Goal: Transaction & Acquisition: Purchase product/service

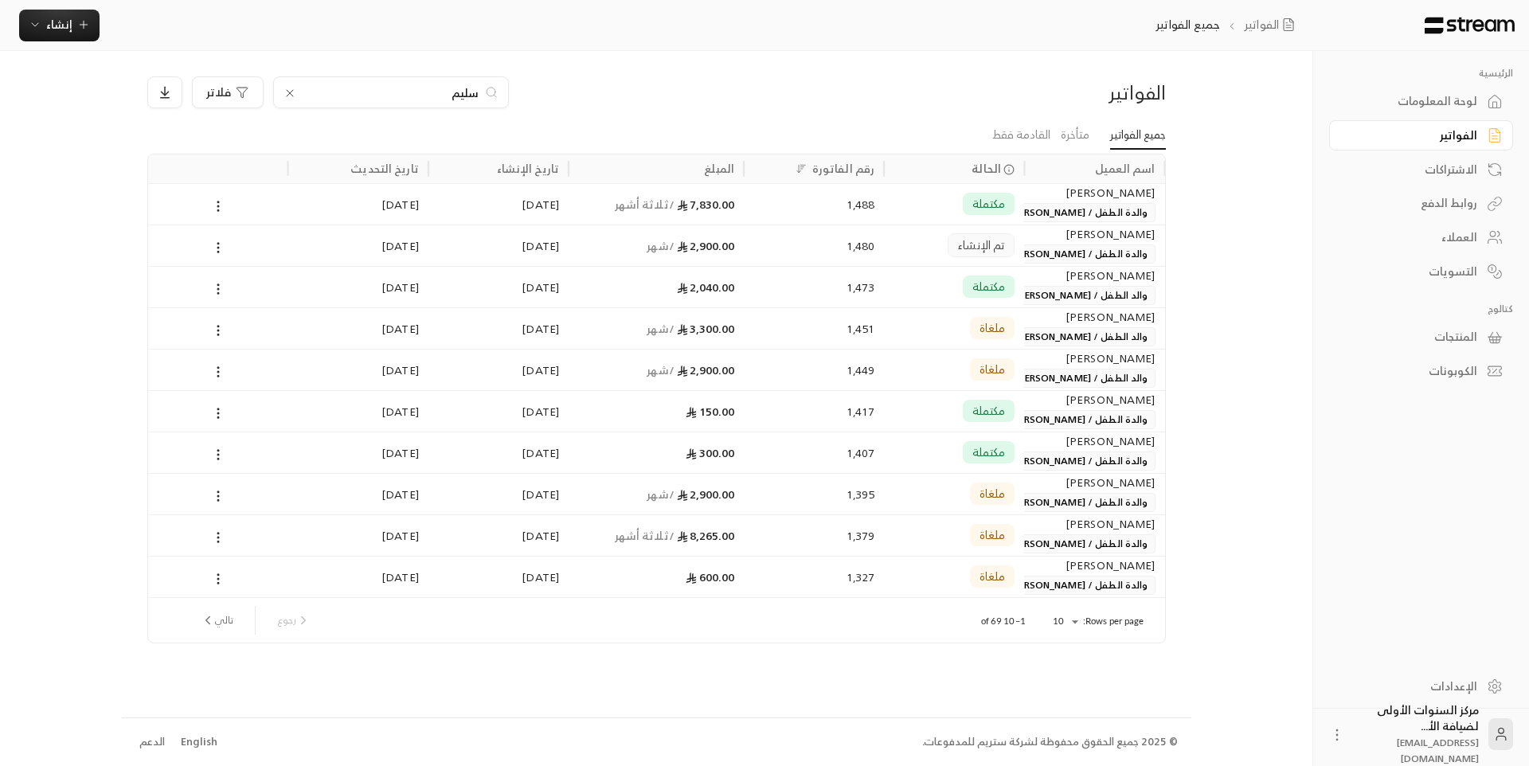
click at [1480, 702] on div "الإعدادات" at bounding box center [1421, 687] width 216 height 41
click at [463, 90] on input "سليم" at bounding box center [391, 93] width 177 height 18
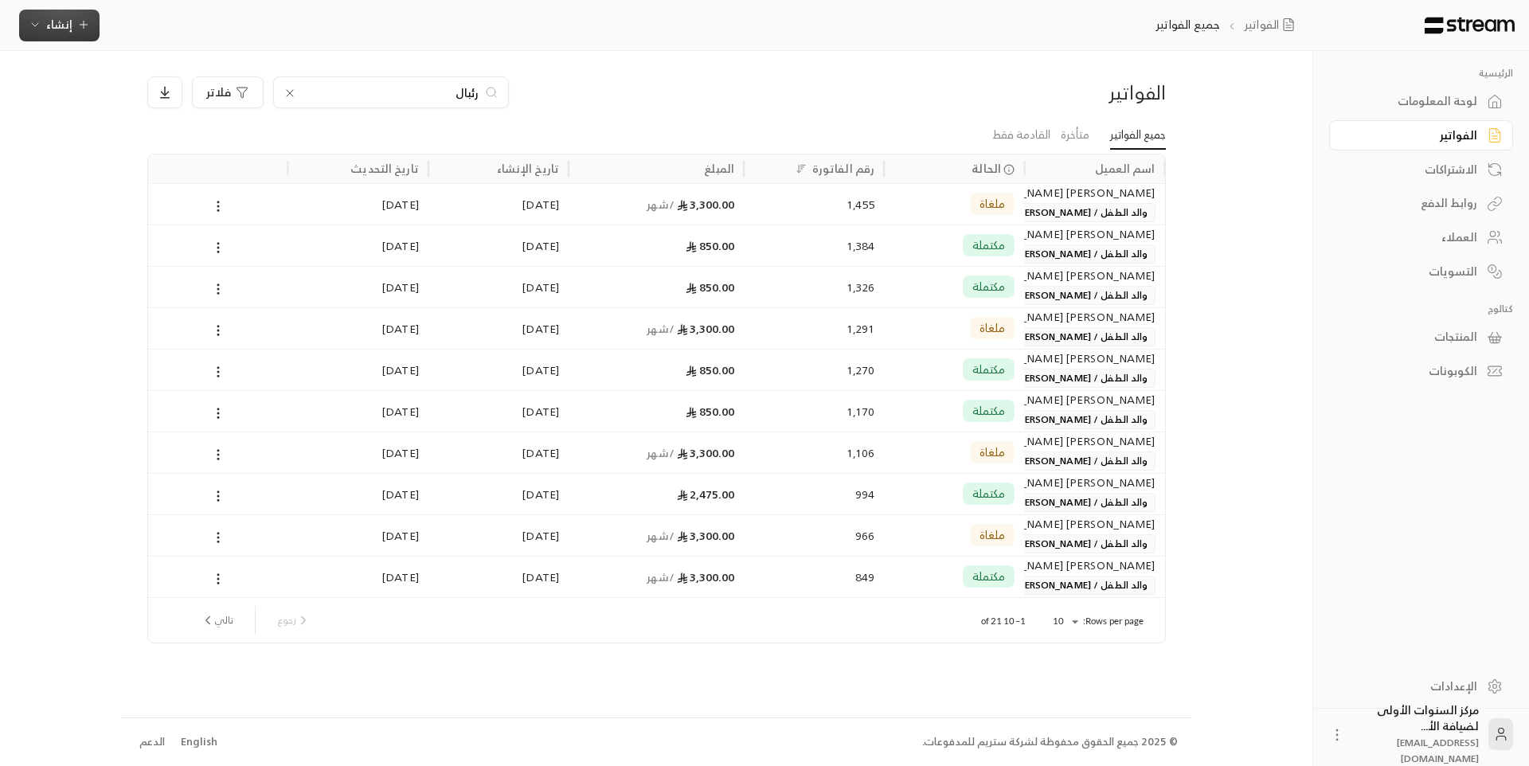
type input "رئبال"
click at [89, 35] on button "إنشاء" at bounding box center [59, 26] width 80 height 32
click at [164, 93] on div "إنشاء فاتورة مرة واحدة بسهولة للمعاملات السريعة." at bounding box center [137, 100] width 201 height 32
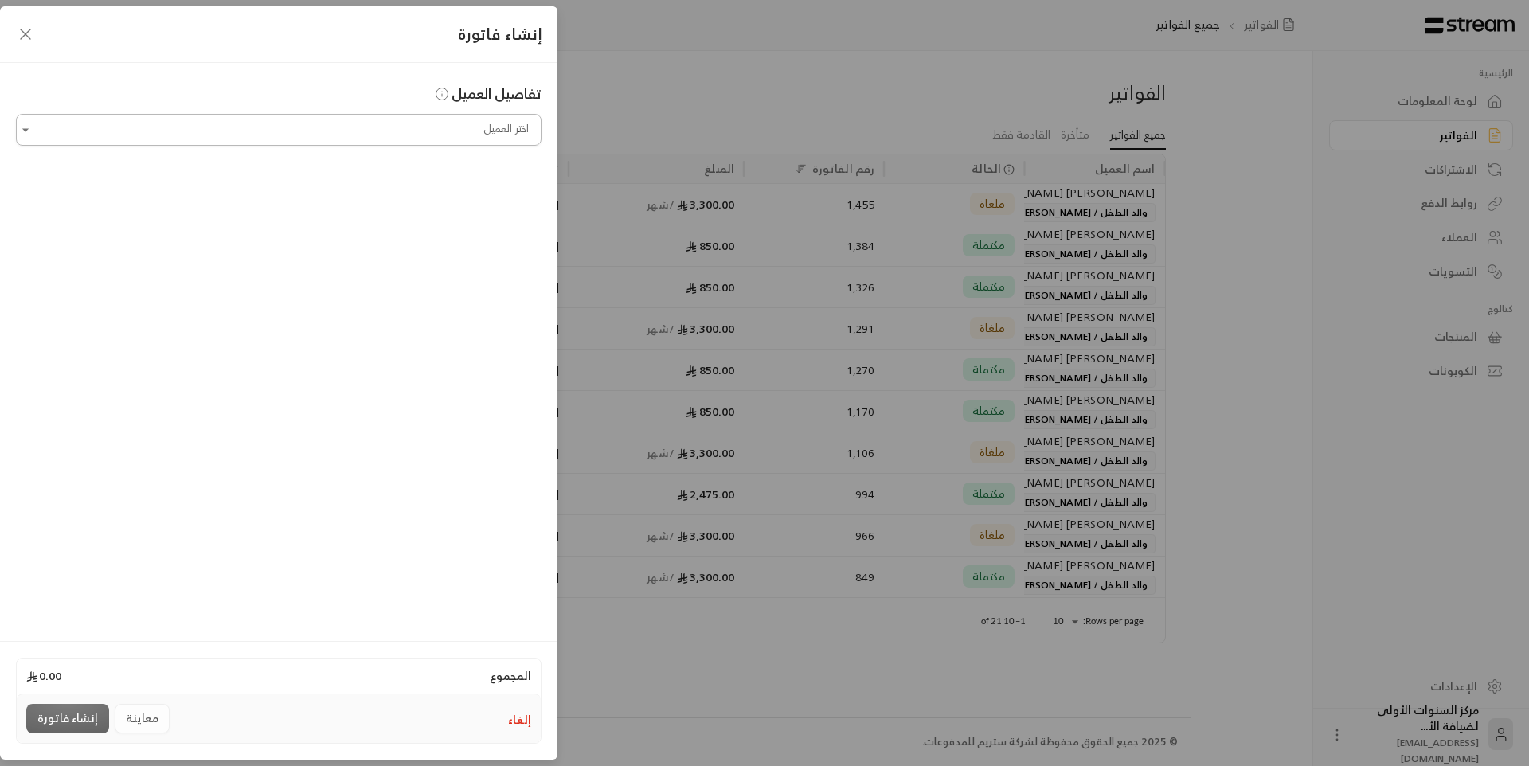
click at [462, 119] on input "اختر العميل" at bounding box center [278, 130] width 525 height 28
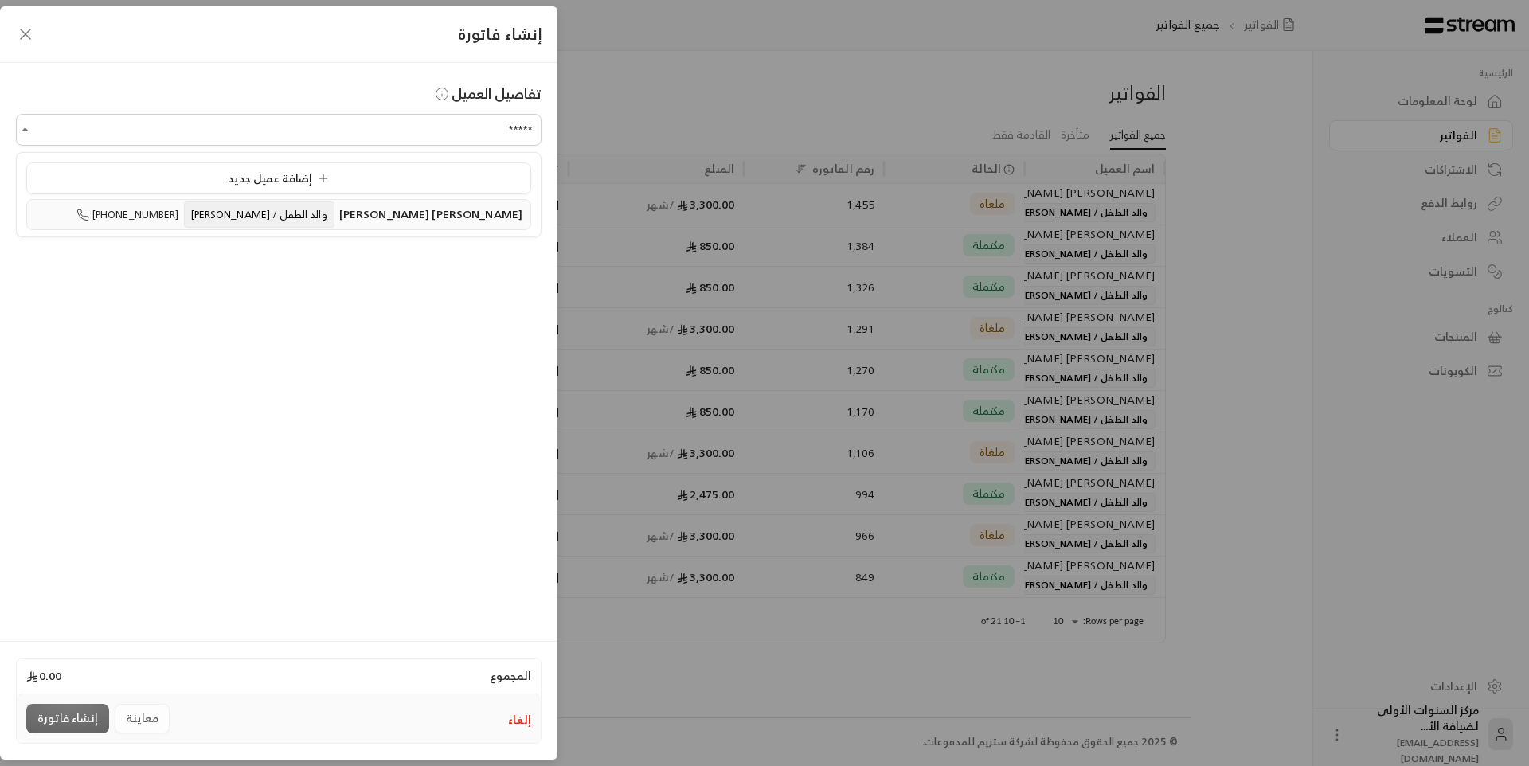
click at [454, 207] on span "[PERSON_NAME] [PERSON_NAME]" at bounding box center [430, 214] width 183 height 20
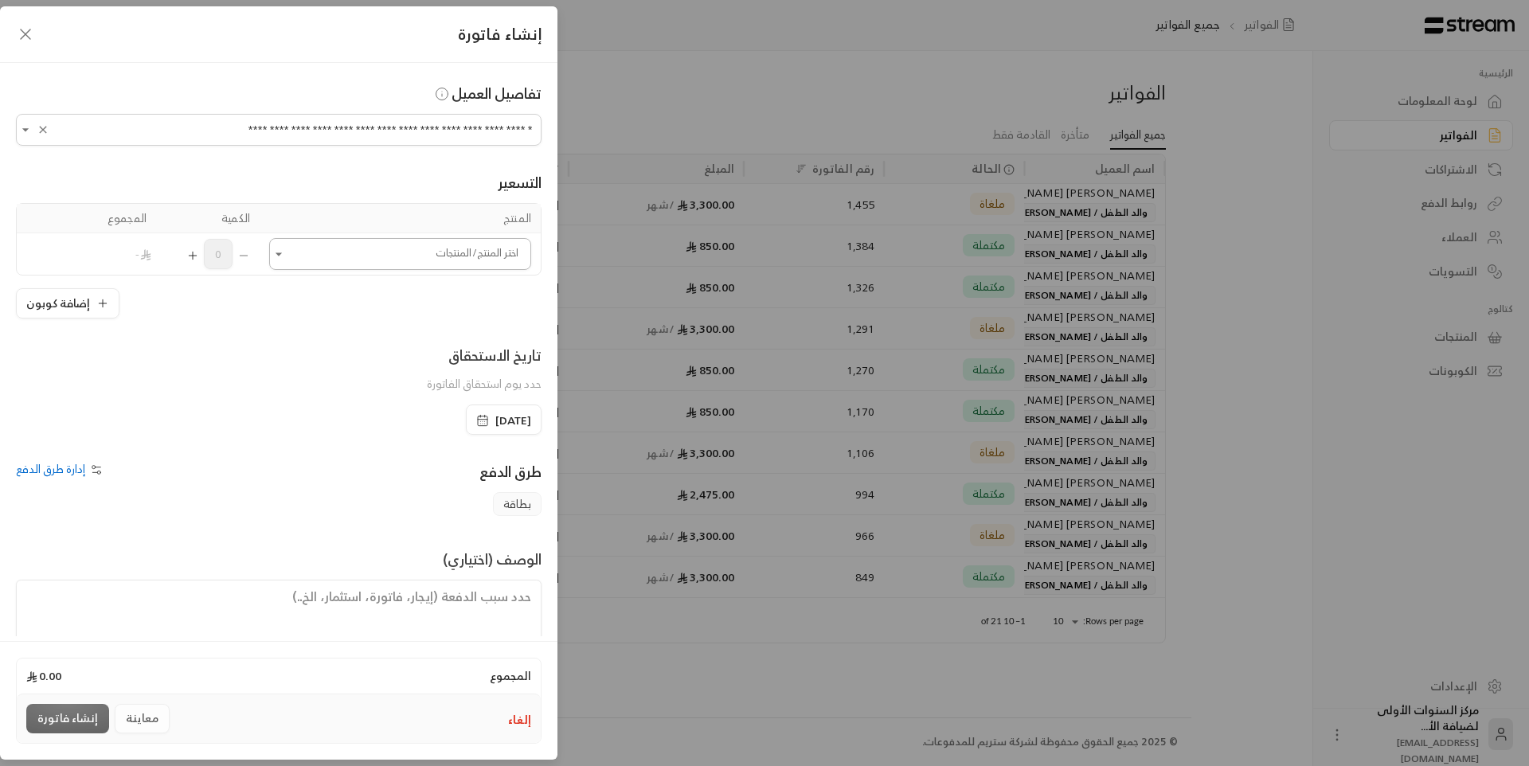
type input "**********"
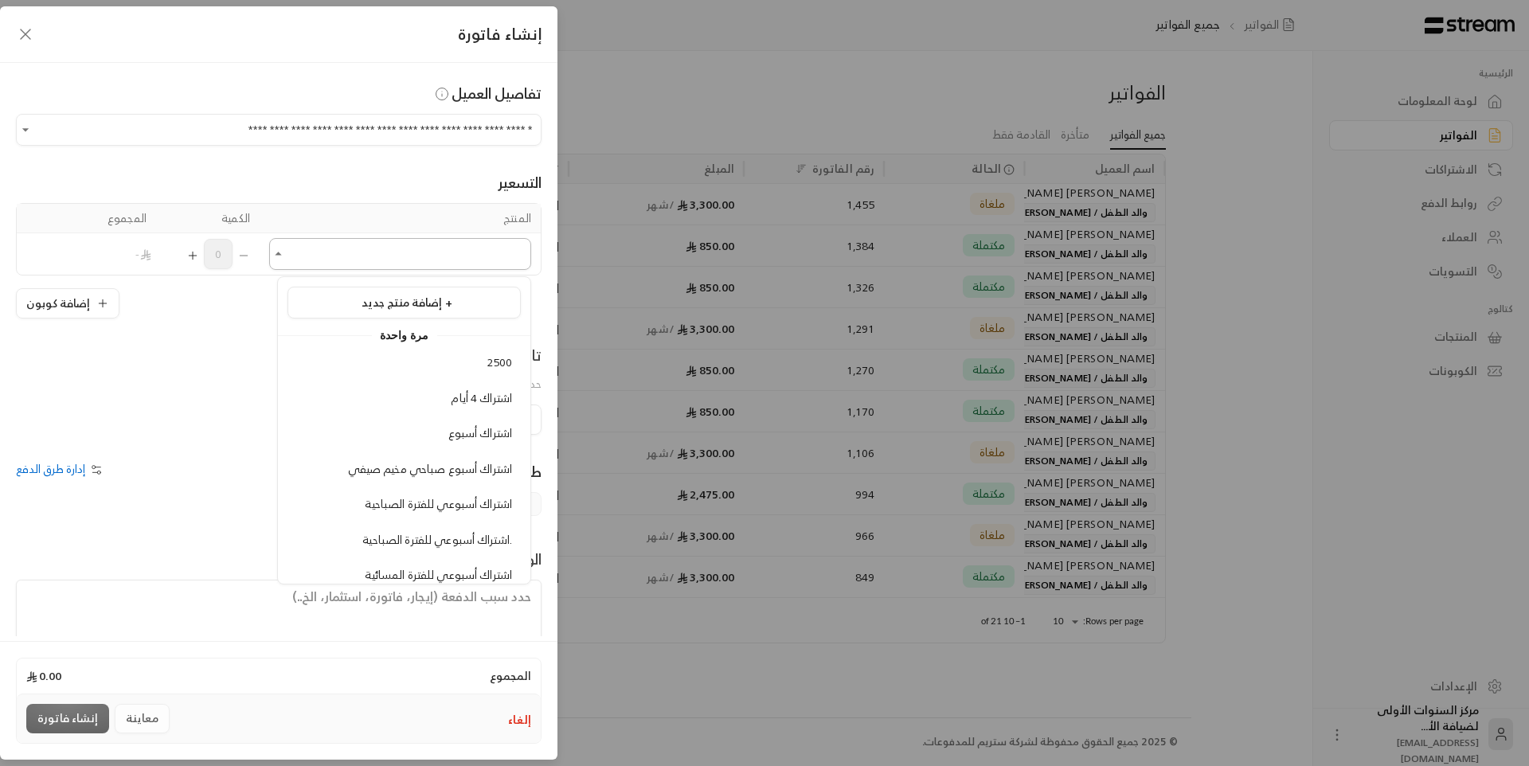
click at [455, 259] on input "اختر العميل" at bounding box center [400, 254] width 262 height 28
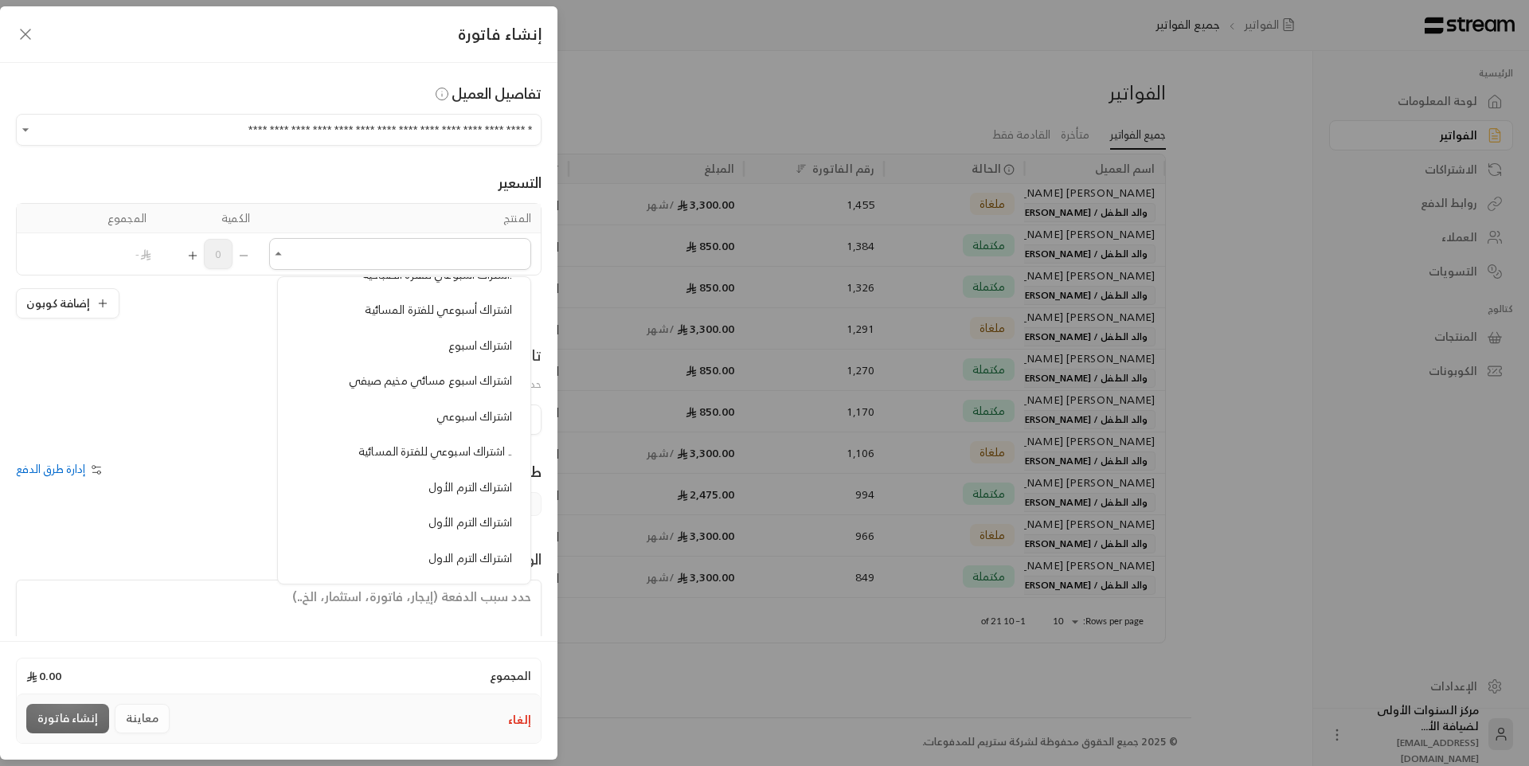
scroll to position [239, 0]
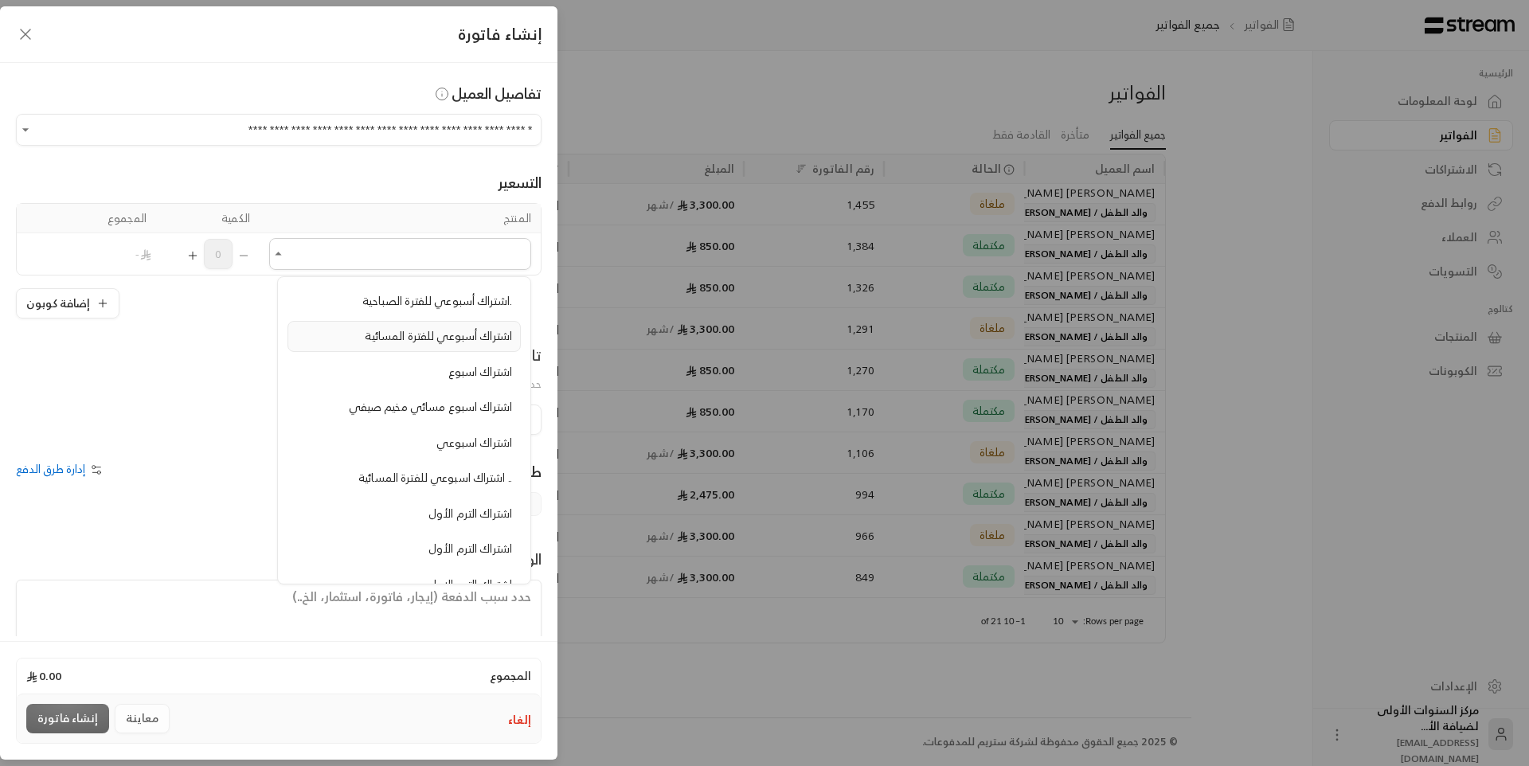
click at [442, 347] on li "اشتراك أسبوعي للفترة المسائية" at bounding box center [403, 336] width 233 height 31
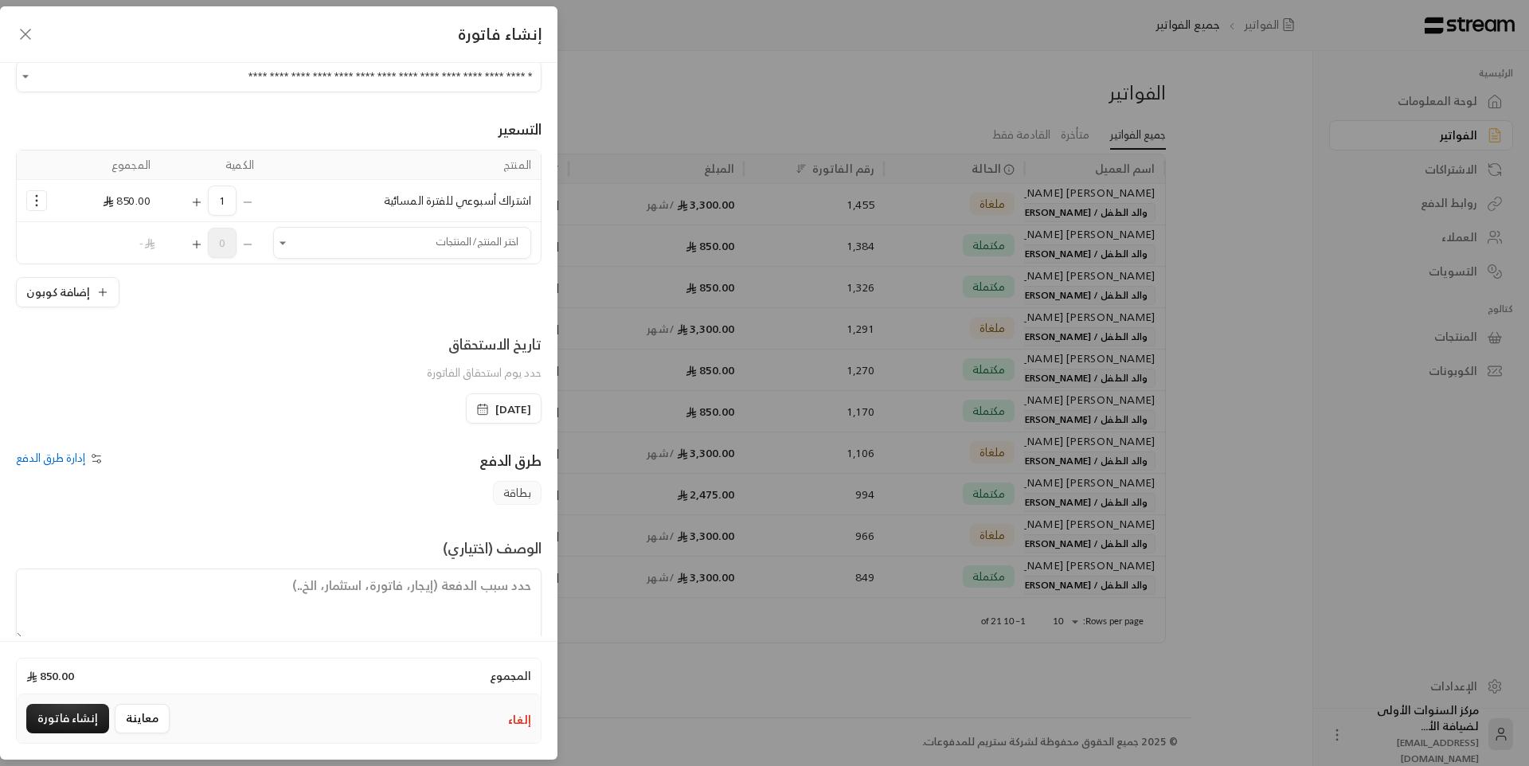
scroll to position [76, 0]
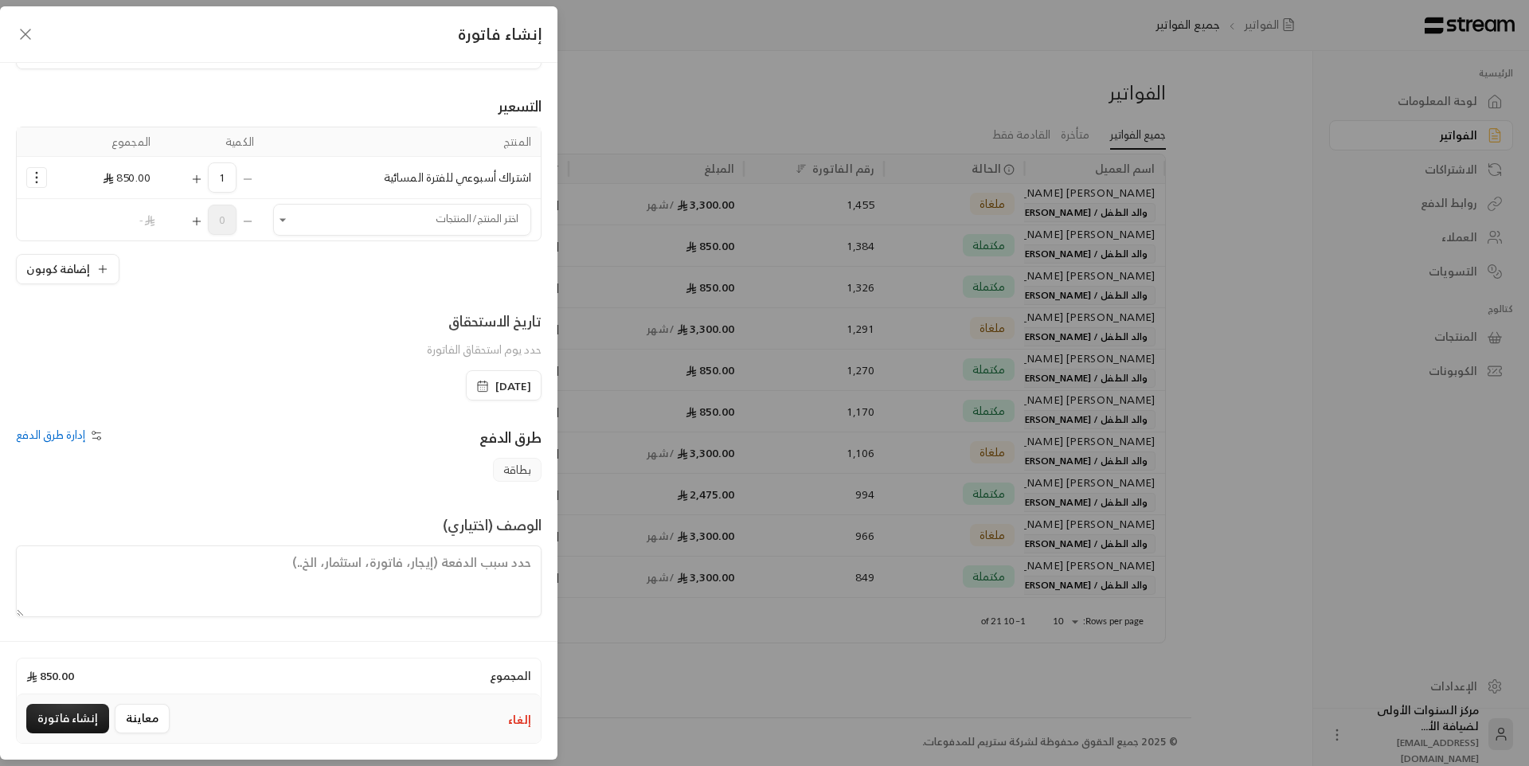
click at [522, 594] on textarea at bounding box center [278, 581] width 525 height 72
type textarea "من تاريخ [DATE] حتى [DATE]"
click at [86, 719] on button "إنشاء فاتورة" at bounding box center [67, 718] width 83 height 29
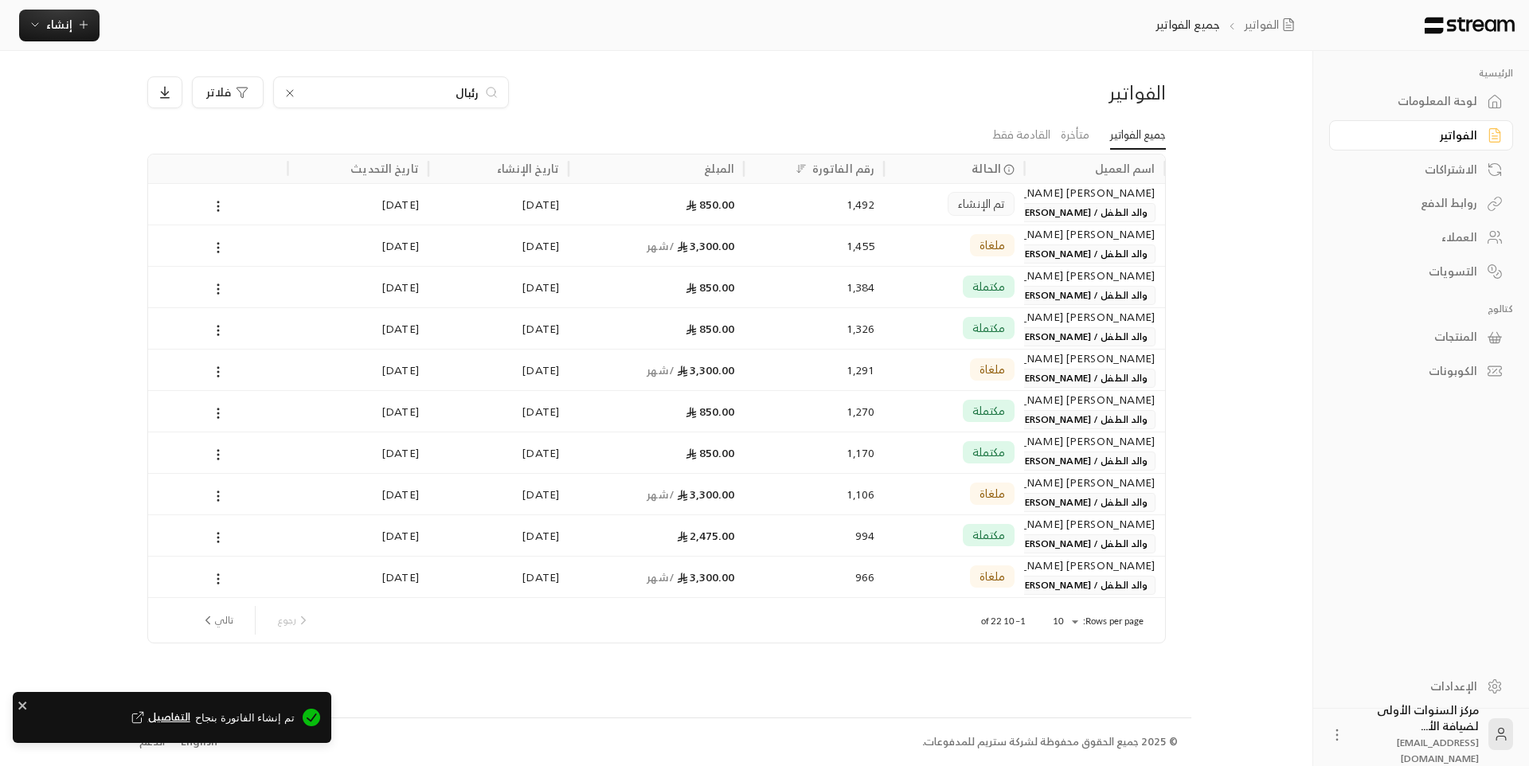
click at [962, 206] on span "تم الإنشاء" at bounding box center [981, 204] width 46 height 16
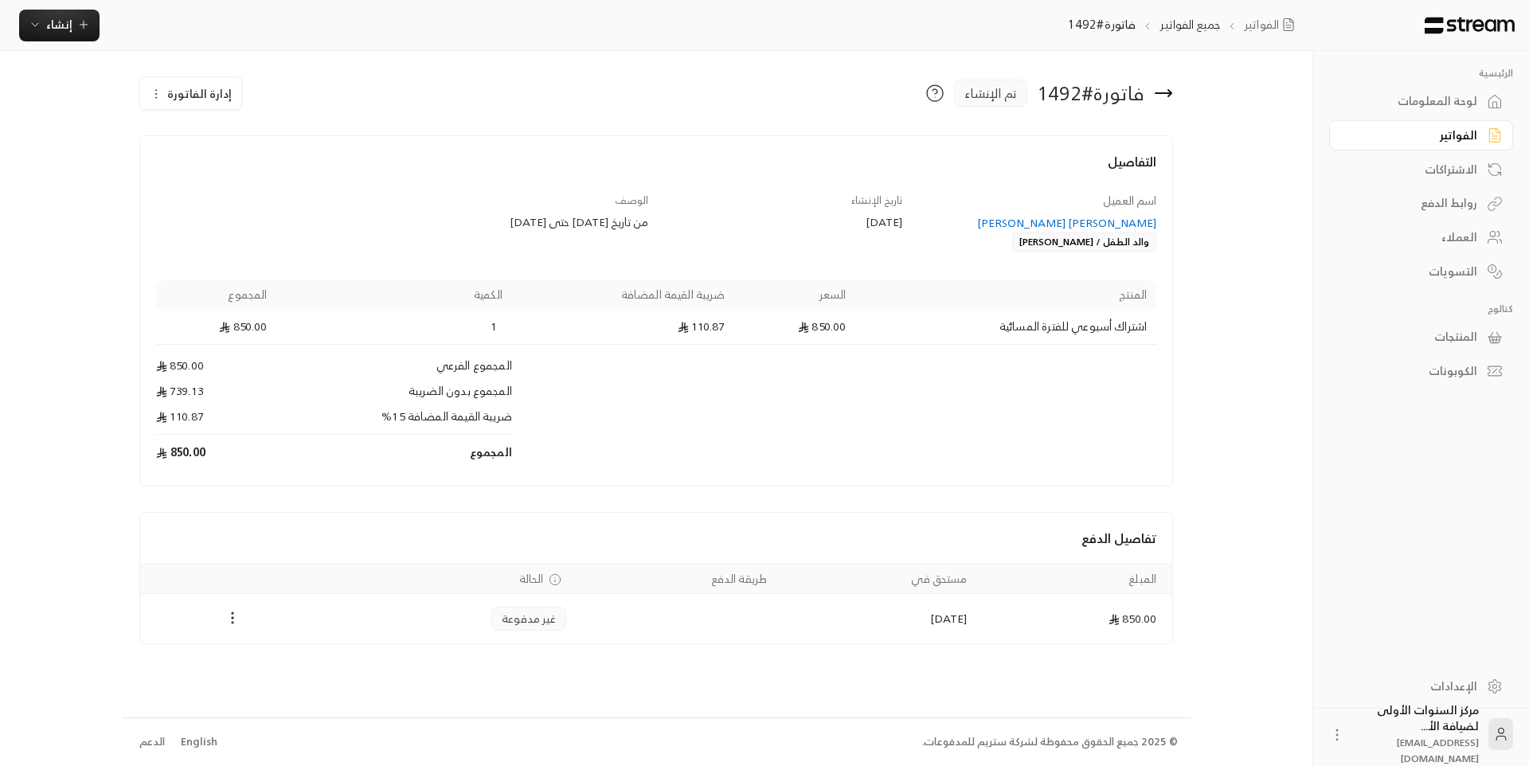
click at [228, 615] on icon "Payments" at bounding box center [233, 618] width 16 height 16
click at [278, 656] on li "تغيير الحالة الى مدفوعة" at bounding box center [288, 659] width 115 height 29
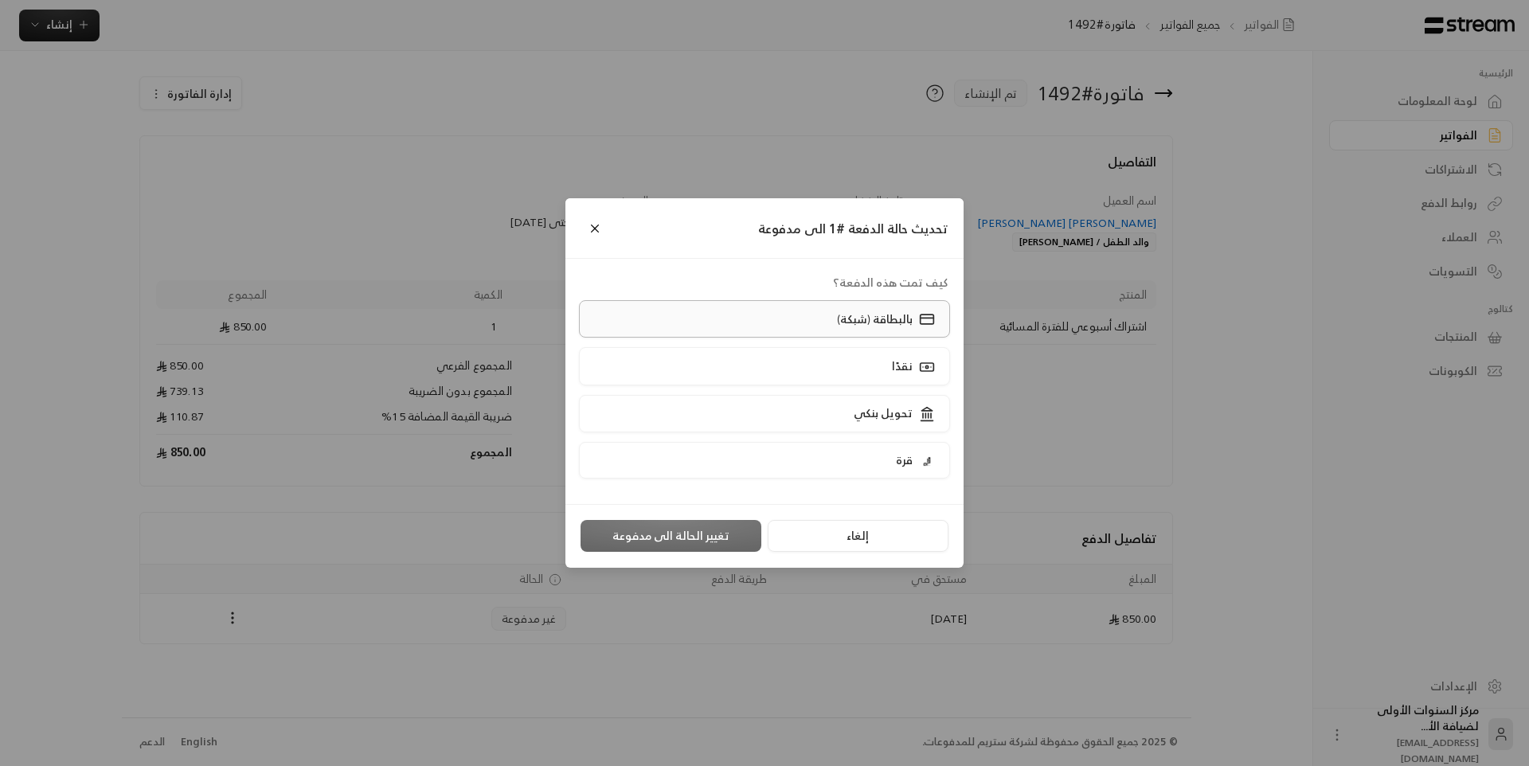
click at [867, 313] on p "بالبطاقة (شبكة)" at bounding box center [875, 319] width 76 height 16
click at [724, 544] on button "تغيير الحالة الى مدفوعة" at bounding box center [670, 536] width 181 height 32
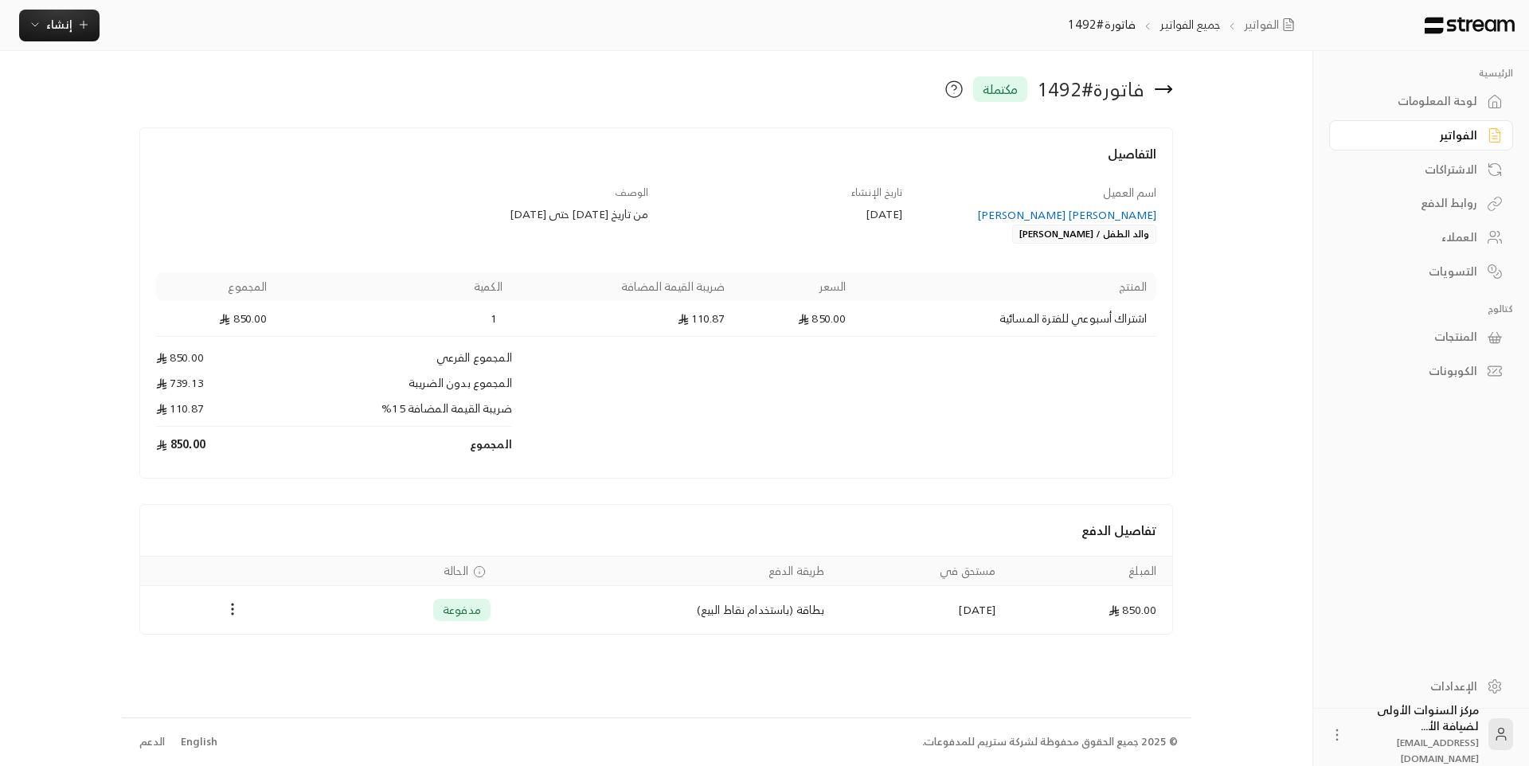
click at [1033, 466] on div "التفاصيل اسم العميل [PERSON_NAME] [PERSON_NAME] والد الطفل / [PERSON_NAME] تاري…" at bounding box center [656, 302] width 1034 height 351
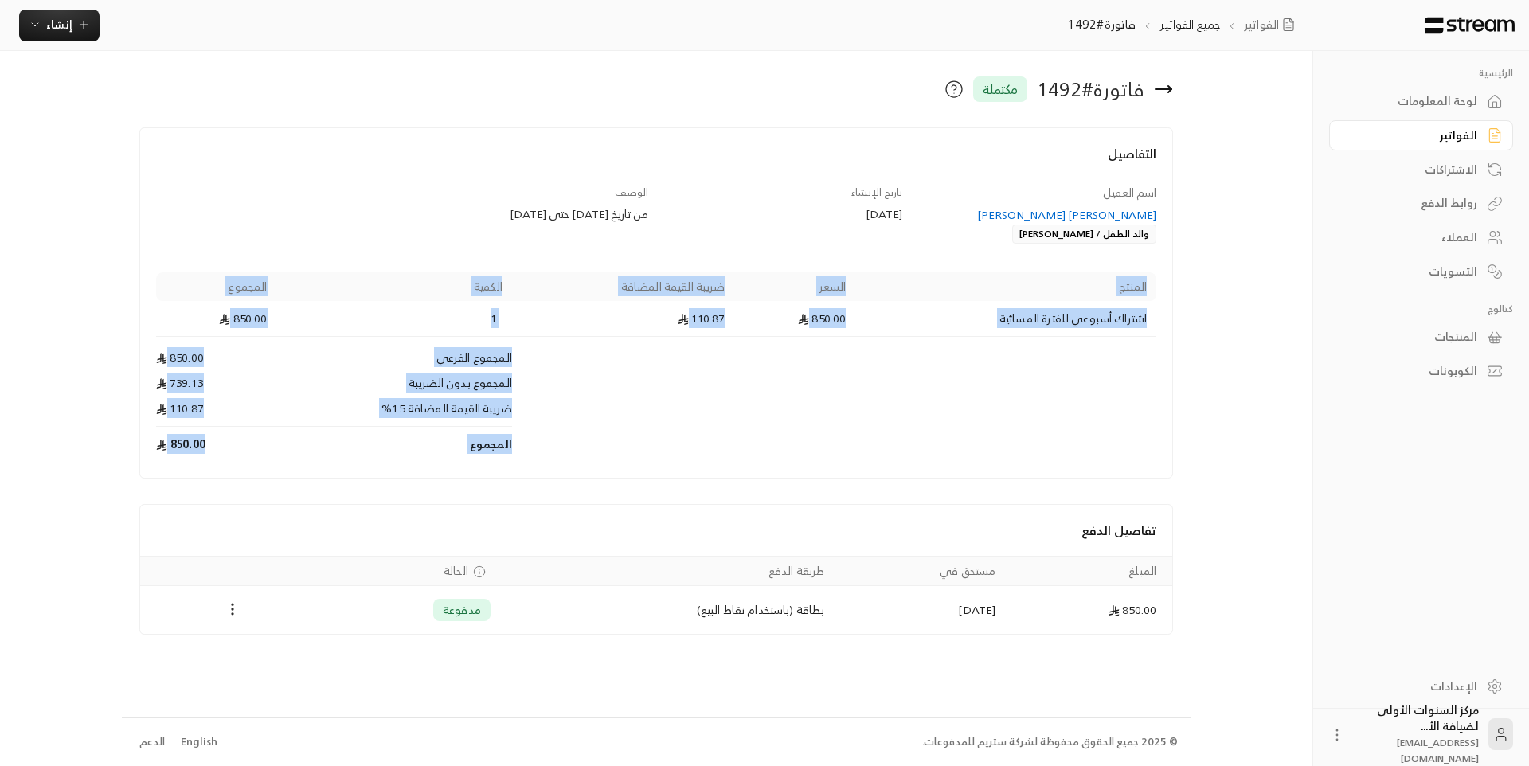
click at [1033, 466] on div "التفاصيل اسم العميل [PERSON_NAME] [PERSON_NAME] والد الطفل / [PERSON_NAME] تاري…" at bounding box center [656, 302] width 1034 height 351
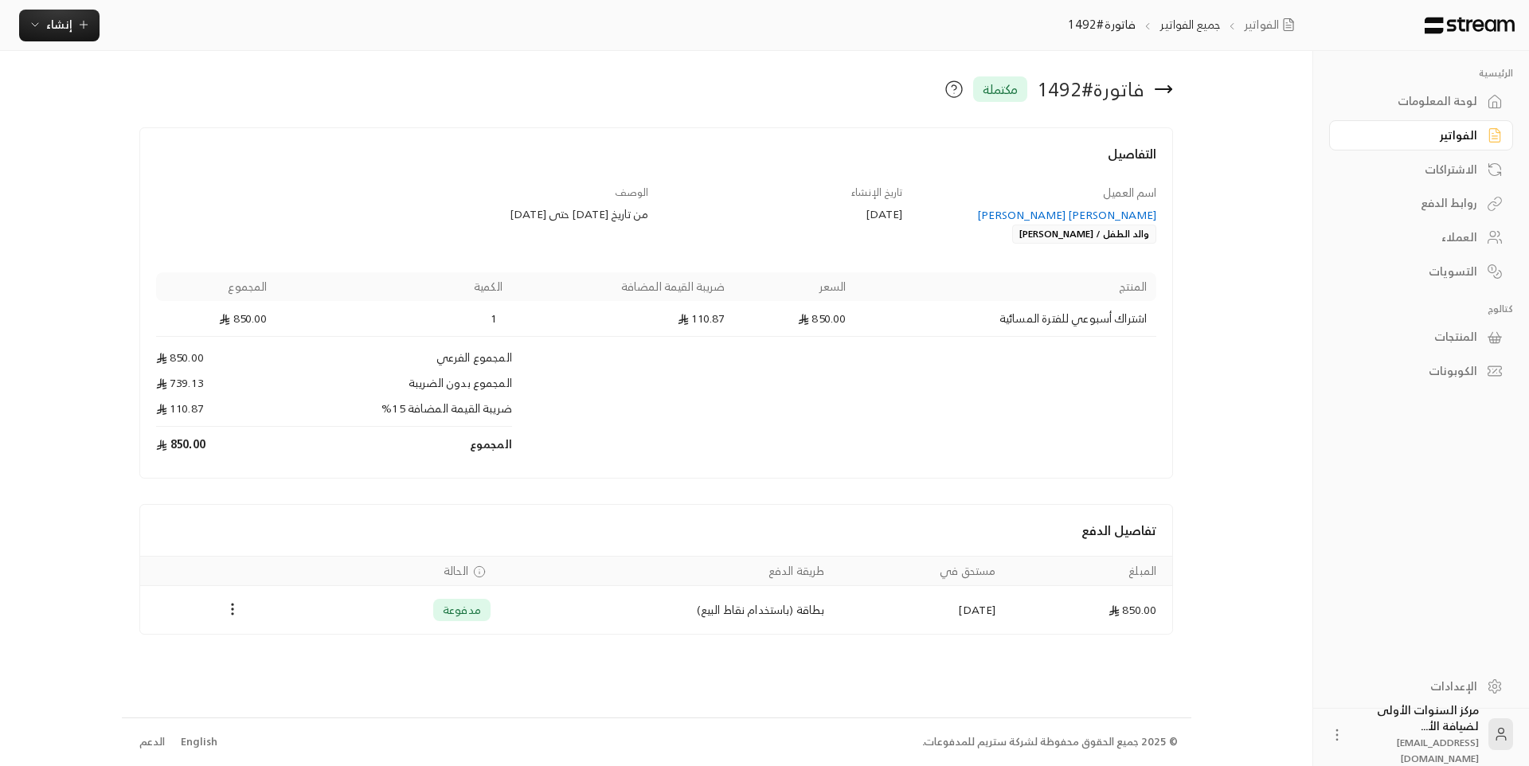
click at [875, 532] on h4 "تفاصيل الدفع" at bounding box center [656, 530] width 1001 height 19
click at [1470, 128] on div "الفواتير" at bounding box center [1413, 135] width 128 height 16
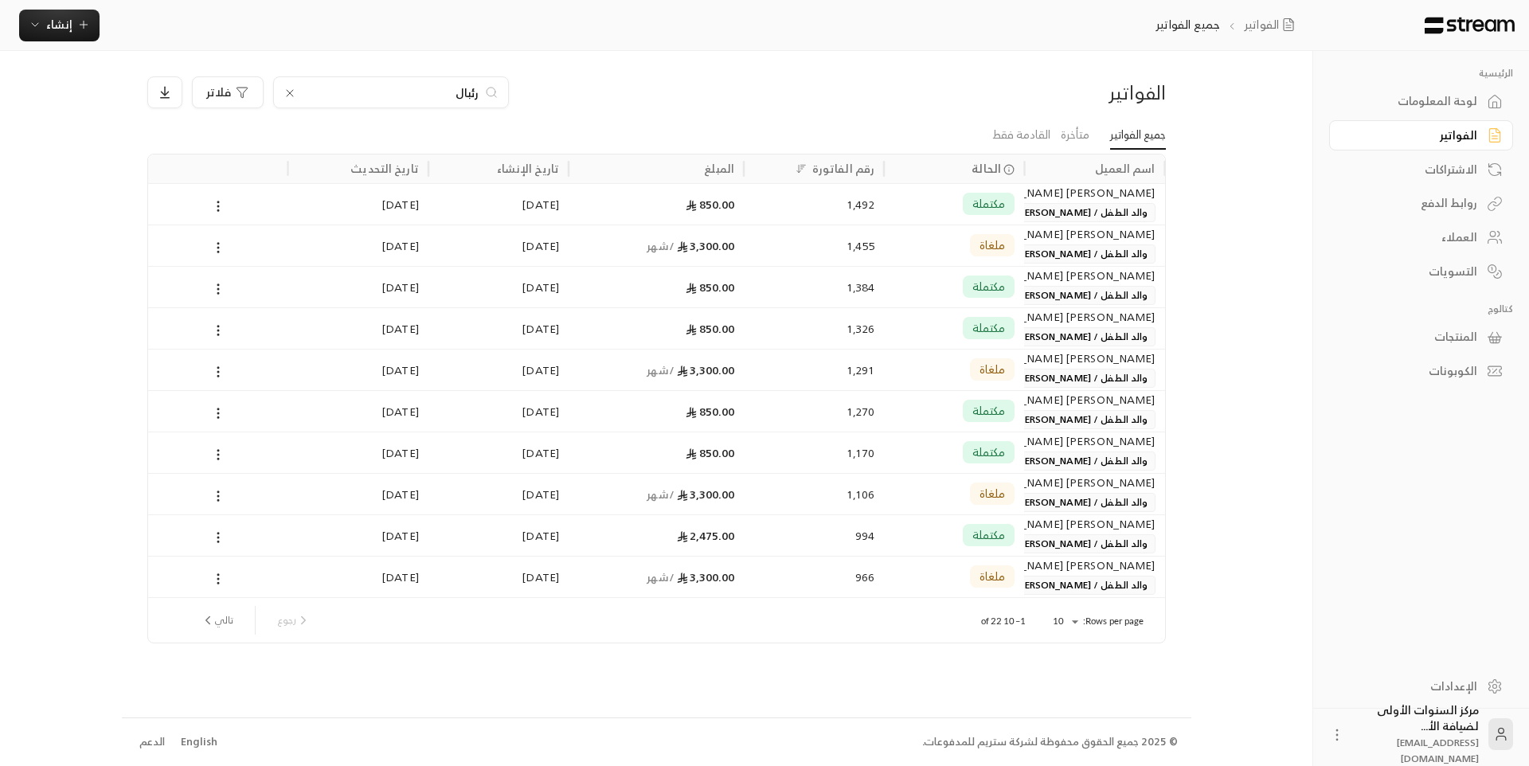
click at [446, 95] on input "رئبال" at bounding box center [391, 93] width 177 height 18
click at [291, 90] on icon at bounding box center [289, 93] width 13 height 13
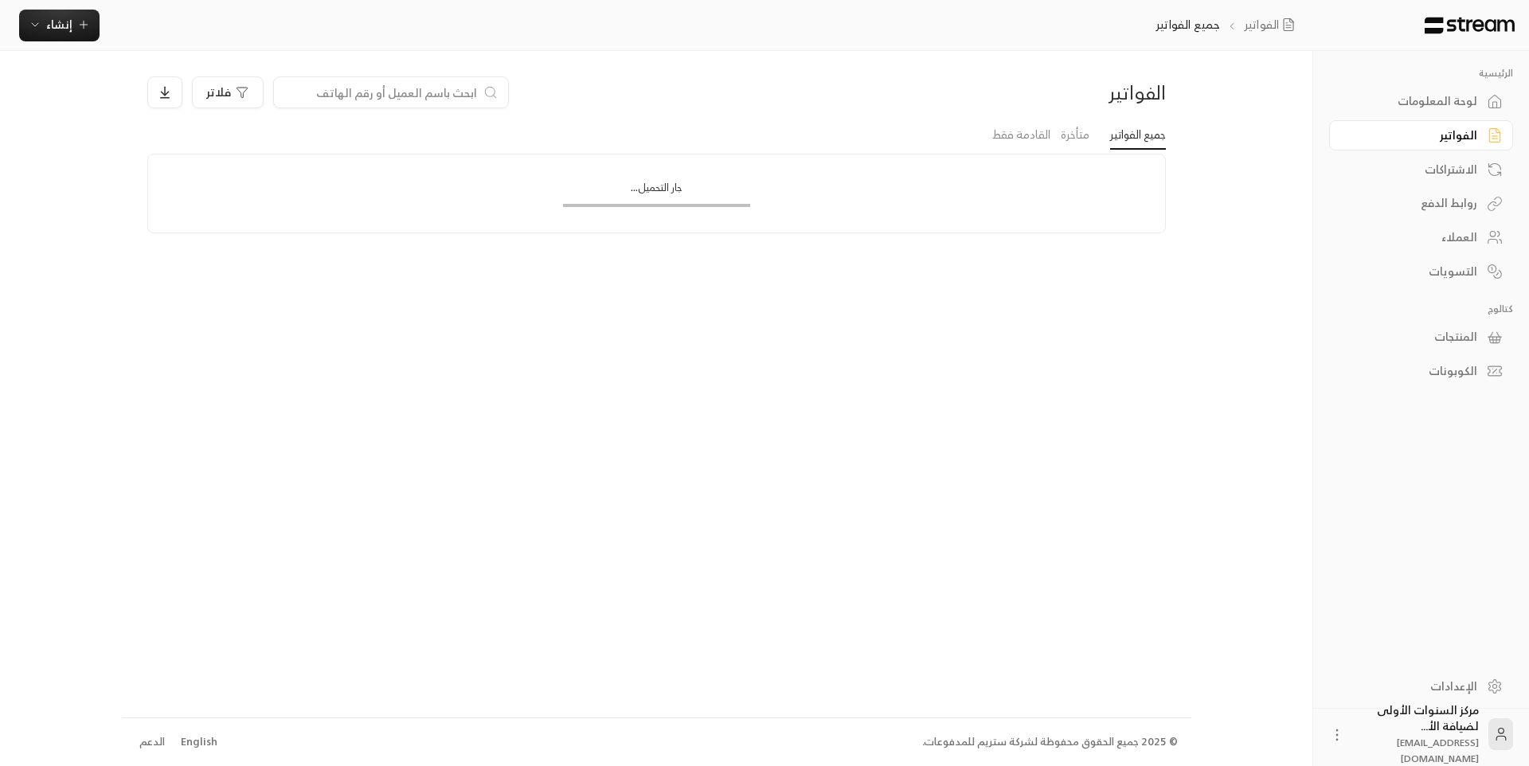
click at [394, 45] on div "الفواتير جميع الفواتير إنشاء فوري إنشاء فاتورة مرة واحدة بسهولة للمعاملات السري…" at bounding box center [659, 25] width 1318 height 51
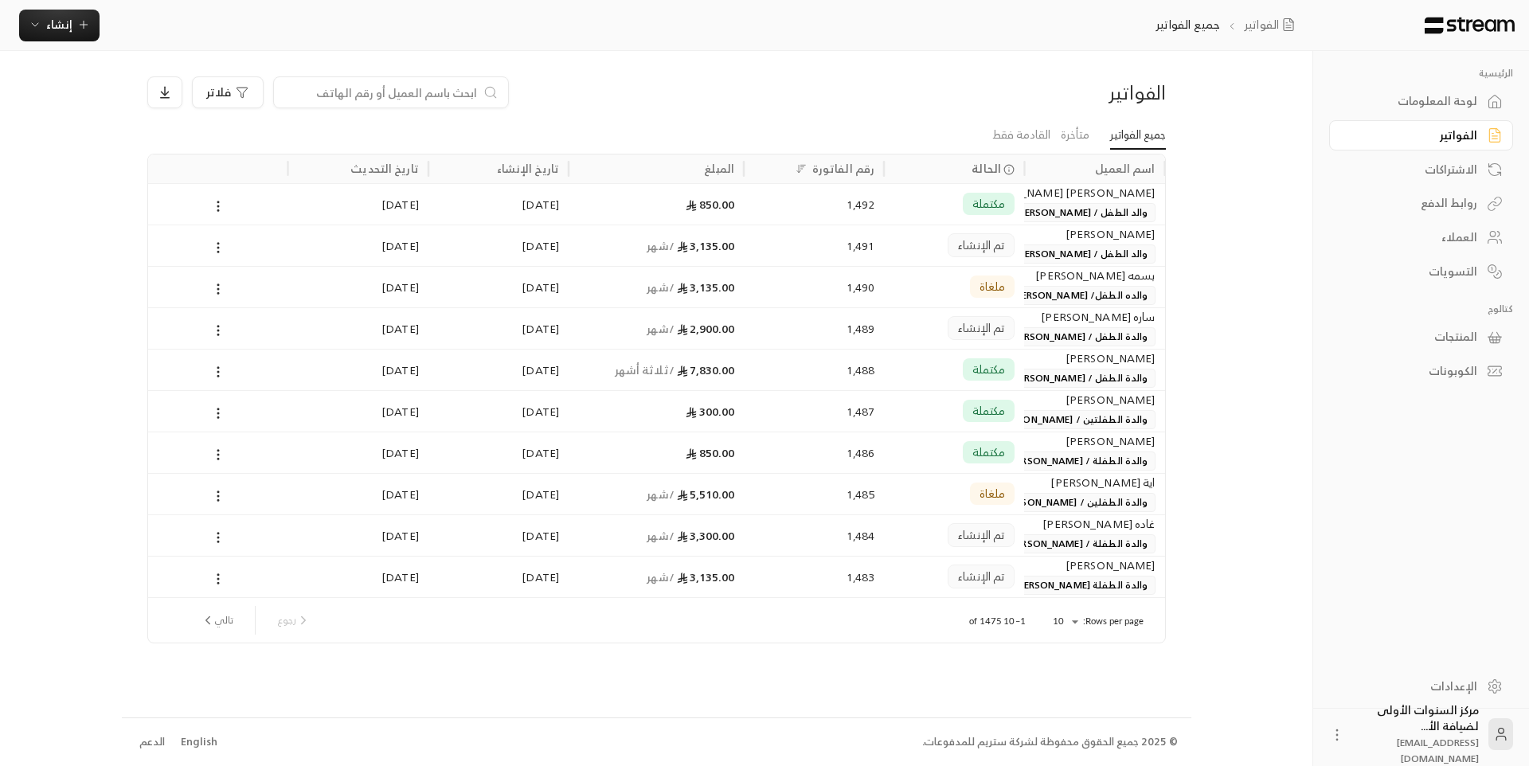
click at [737, 96] on div "فلاتر" at bounding box center [526, 92] width 759 height 32
click at [767, 84] on div "فلاتر" at bounding box center [526, 92] width 759 height 32
click at [1047, 205] on span "والد الطفل / [PERSON_NAME]" at bounding box center [1081, 212] width 146 height 19
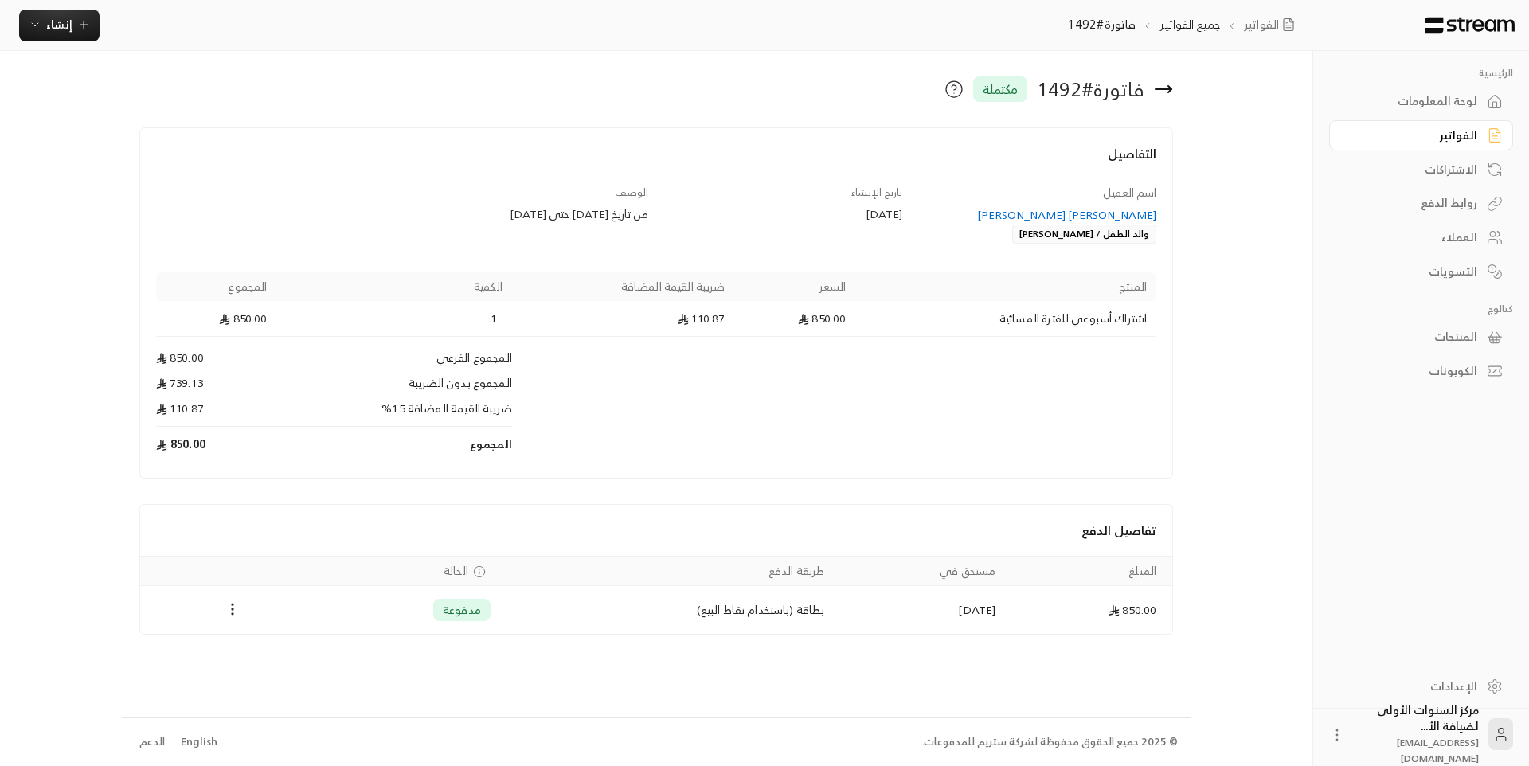
click at [1168, 87] on icon at bounding box center [1169, 89] width 3 height 6
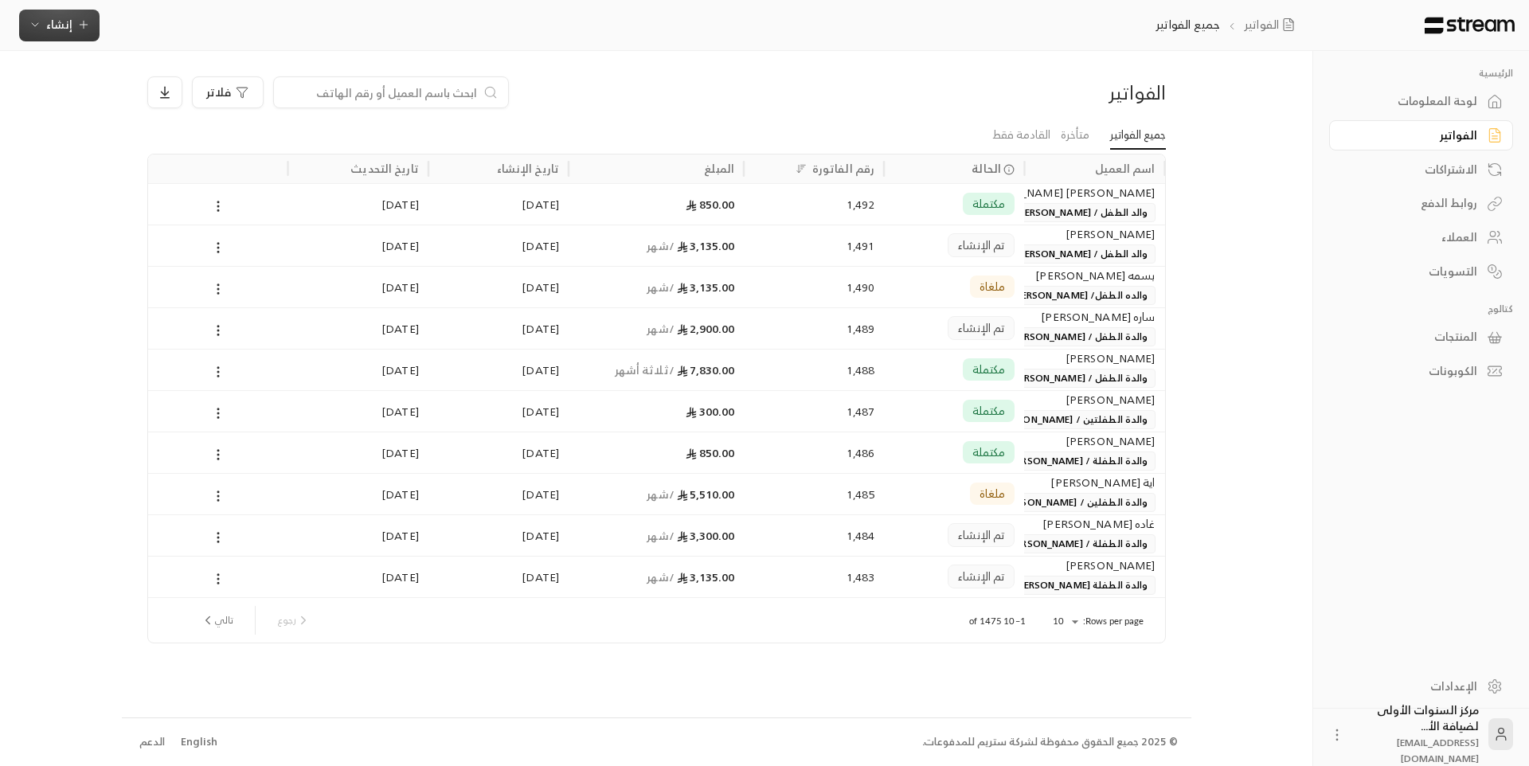
click at [35, 27] on icon "button" at bounding box center [35, 24] width 13 height 13
click at [184, 82] on div "فوري" at bounding box center [137, 73] width 201 height 19
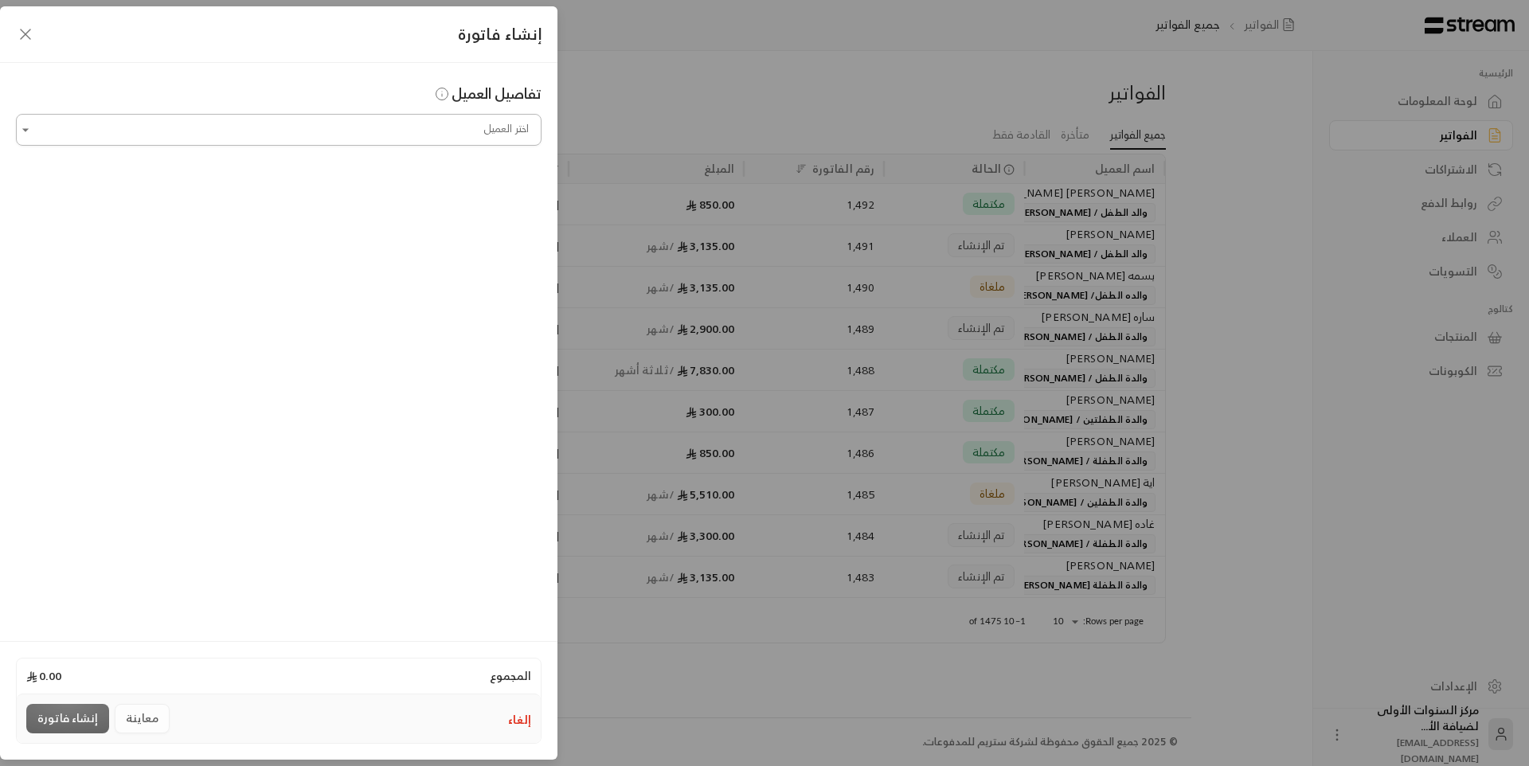
click at [389, 139] on input "اختر العميل" at bounding box center [278, 130] width 525 height 28
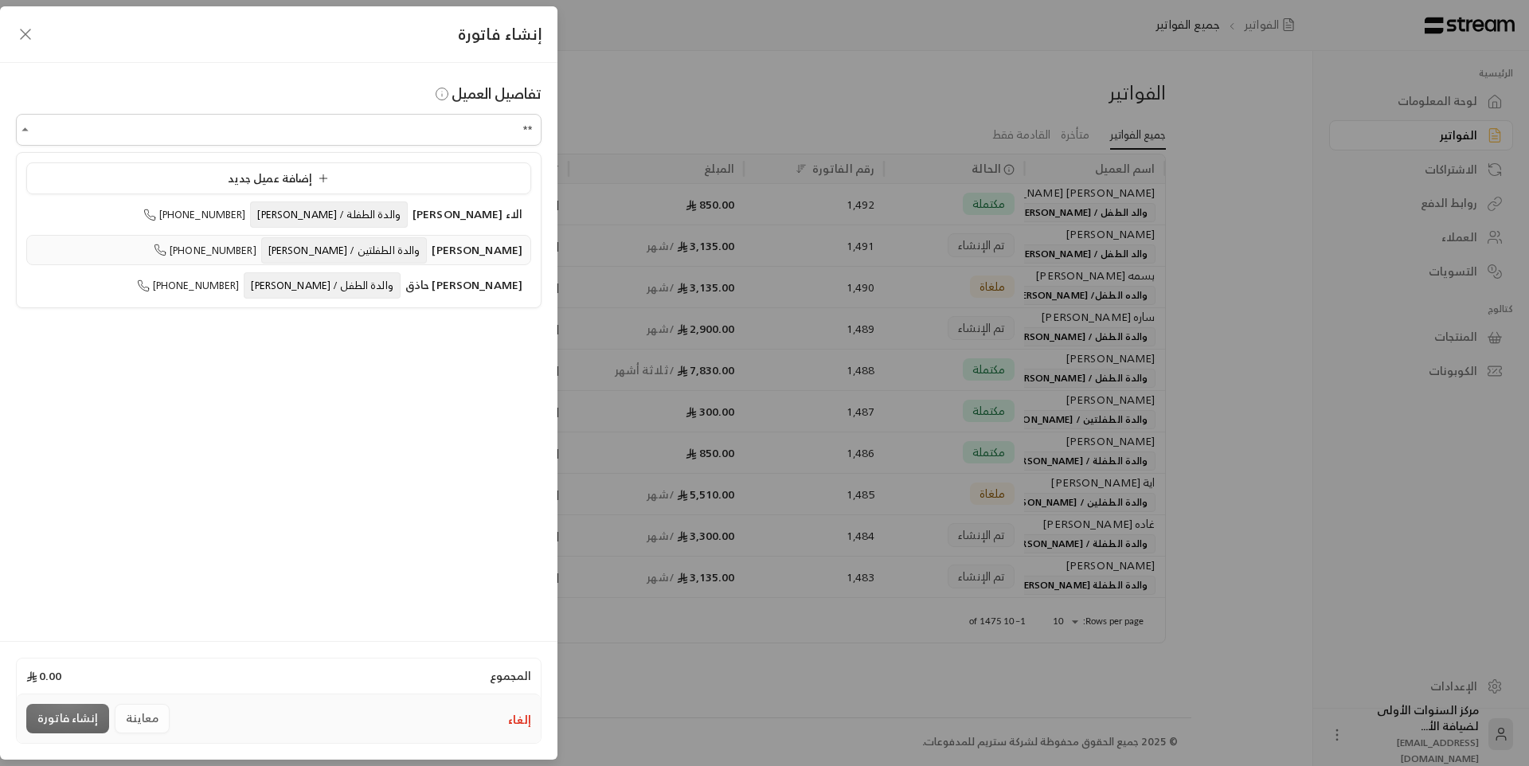
click at [390, 248] on span "والدة الطفلتين / [PERSON_NAME]" at bounding box center [344, 250] width 166 height 26
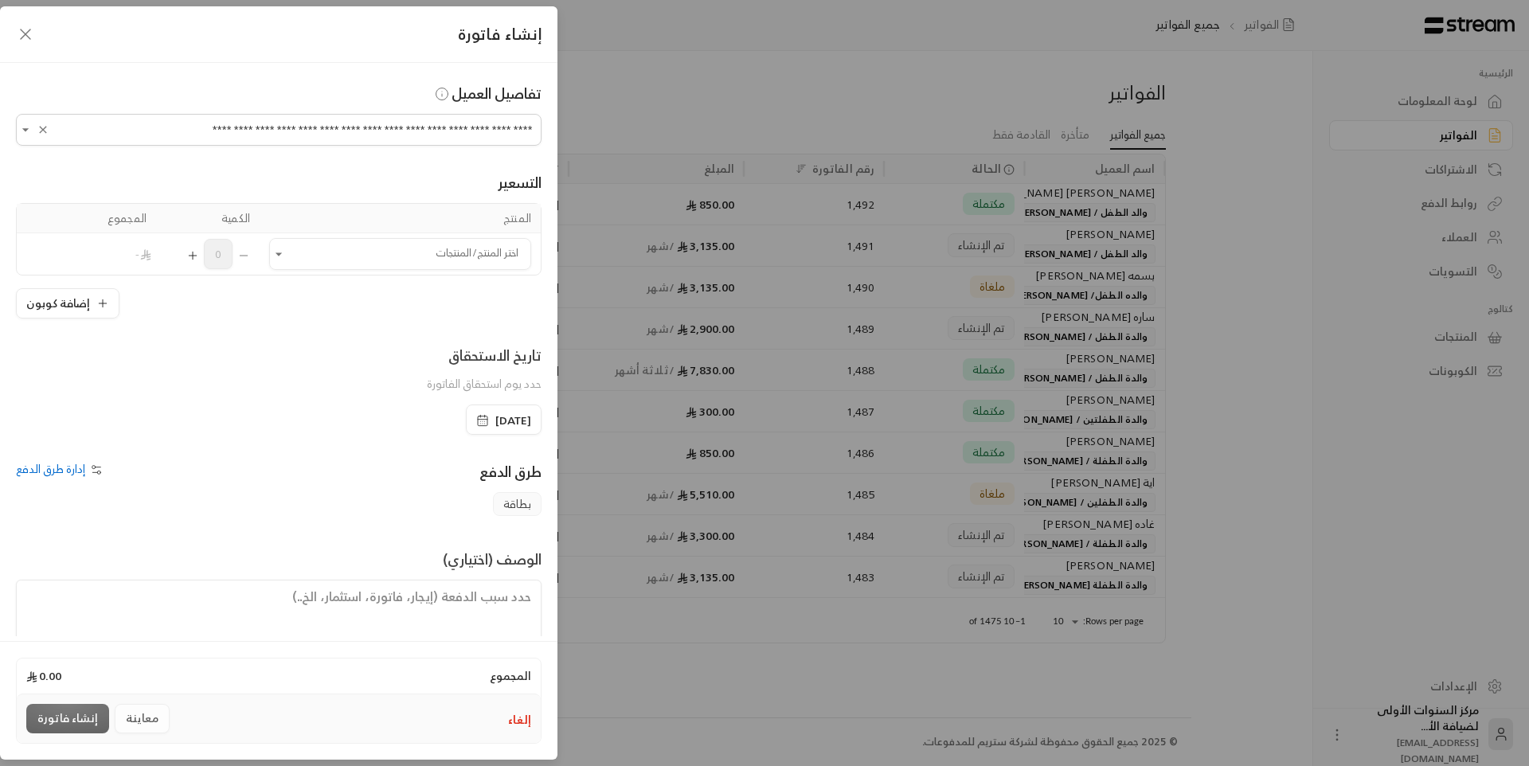
type input "**********"
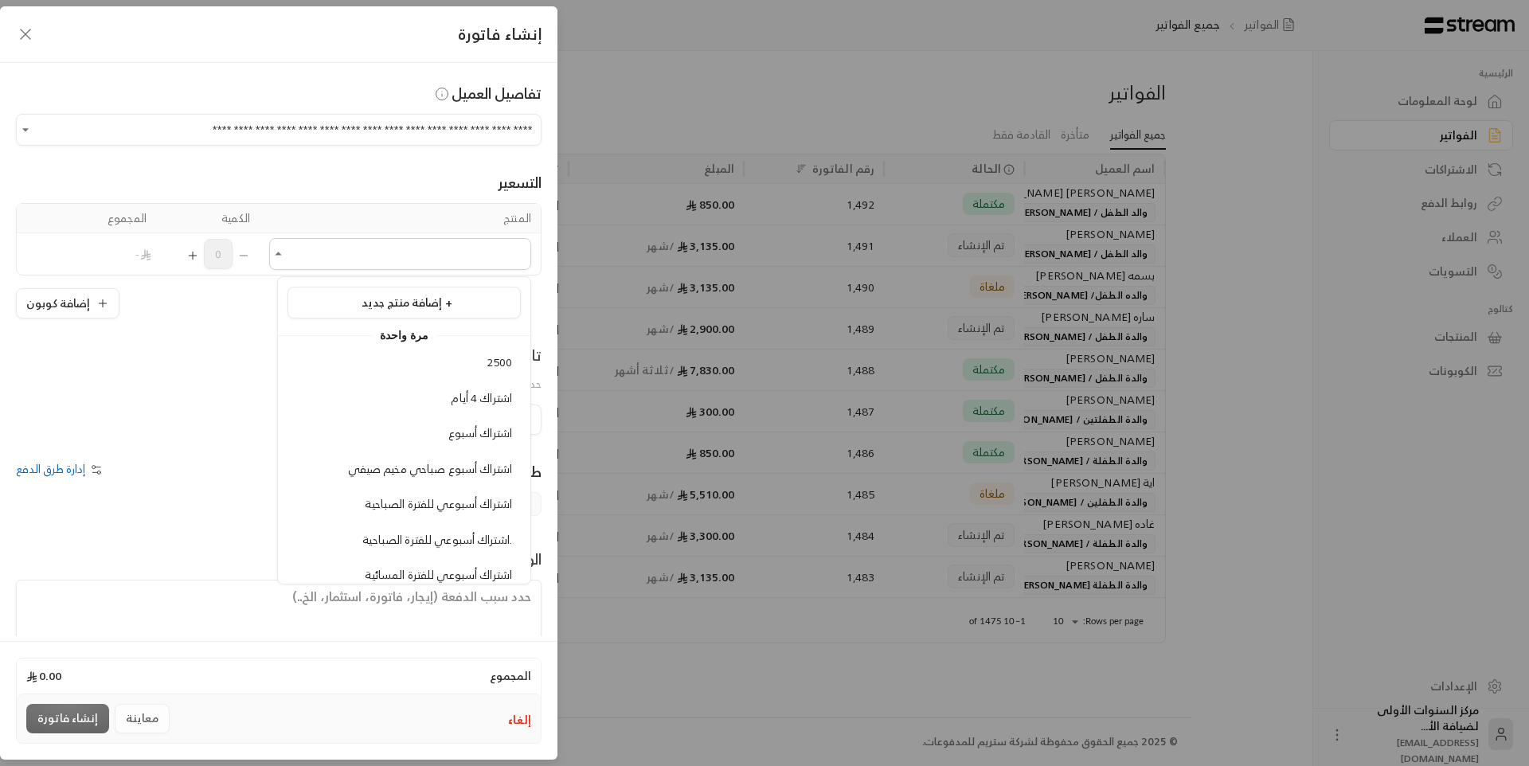
click at [390, 248] on input "اختر العميل" at bounding box center [400, 254] width 262 height 28
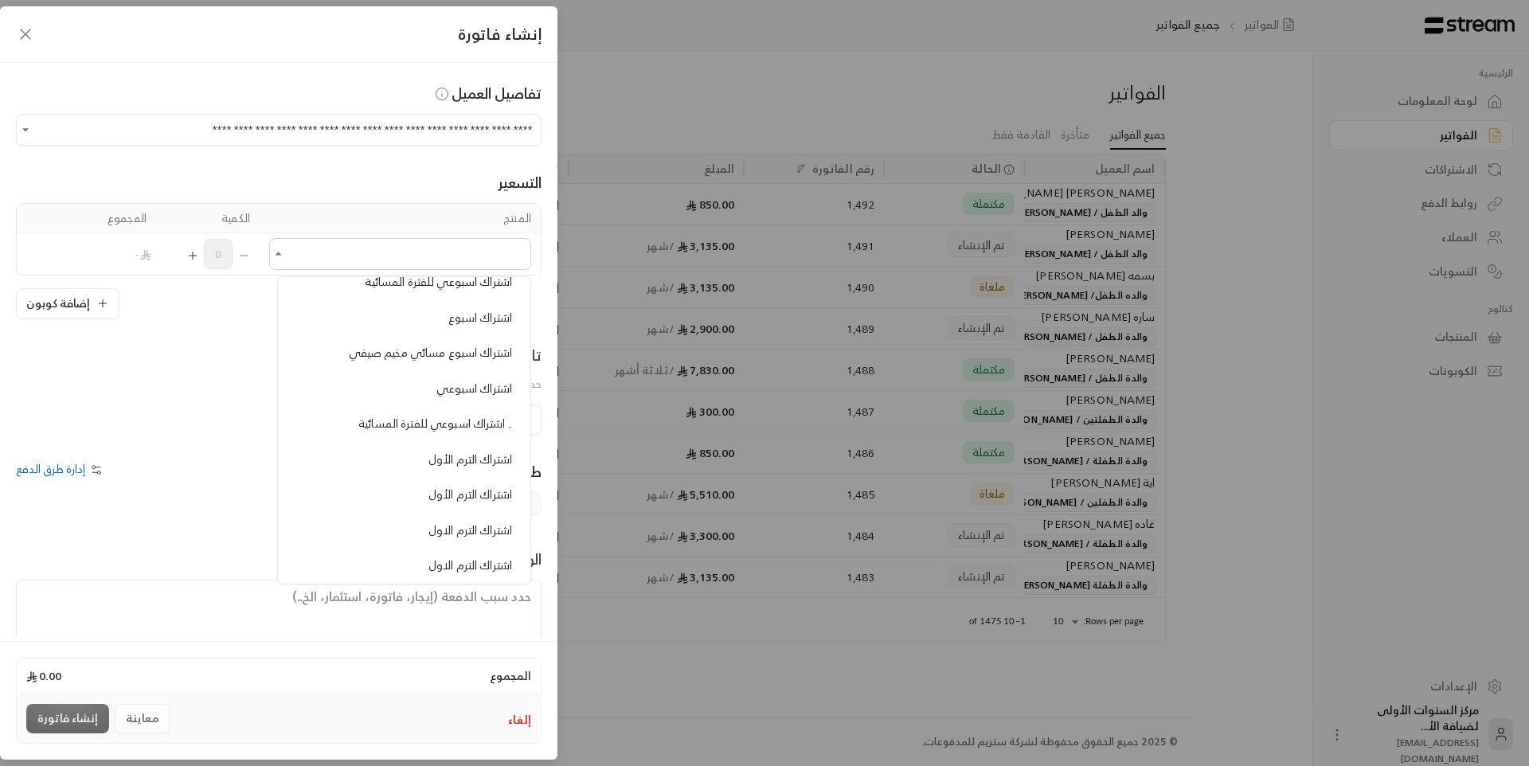
scroll to position [318, 0]
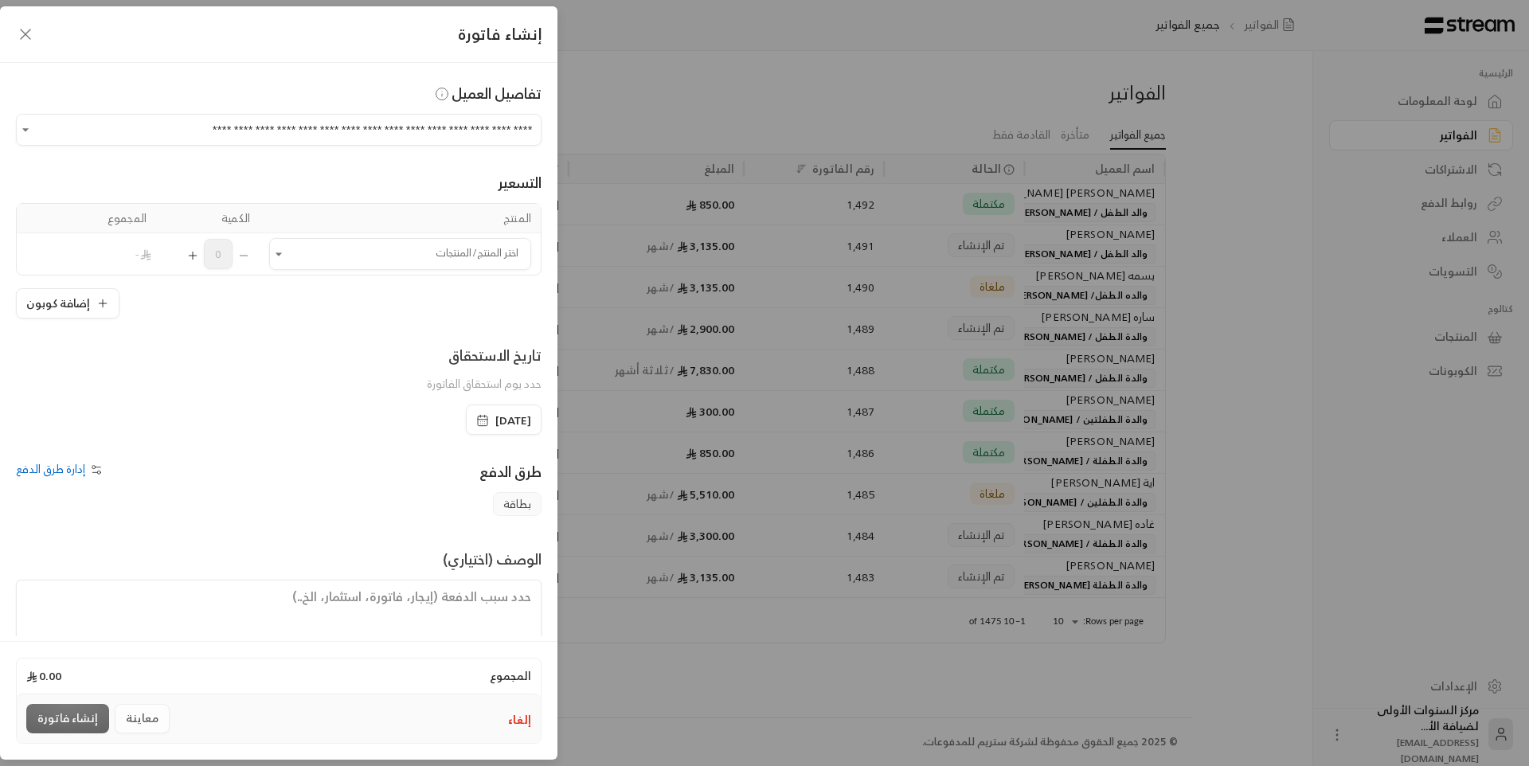
click at [518, 720] on button "إلغاء" at bounding box center [519, 720] width 23 height 16
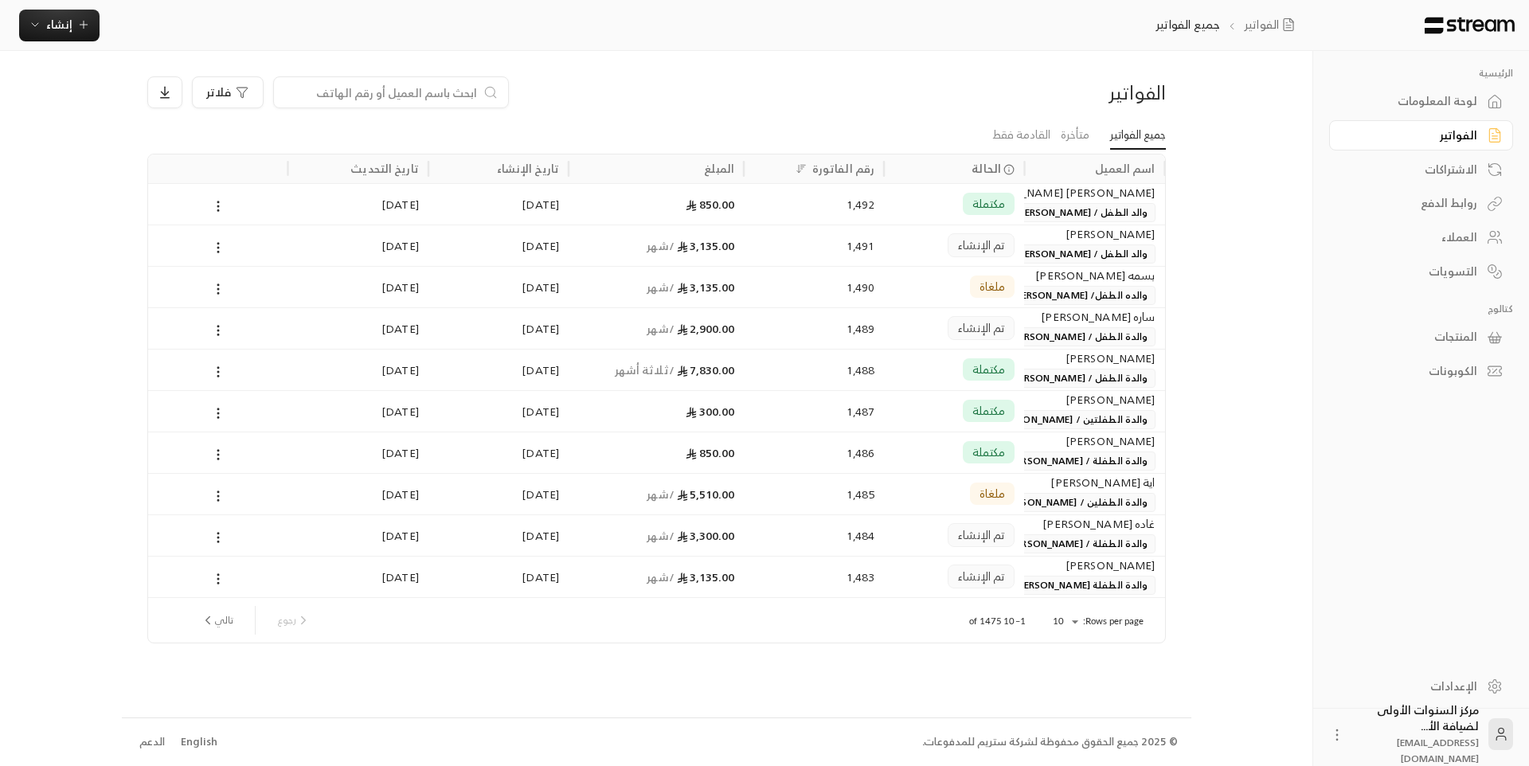
click at [660, 68] on div "الفواتير فلاتر جميع الفواتير متأخرة القادمة فقط اسم العميل الحالة رقم الفاتورة …" at bounding box center [656, 384] width 1069 height 666
click at [1427, 100] on div "لوحة المعلومات" at bounding box center [1413, 101] width 128 height 16
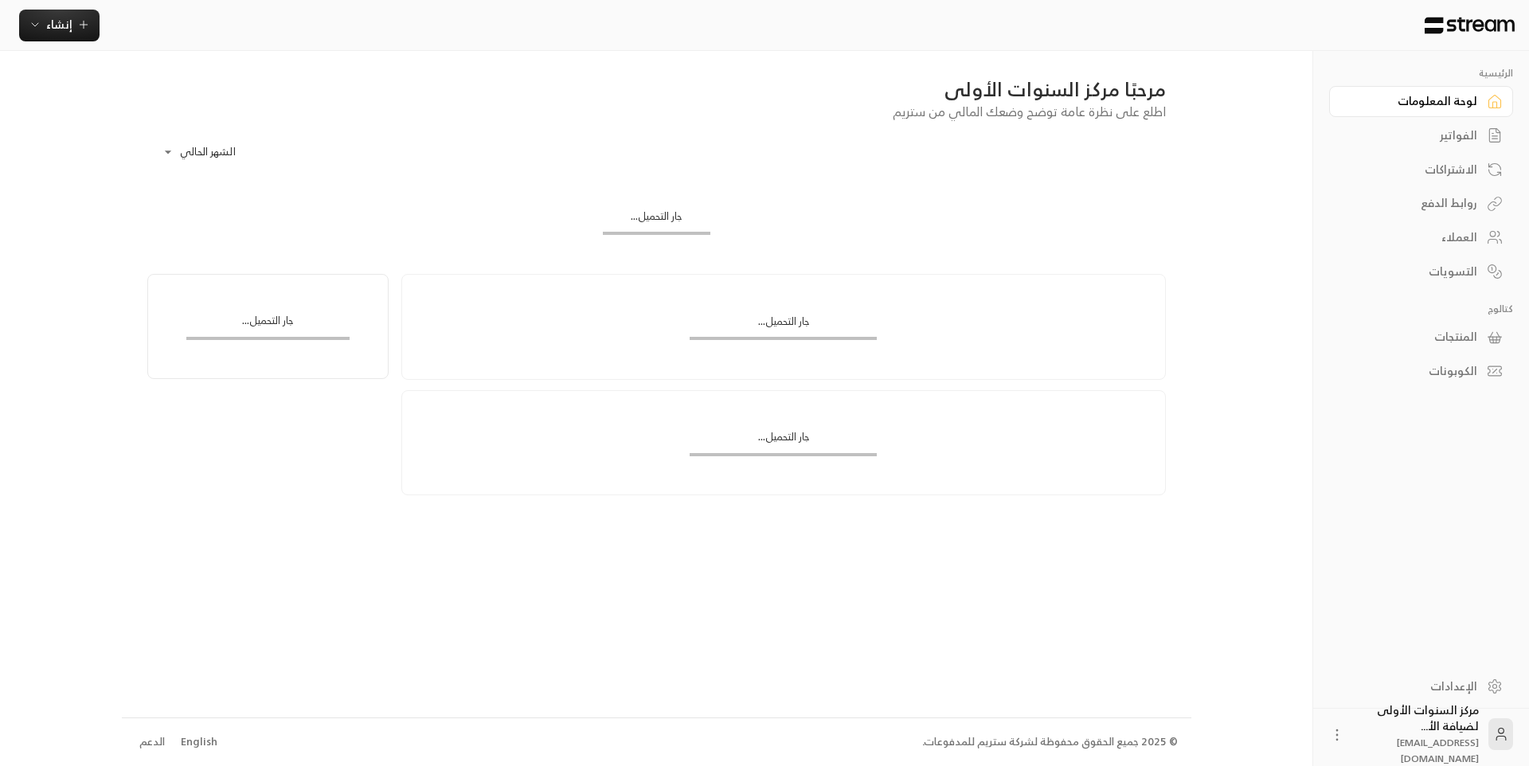
click at [1421, 131] on div "الفواتير" at bounding box center [1413, 135] width 128 height 16
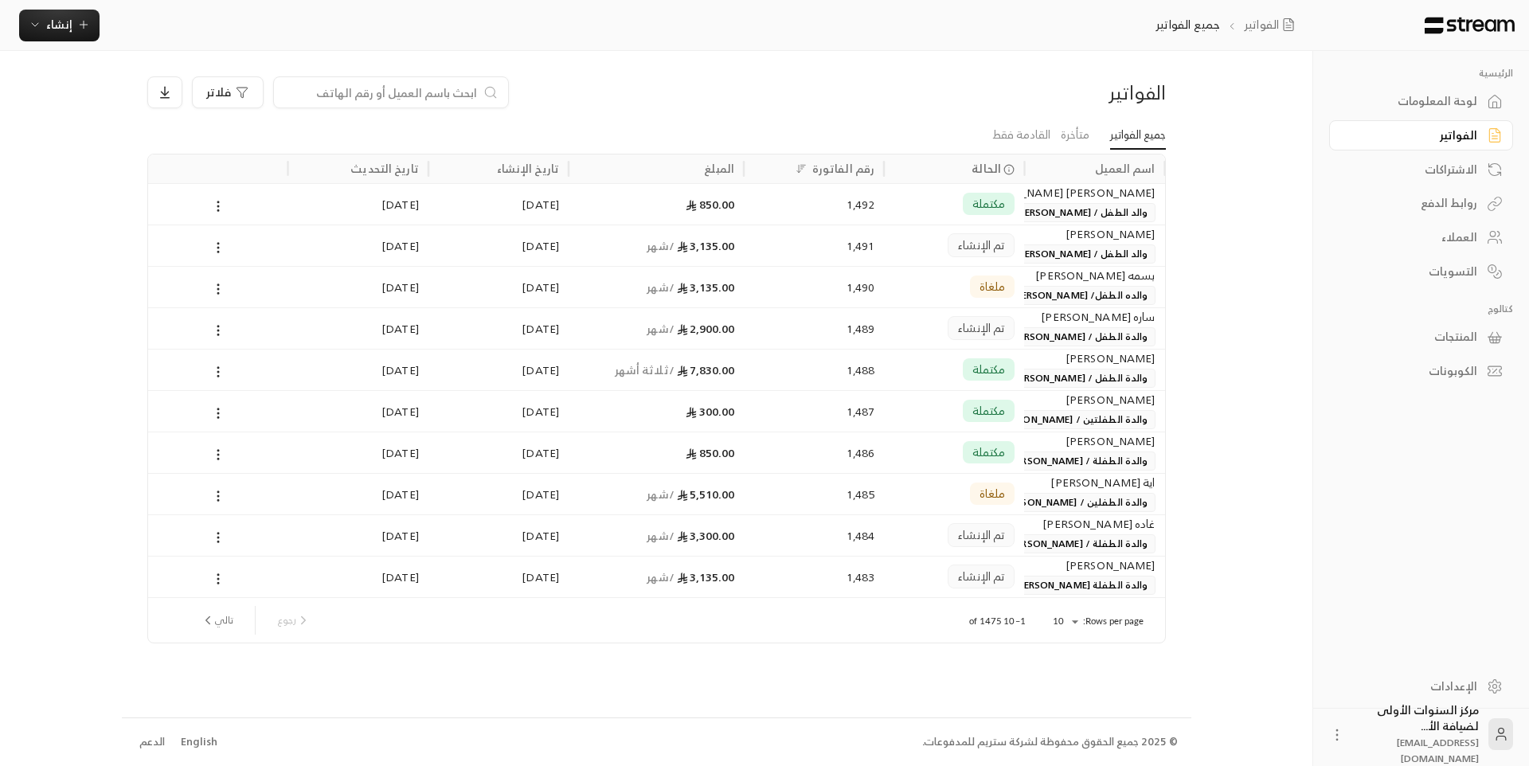
click at [978, 97] on div "الفواتير" at bounding box center [1043, 92] width 243 height 25
click at [1239, 127] on div "الرئيسية لوحة المعلومات الفواتير الاشتراكات روابط الدفع العملاء التسويات كتالوج…" at bounding box center [765, 383] width 1286 height 766
click at [1428, 97] on div "لوحة المعلومات" at bounding box center [1413, 101] width 128 height 16
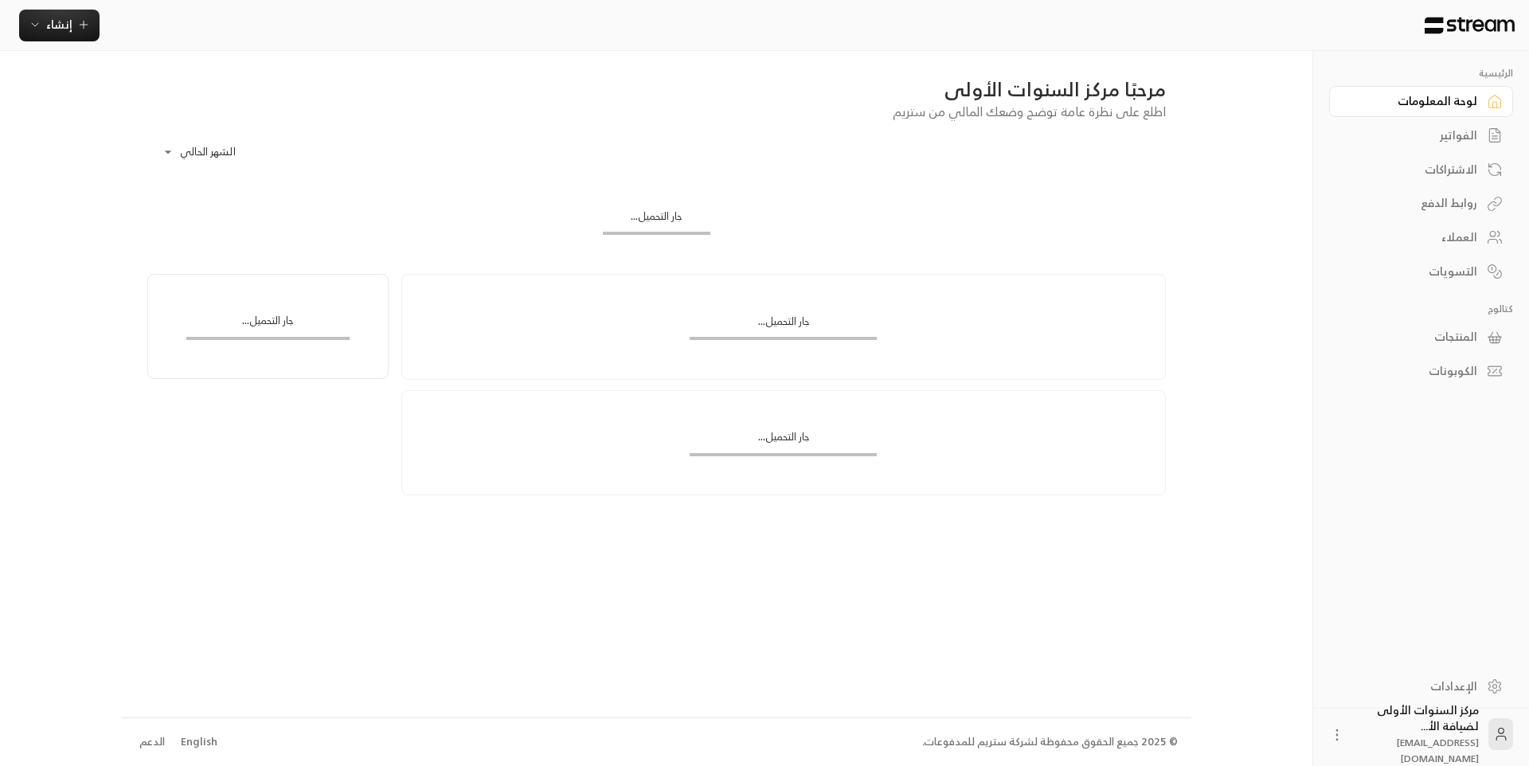
click at [1434, 152] on div "الاشتراكات" at bounding box center [1421, 167] width 184 height 34
click at [1417, 114] on link "لوحة المعلومات" at bounding box center [1421, 101] width 184 height 31
click at [1415, 143] on div "الفواتير" at bounding box center [1413, 135] width 128 height 16
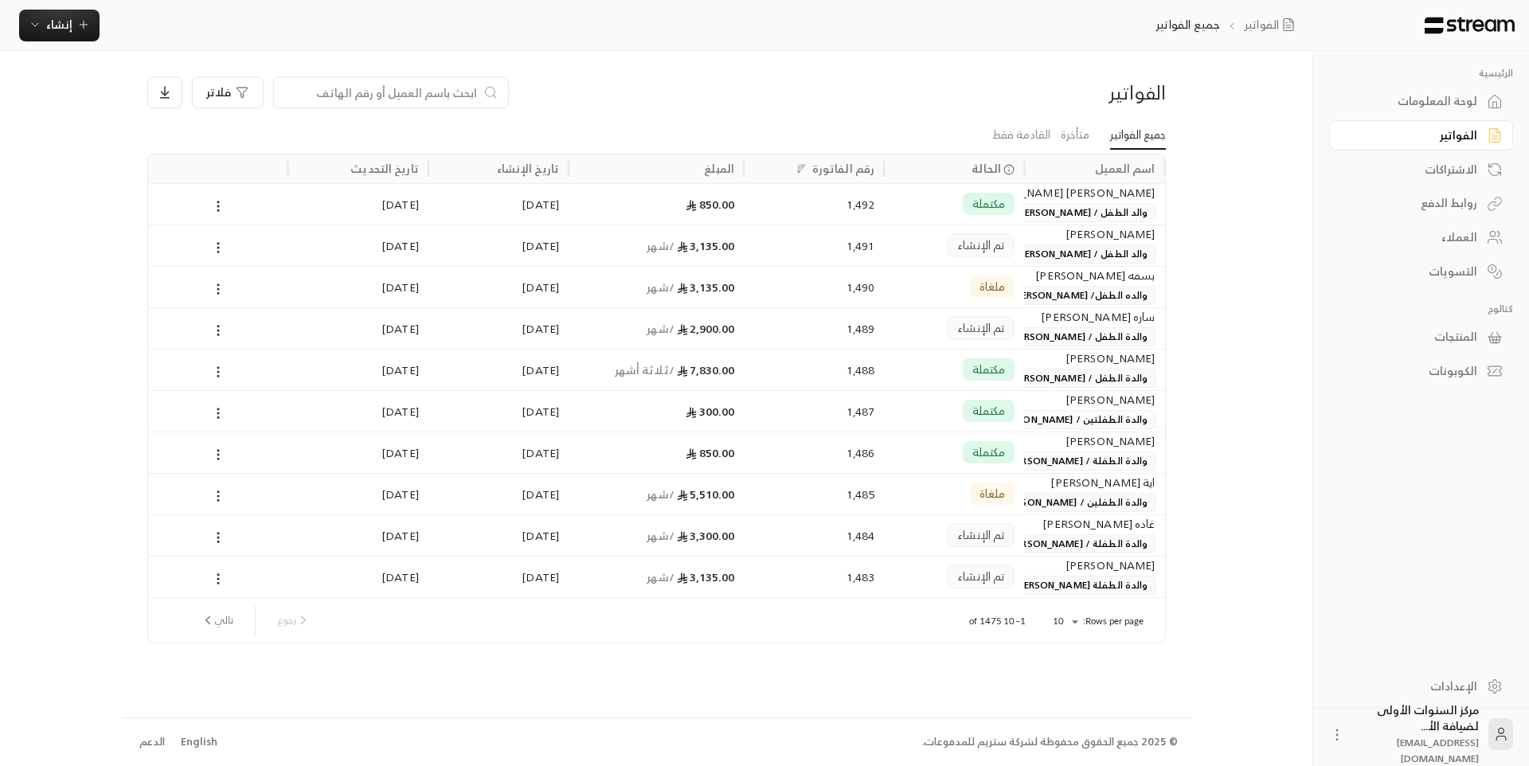
click at [1405, 117] on div "الفواتير" at bounding box center [1421, 134] width 184 height 34
click at [1473, 99] on div "لوحة المعلومات" at bounding box center [1413, 101] width 128 height 16
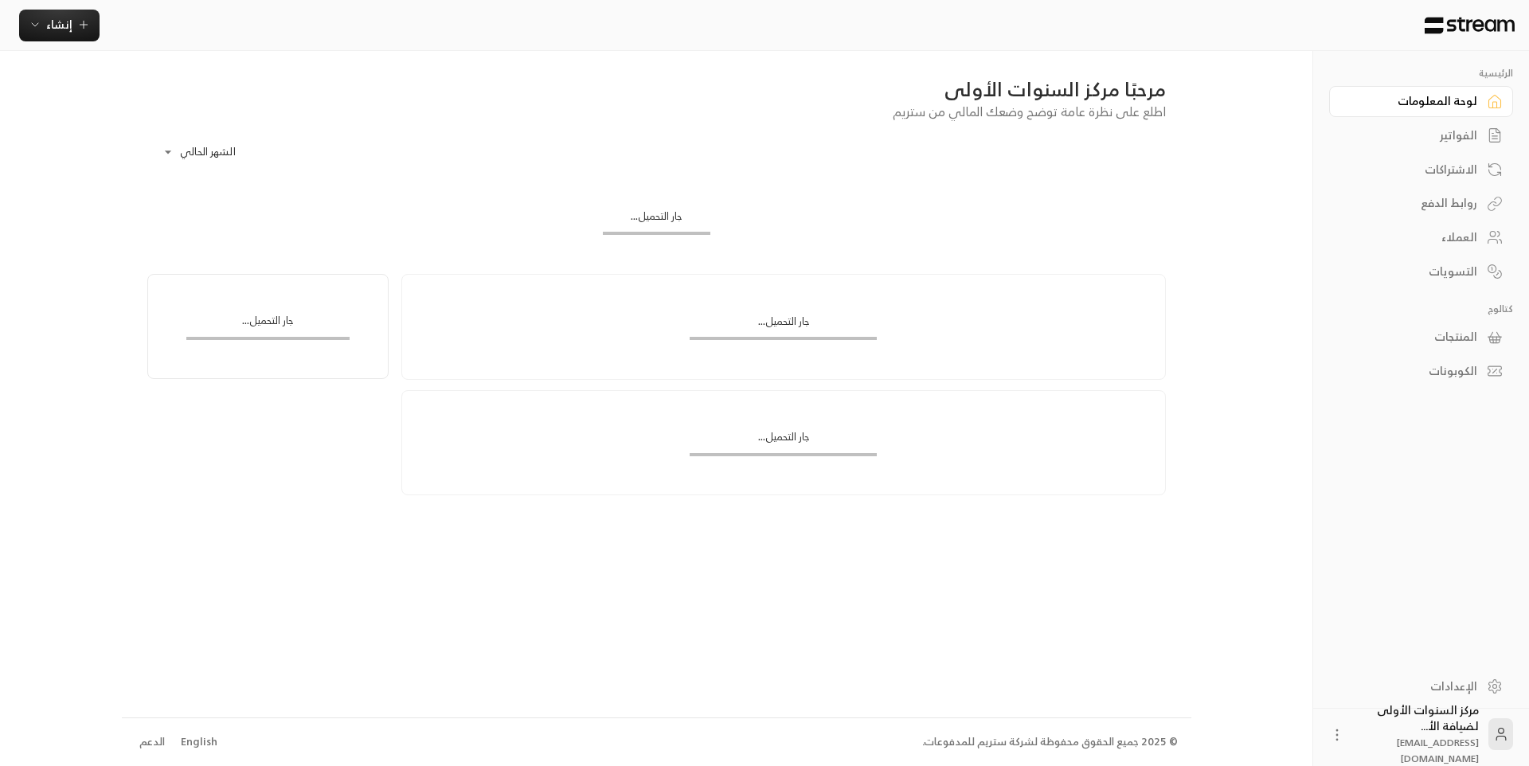
click at [1437, 127] on div "الفواتير" at bounding box center [1413, 135] width 128 height 16
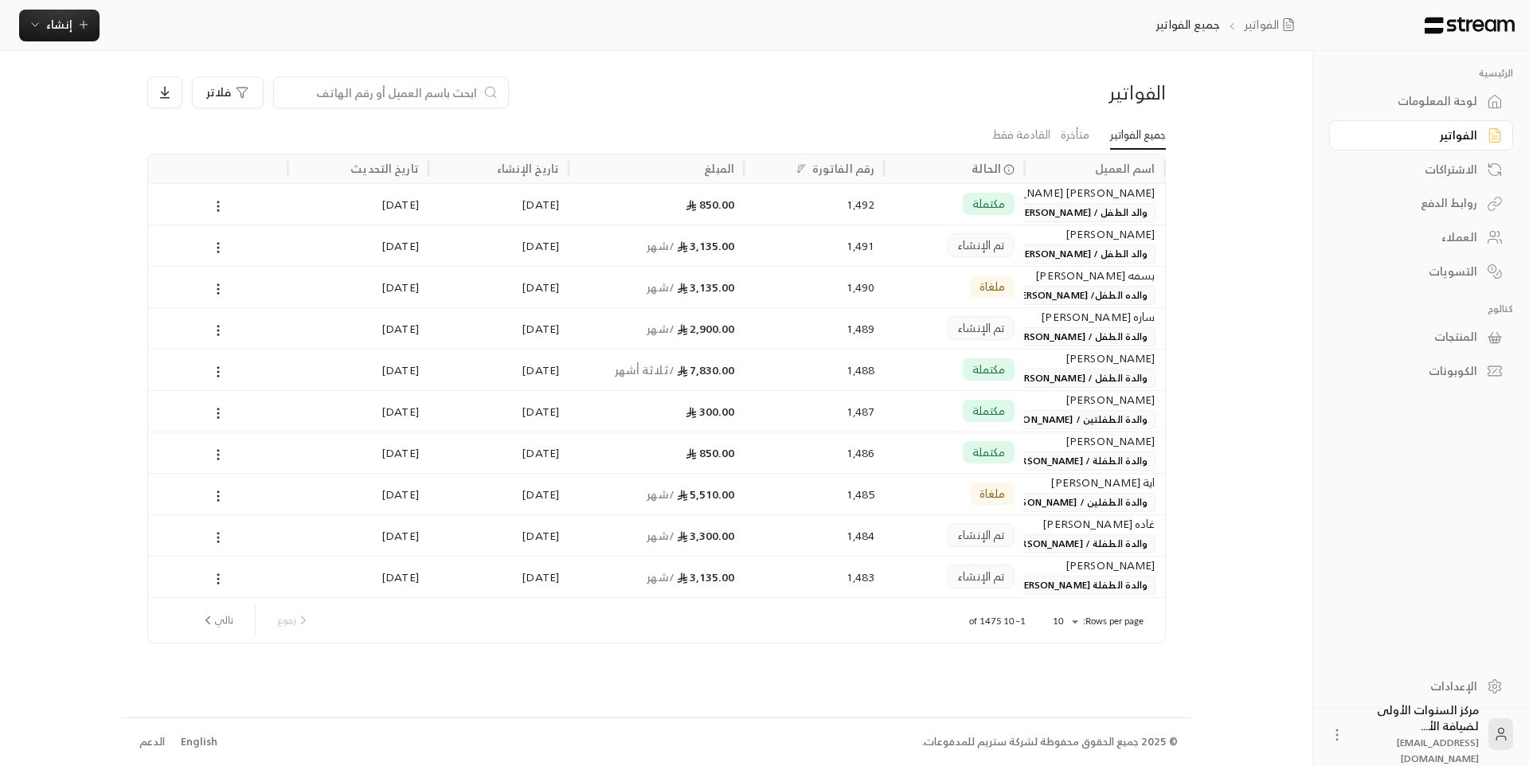
click at [1425, 106] on div "لوحة المعلومات" at bounding box center [1413, 101] width 128 height 16
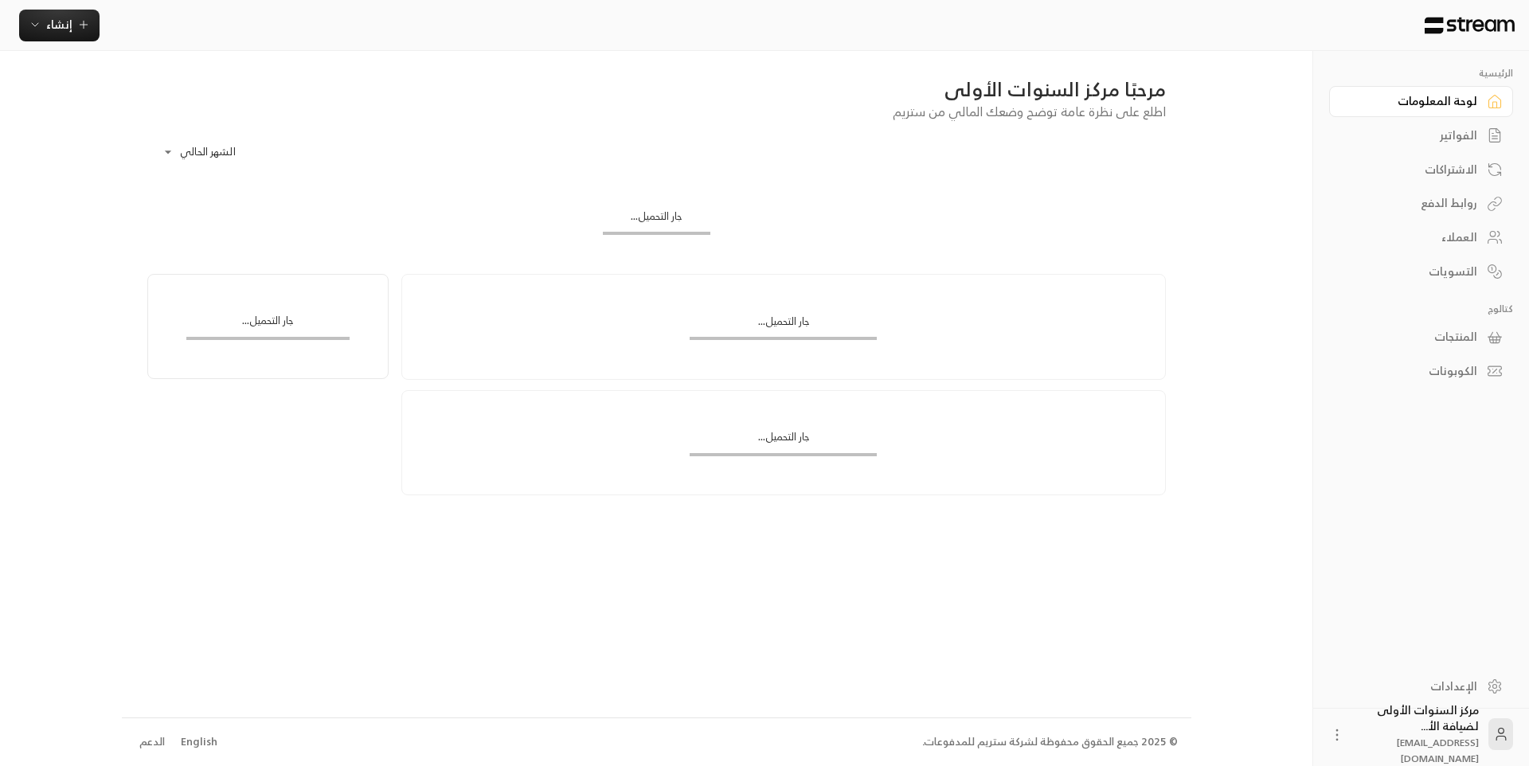
click at [626, 100] on div "مرحبًا مركز السنوات الأولى" at bounding box center [656, 88] width 1018 height 25
click at [80, 39] on button "إنشاء" at bounding box center [59, 26] width 80 height 32
click at [484, 146] on div "**********" at bounding box center [656, 147] width 1018 height 52
click at [1438, 170] on div "الاشتراكات" at bounding box center [1413, 170] width 128 height 16
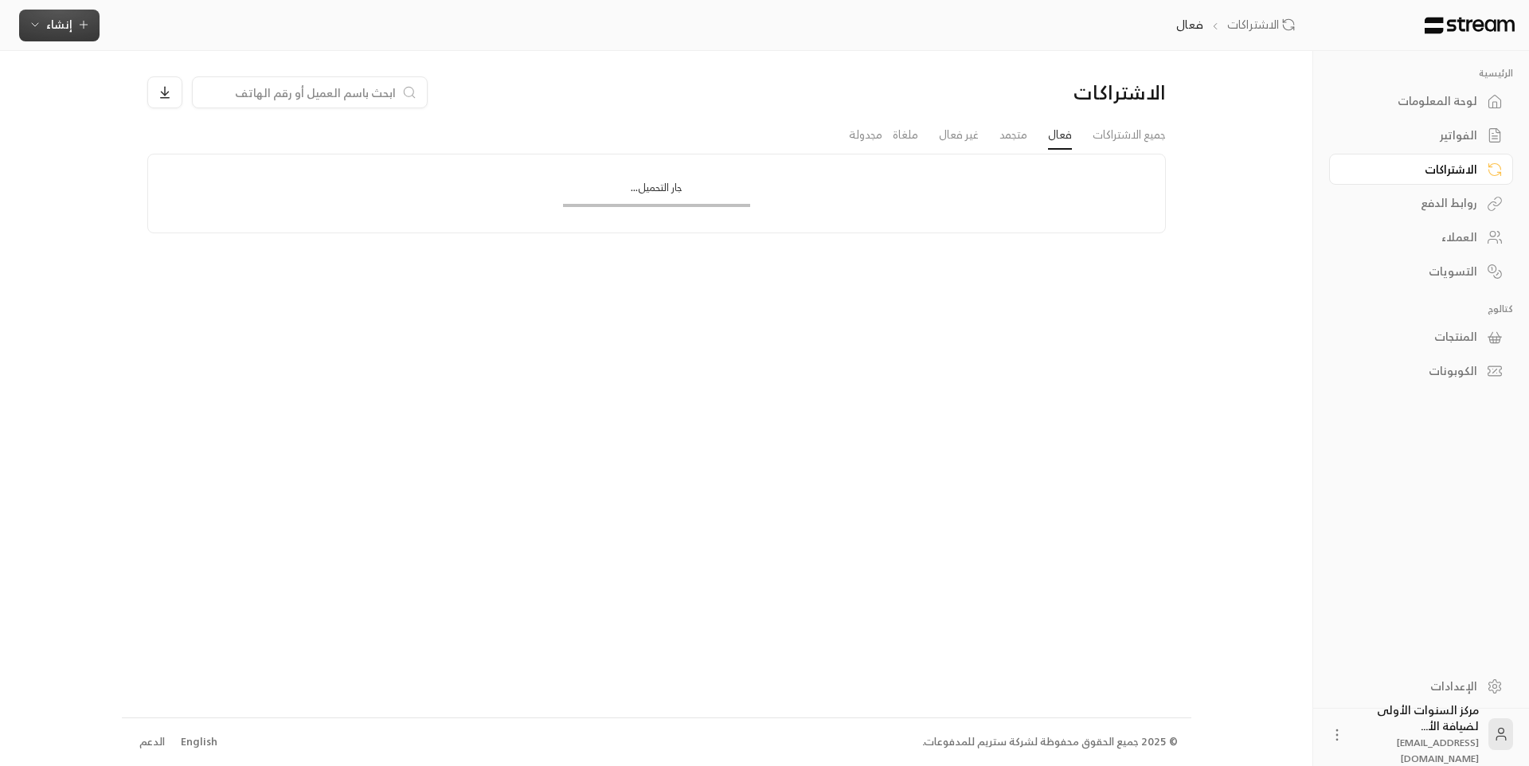
click at [57, 22] on span "إنشاء" at bounding box center [59, 24] width 26 height 20
click at [701, 137] on ul "جميع الاشتراكات فعال متجمد غير فعال ملغاة مجدولة" at bounding box center [656, 135] width 1018 height 28
click at [1464, 235] on div "العملاء" at bounding box center [1413, 237] width 128 height 16
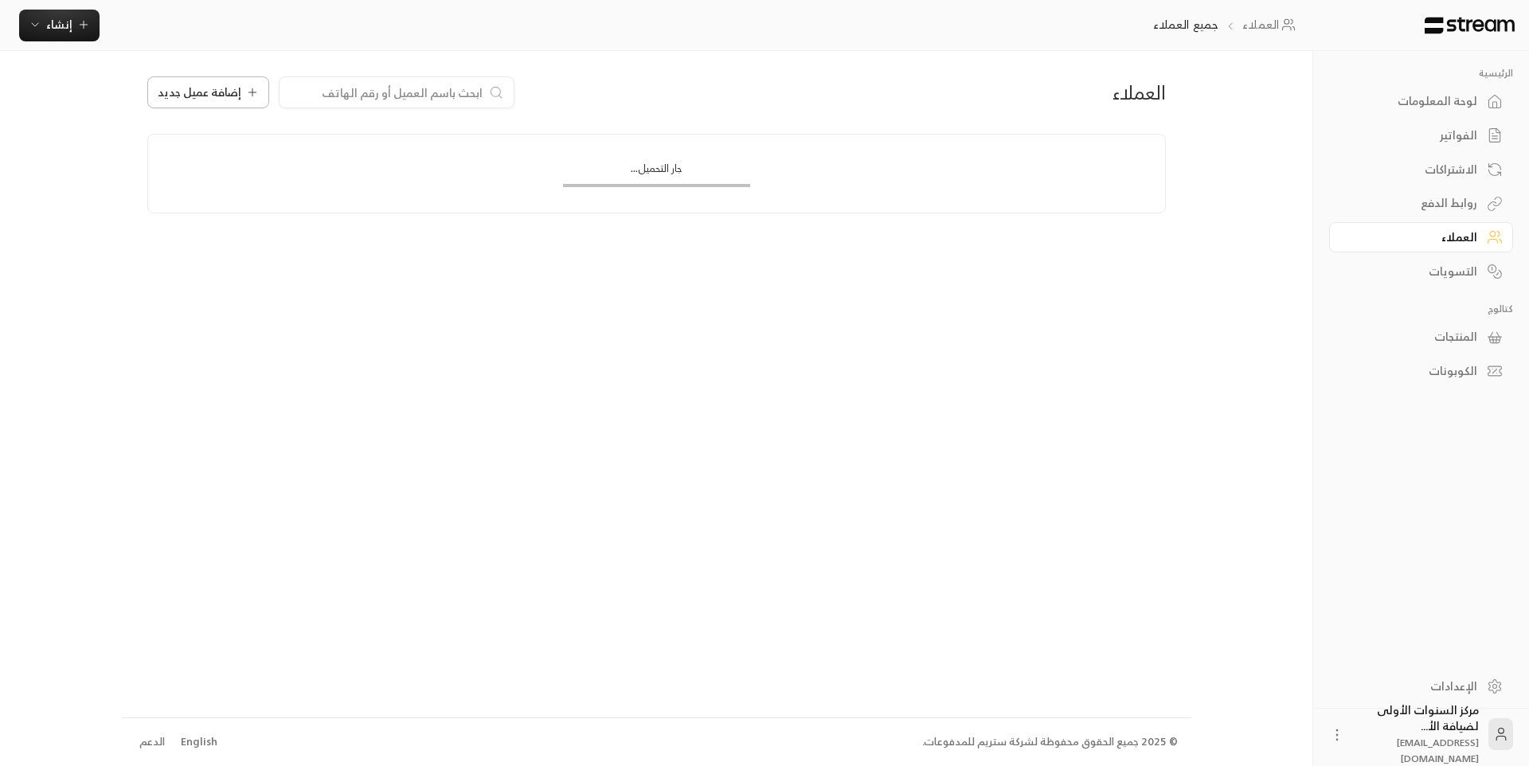
click at [237, 104] on button "إضافة عميل جديد" at bounding box center [208, 92] width 122 height 32
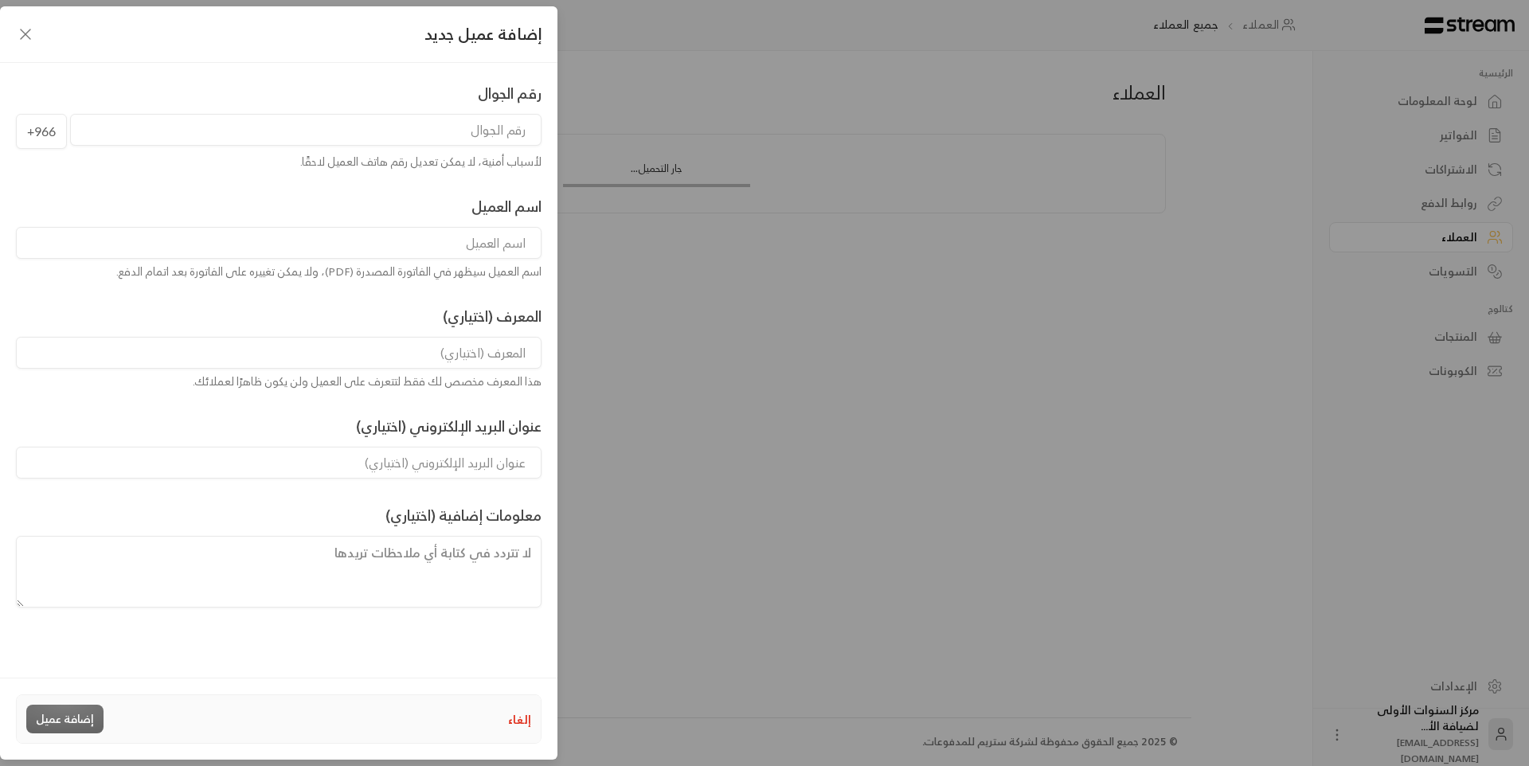
click at [504, 134] on input "tel" at bounding box center [305, 130] width 471 height 32
type input "599922701"
click at [501, 242] on input at bounding box center [278, 243] width 525 height 32
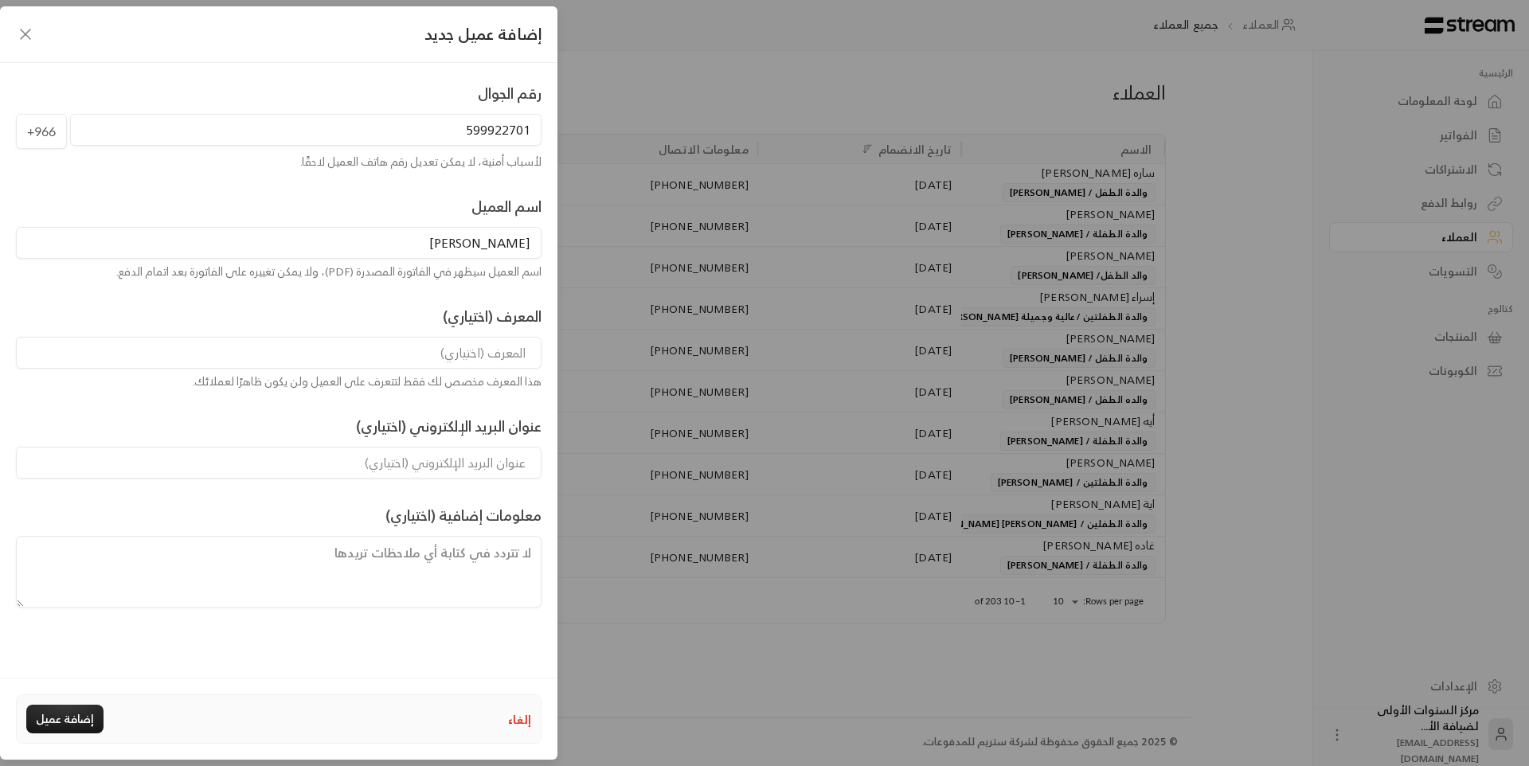
type input "[PERSON_NAME]"
click at [486, 356] on input at bounding box center [278, 353] width 525 height 32
type input "والدة الطفل / [PERSON_NAME]"
click at [64, 715] on button "إضافة عميل" at bounding box center [64, 719] width 77 height 29
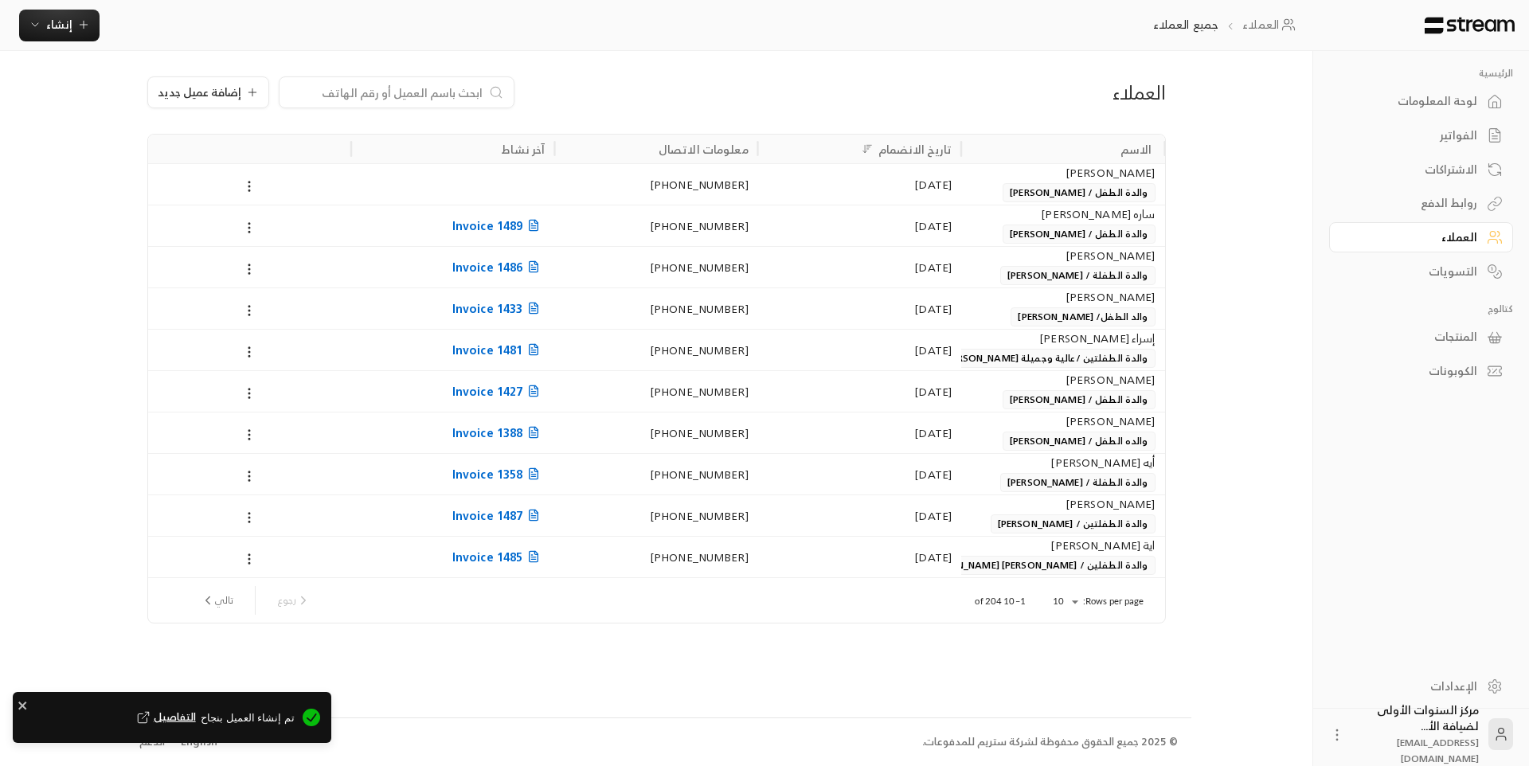
click at [1451, 93] on div "لوحة المعلومات" at bounding box center [1413, 101] width 128 height 16
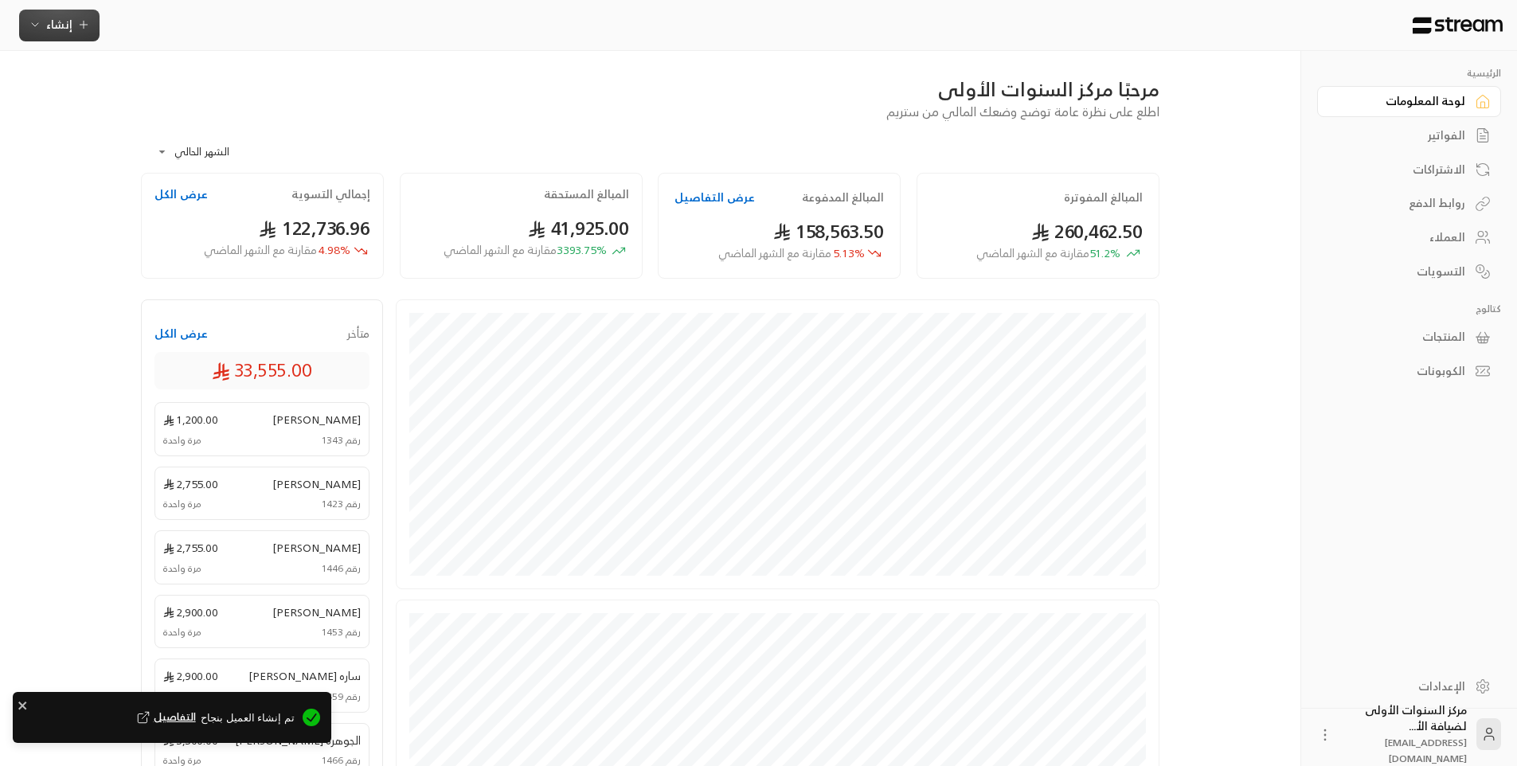
click at [92, 28] on button "إنشاء" at bounding box center [59, 26] width 80 height 32
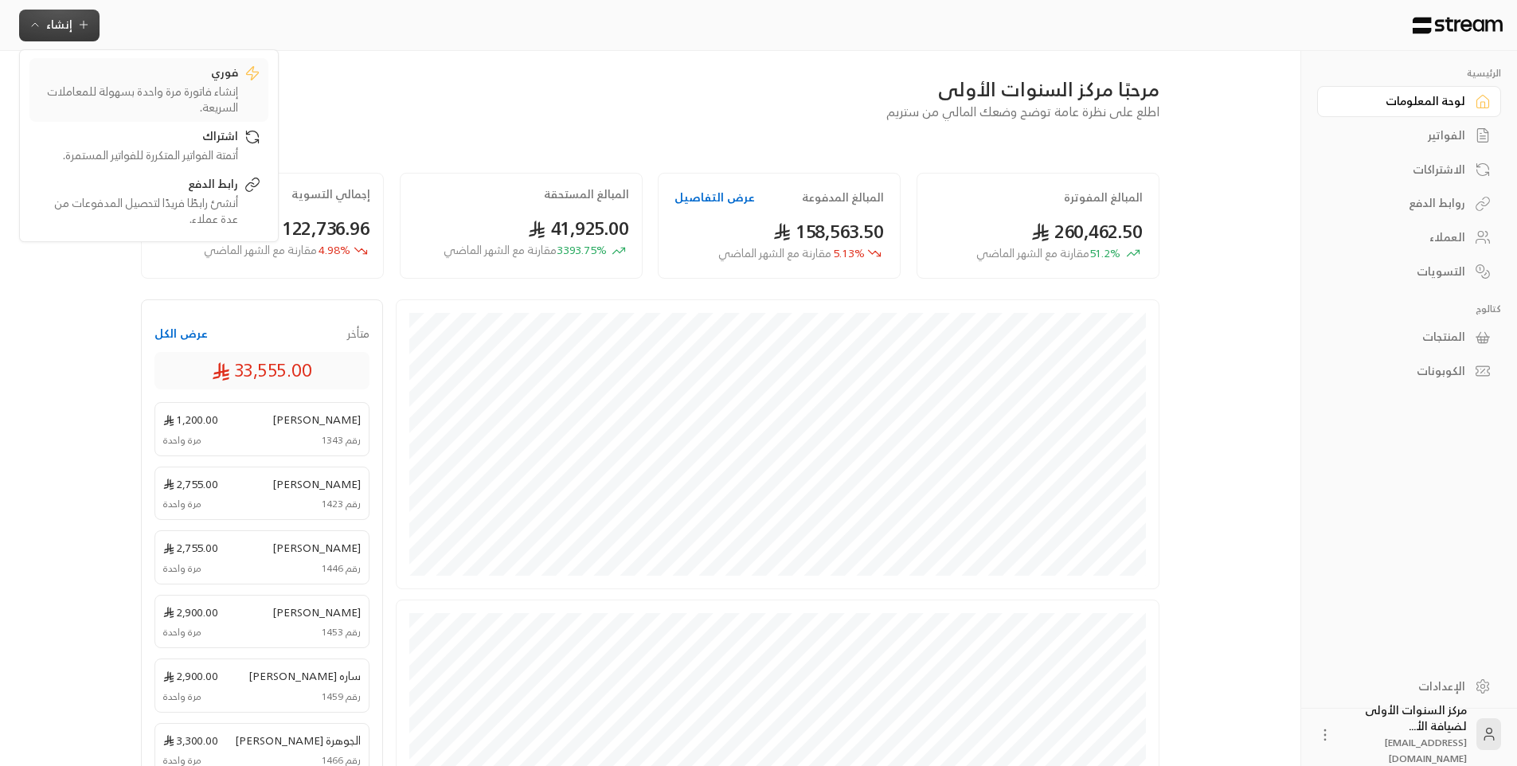
click at [198, 100] on div "إنشاء فاتورة مرة واحدة بسهولة للمعاملات السريعة." at bounding box center [137, 100] width 201 height 32
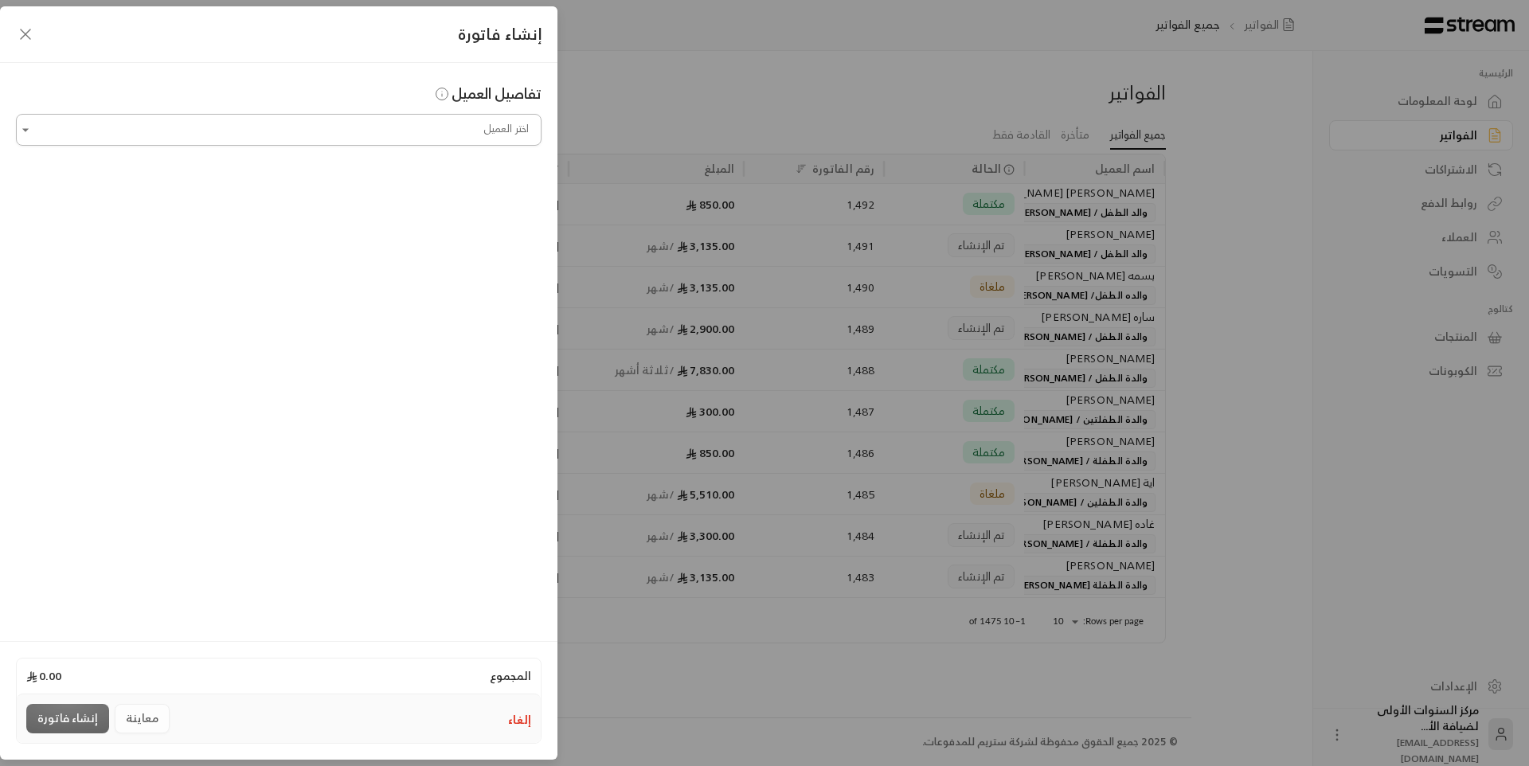
click at [464, 123] on input "اختر العميل" at bounding box center [278, 130] width 525 height 28
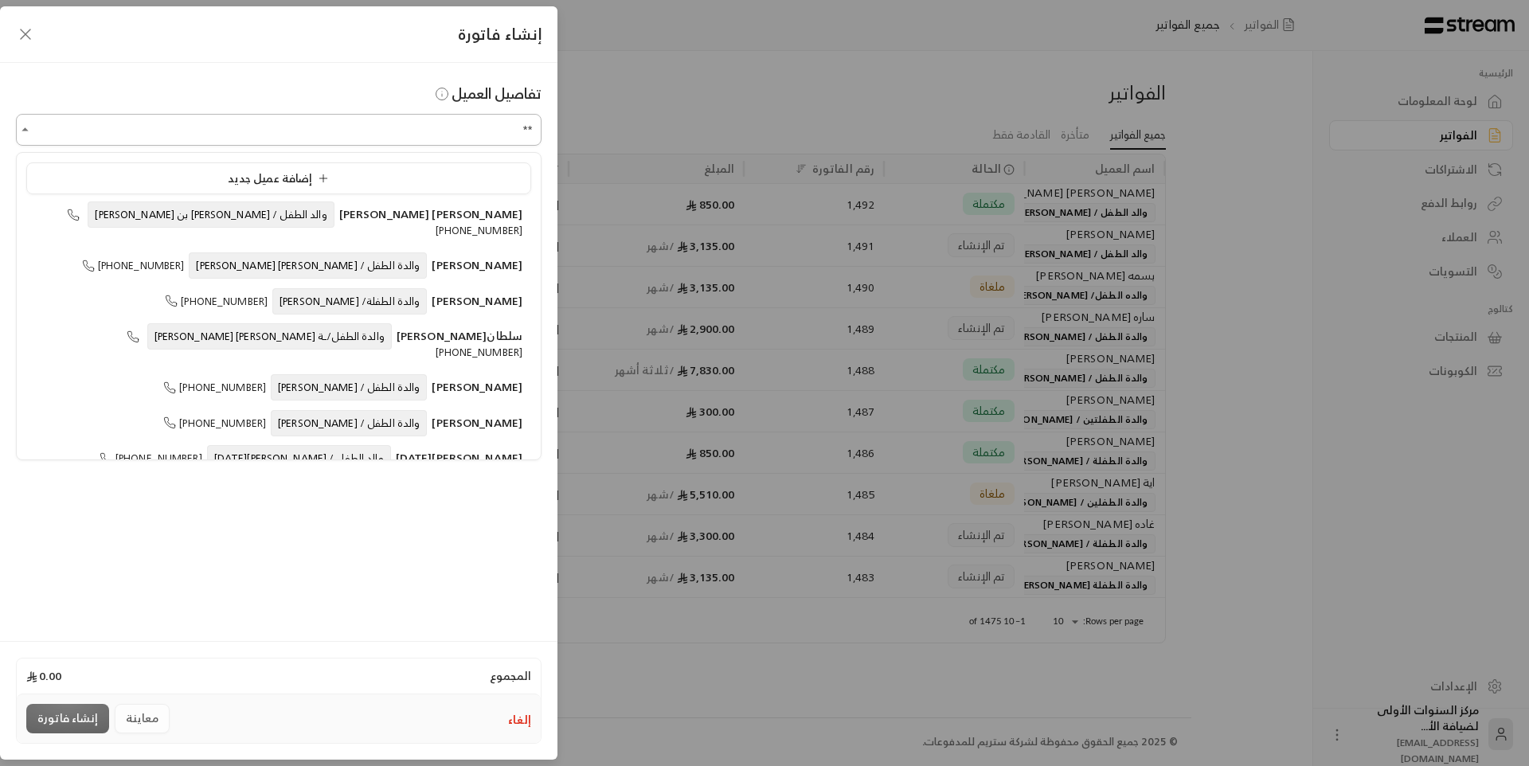
type input "*"
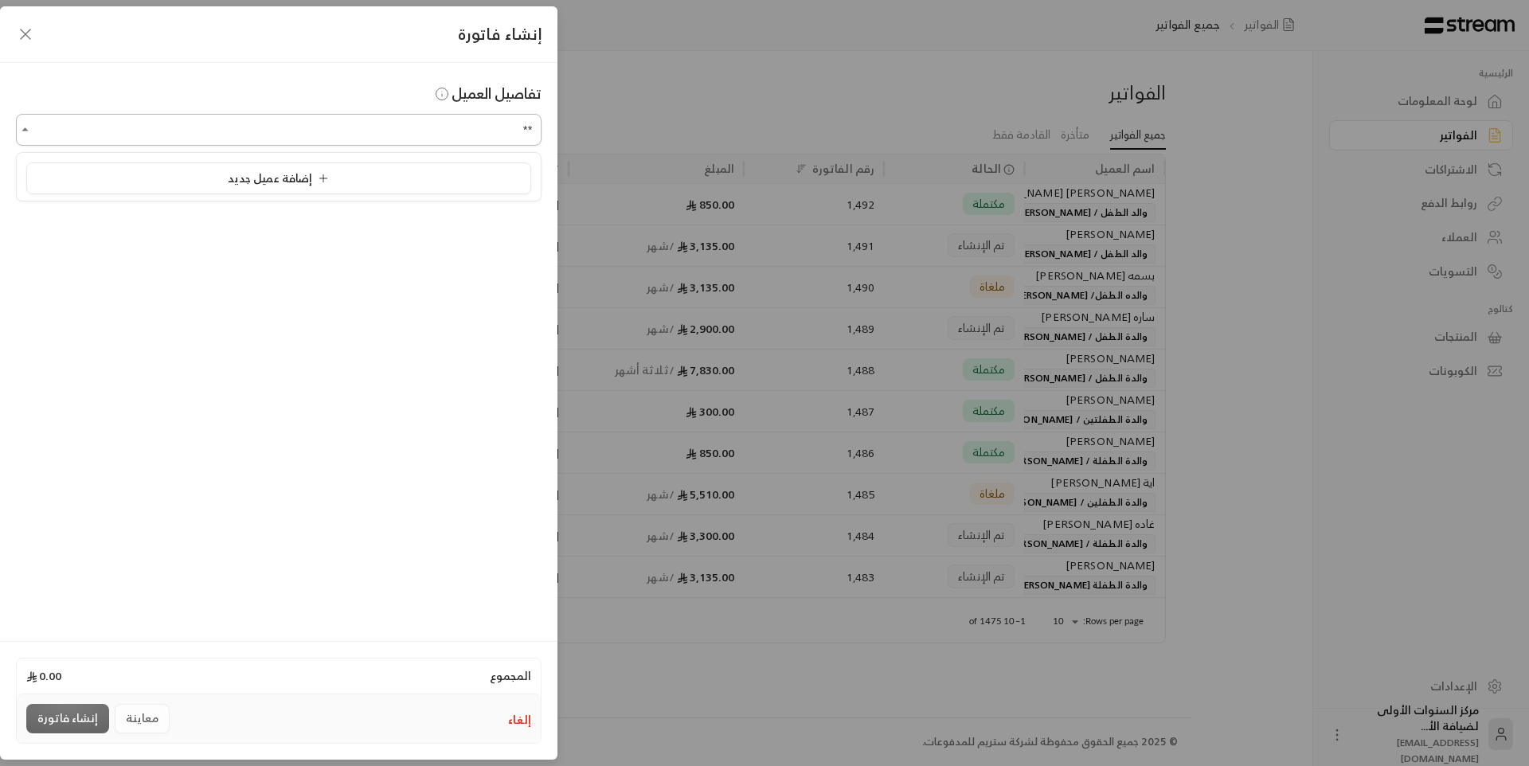
type input "*"
type input "**********"
click at [21, 22] on div "إنشاء فاتورة" at bounding box center [278, 34] width 557 height 57
click at [26, 29] on icon "button" at bounding box center [25, 34] width 19 height 19
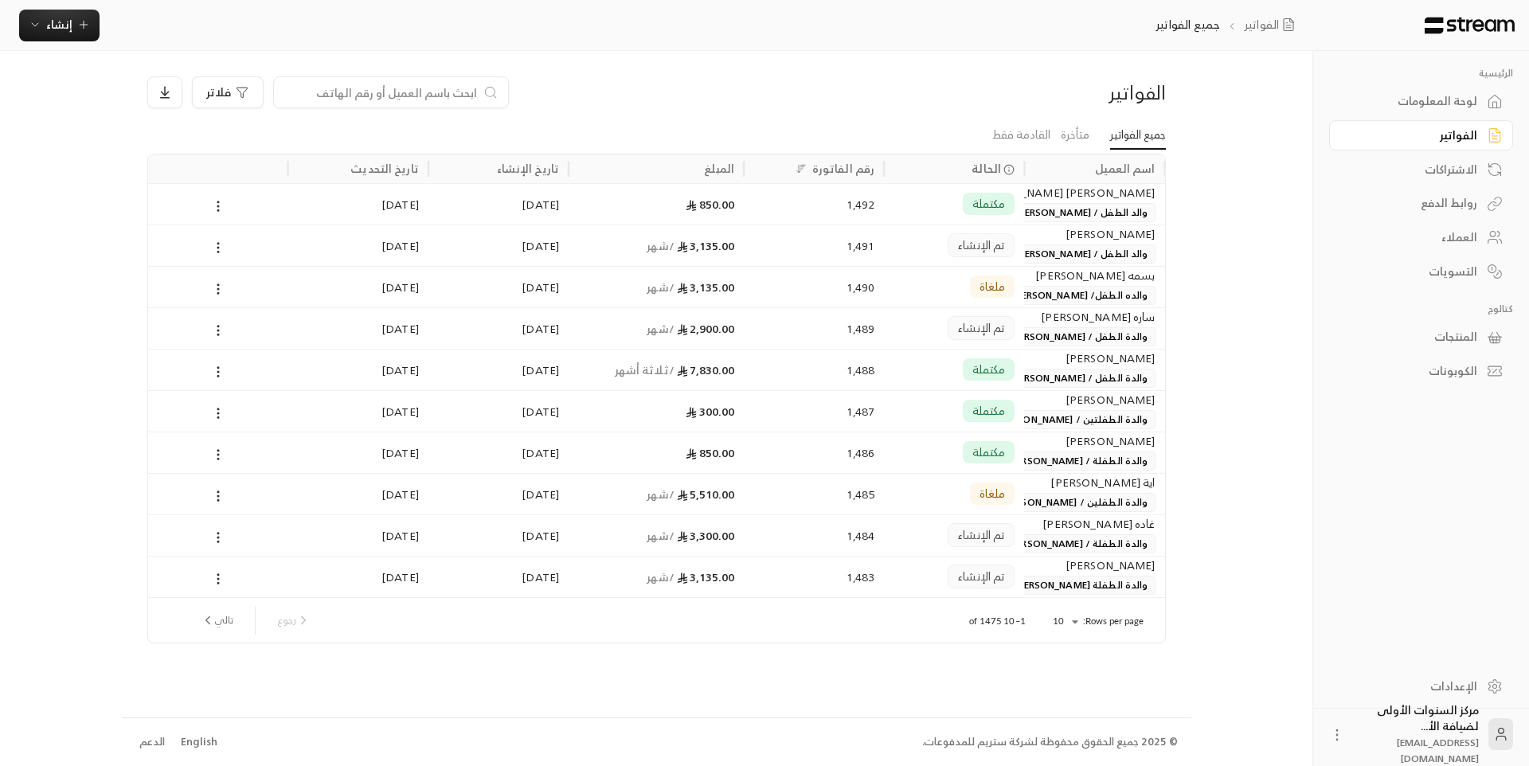
click at [643, 120] on div "الفواتير فلاتر" at bounding box center [656, 98] width 1034 height 45
click at [1449, 83] on div "لوحة المعلومات" at bounding box center [1421, 100] width 184 height 34
click at [49, 14] on button "إنشاء" at bounding box center [59, 26] width 80 height 32
click at [202, 85] on div "إنشاء فاتورة مرة واحدة بسهولة للمعاملات السريعة." at bounding box center [137, 100] width 201 height 32
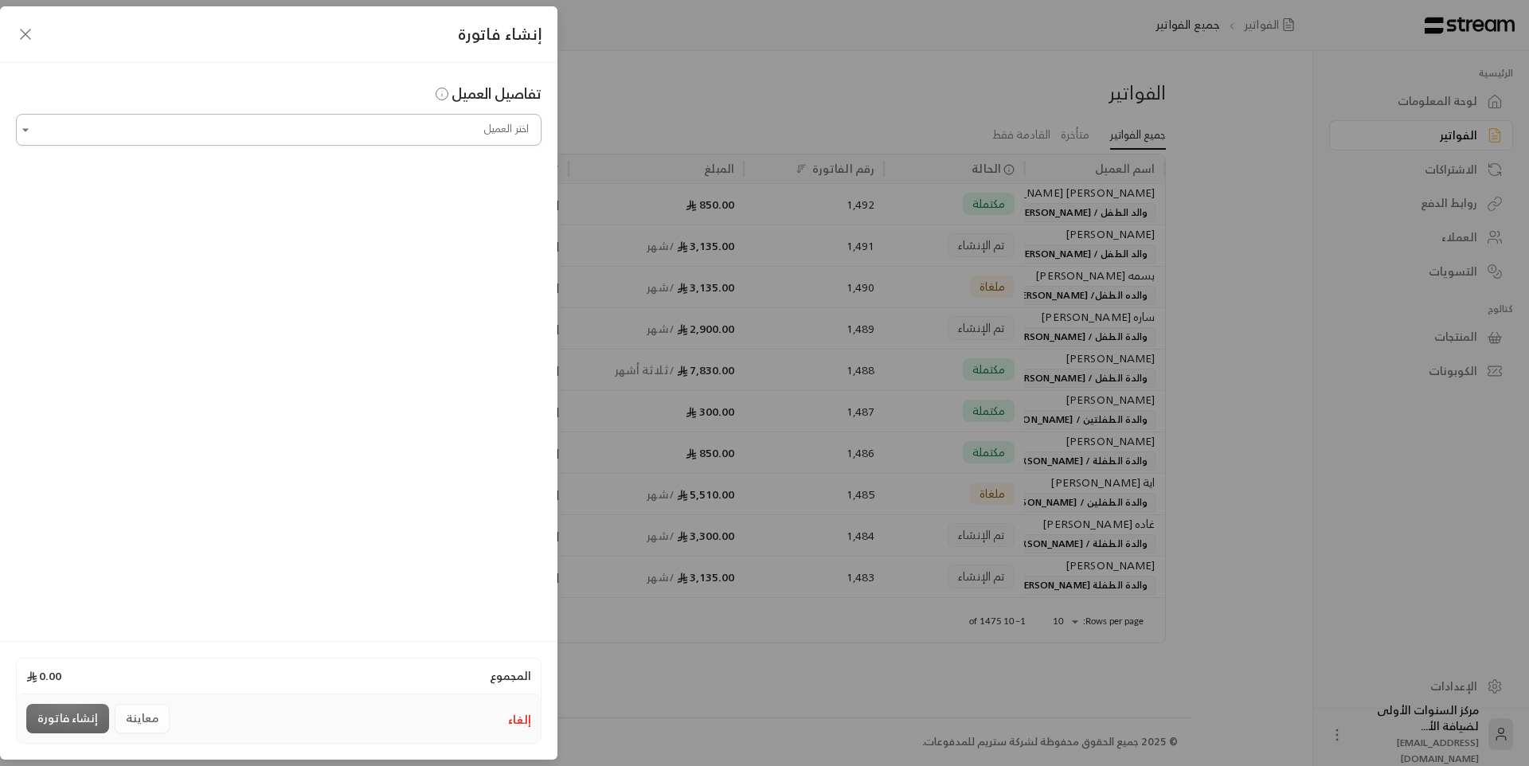
click at [444, 129] on input "اختر العميل" at bounding box center [278, 130] width 525 height 28
type input "*****"
click at [529, 713] on button "إلغاء" at bounding box center [519, 720] width 23 height 16
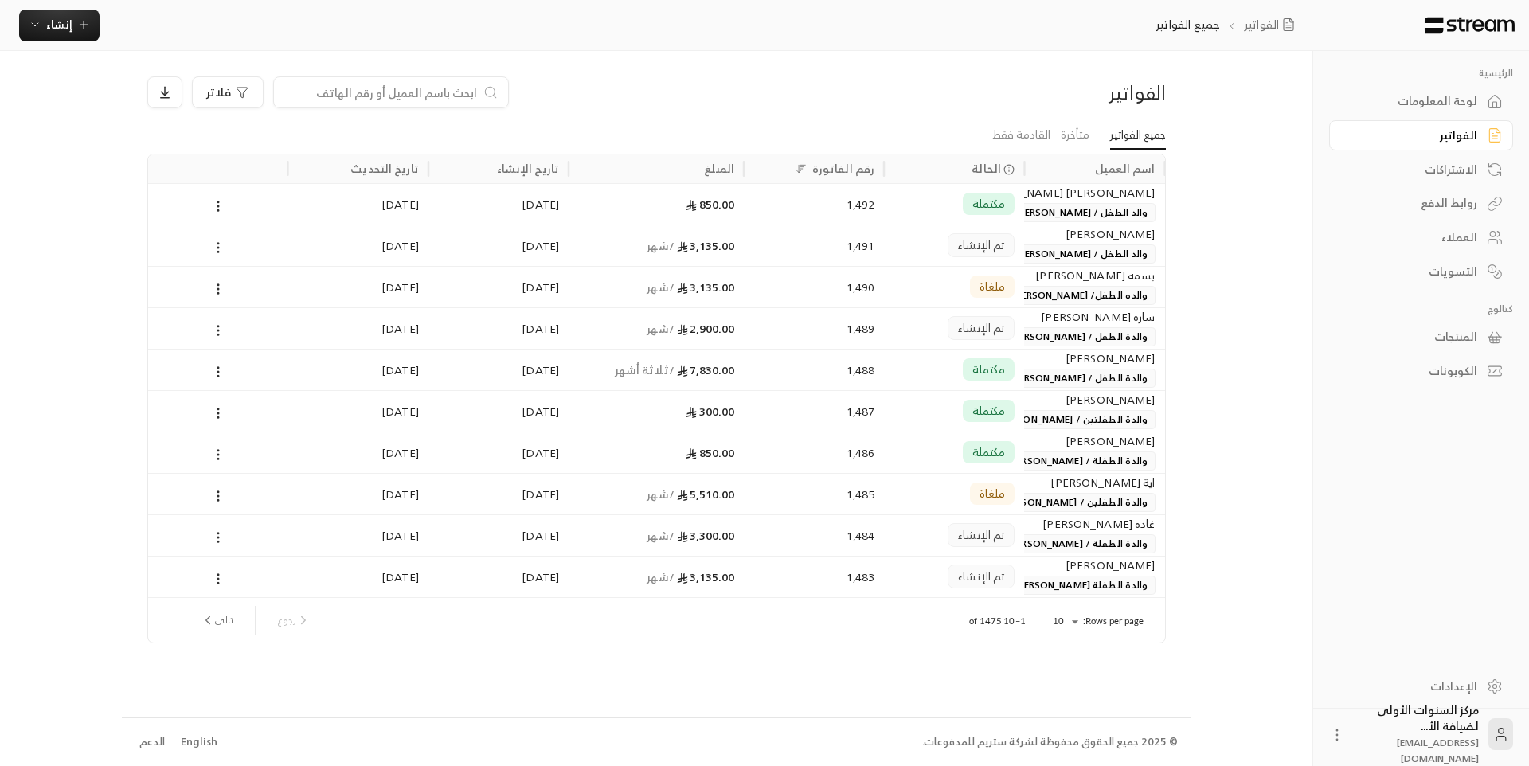
click at [354, 98] on input at bounding box center [380, 93] width 194 height 18
click at [728, 108] on div "الفواتير فلاتر" at bounding box center [656, 98] width 1034 height 45
click at [602, 96] on div "فلاتر" at bounding box center [526, 92] width 759 height 32
click at [793, 80] on div "فلاتر" at bounding box center [526, 92] width 759 height 32
click at [787, 76] on div "الفواتير فلاتر جميع الفواتير متأخرة القادمة فقط اسم العميل الحالة رقم الفاتورة …" at bounding box center [656, 384] width 1069 height 666
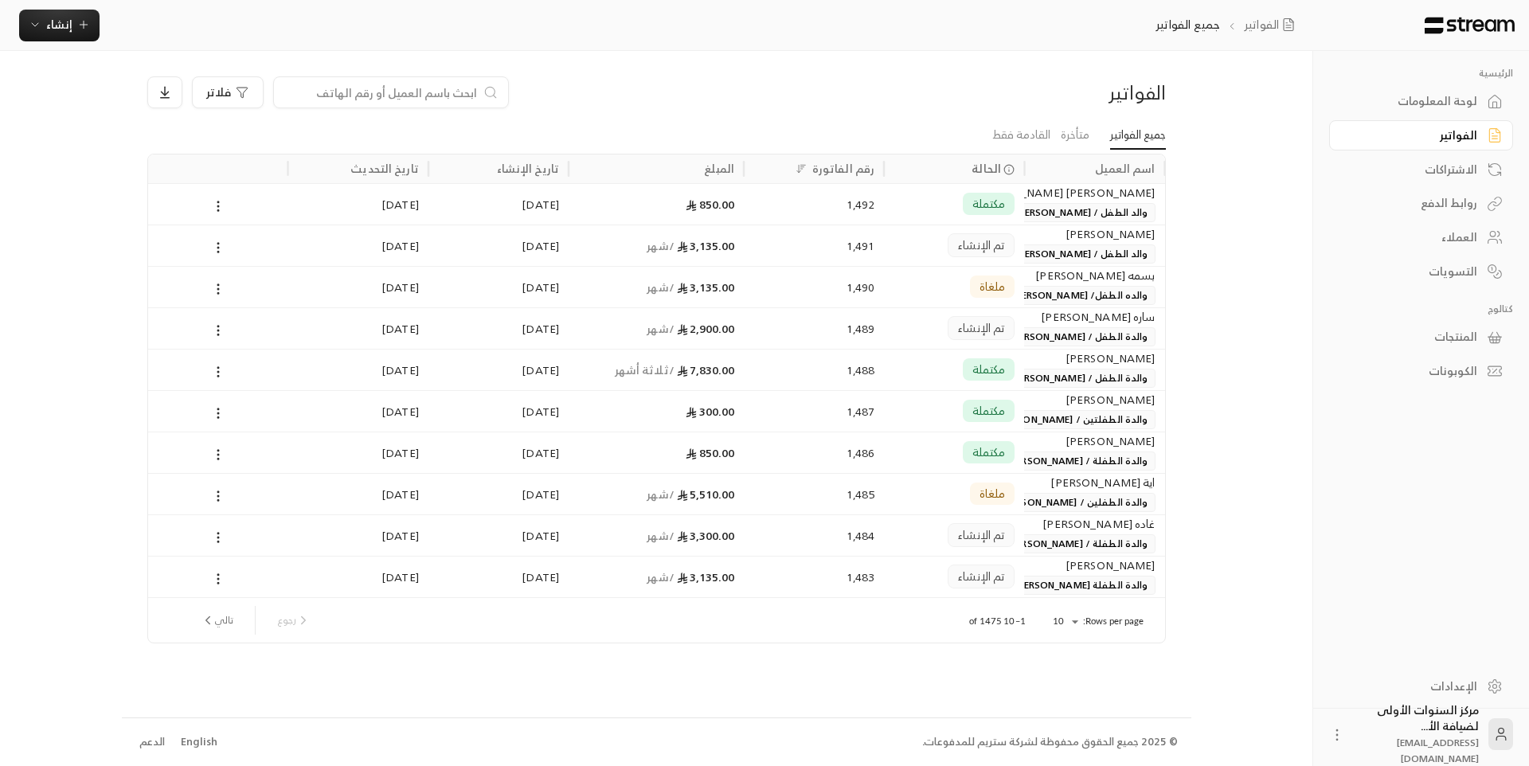
click at [787, 76] on div "الفواتير فلاتر جميع الفواتير متأخرة القادمة فقط اسم العميل الحالة رقم الفاتورة …" at bounding box center [656, 384] width 1069 height 666
click at [1404, 131] on div "الفواتير" at bounding box center [1413, 135] width 128 height 16
click at [628, 96] on div "فلاتر" at bounding box center [526, 92] width 759 height 32
click at [430, 88] on input at bounding box center [380, 93] width 194 height 18
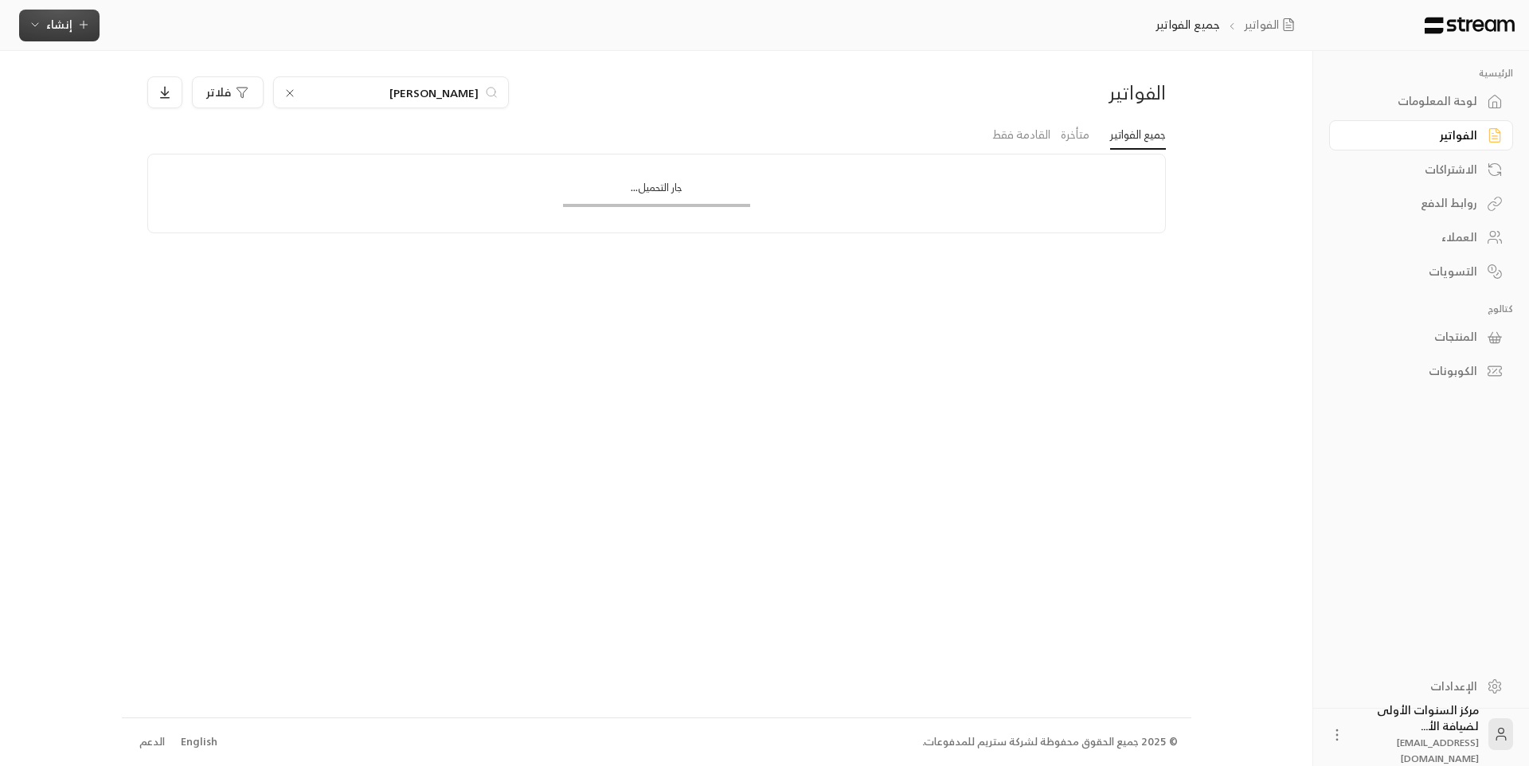
type input "[PERSON_NAME]"
click at [84, 36] on button "إنشاء" at bounding box center [59, 26] width 80 height 32
click at [175, 89] on div "إنشاء فاتورة مرة واحدة بسهولة للمعاملات السريعة." at bounding box center [137, 100] width 201 height 32
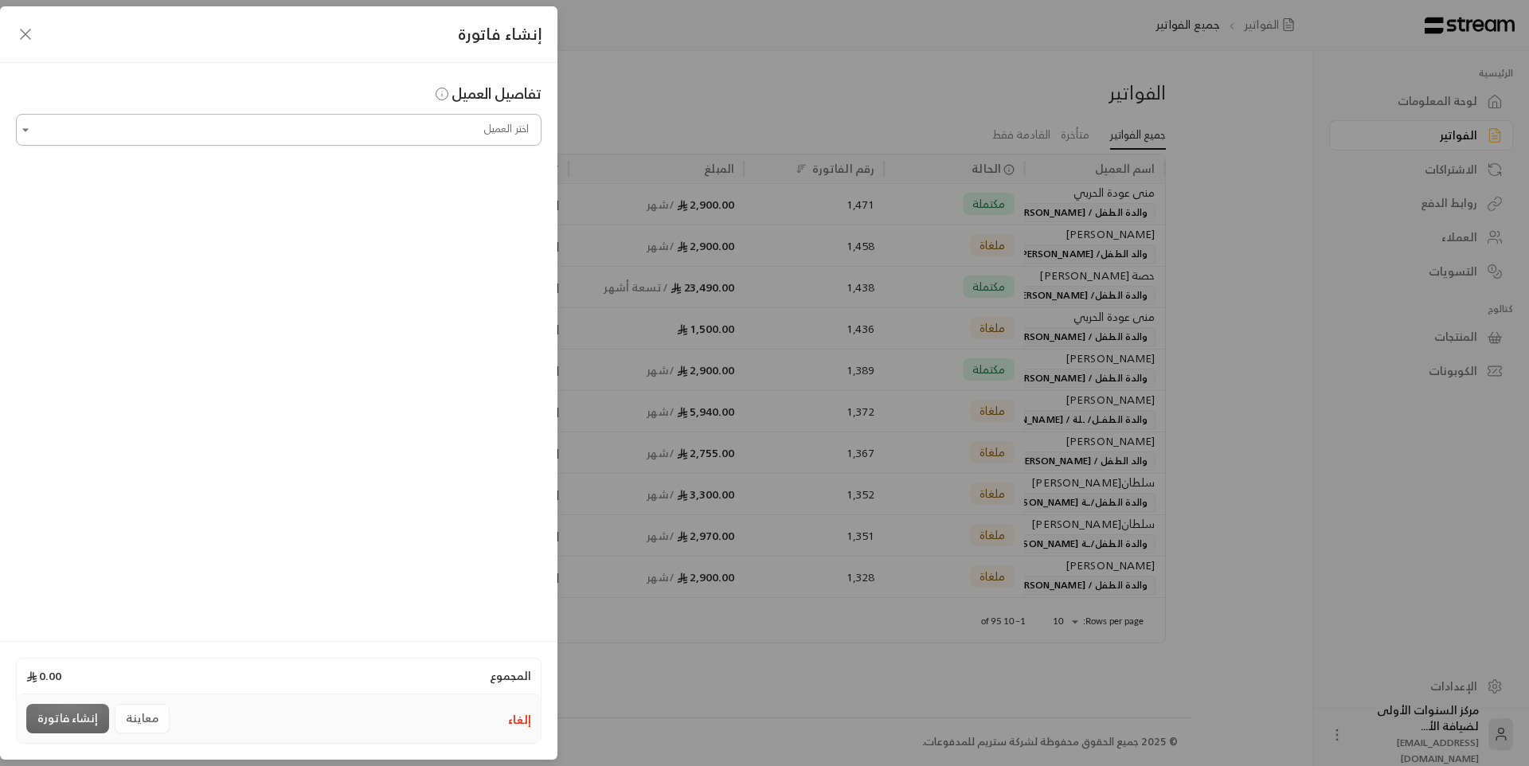
click at [377, 130] on input "اختر العميل" at bounding box center [278, 130] width 525 height 28
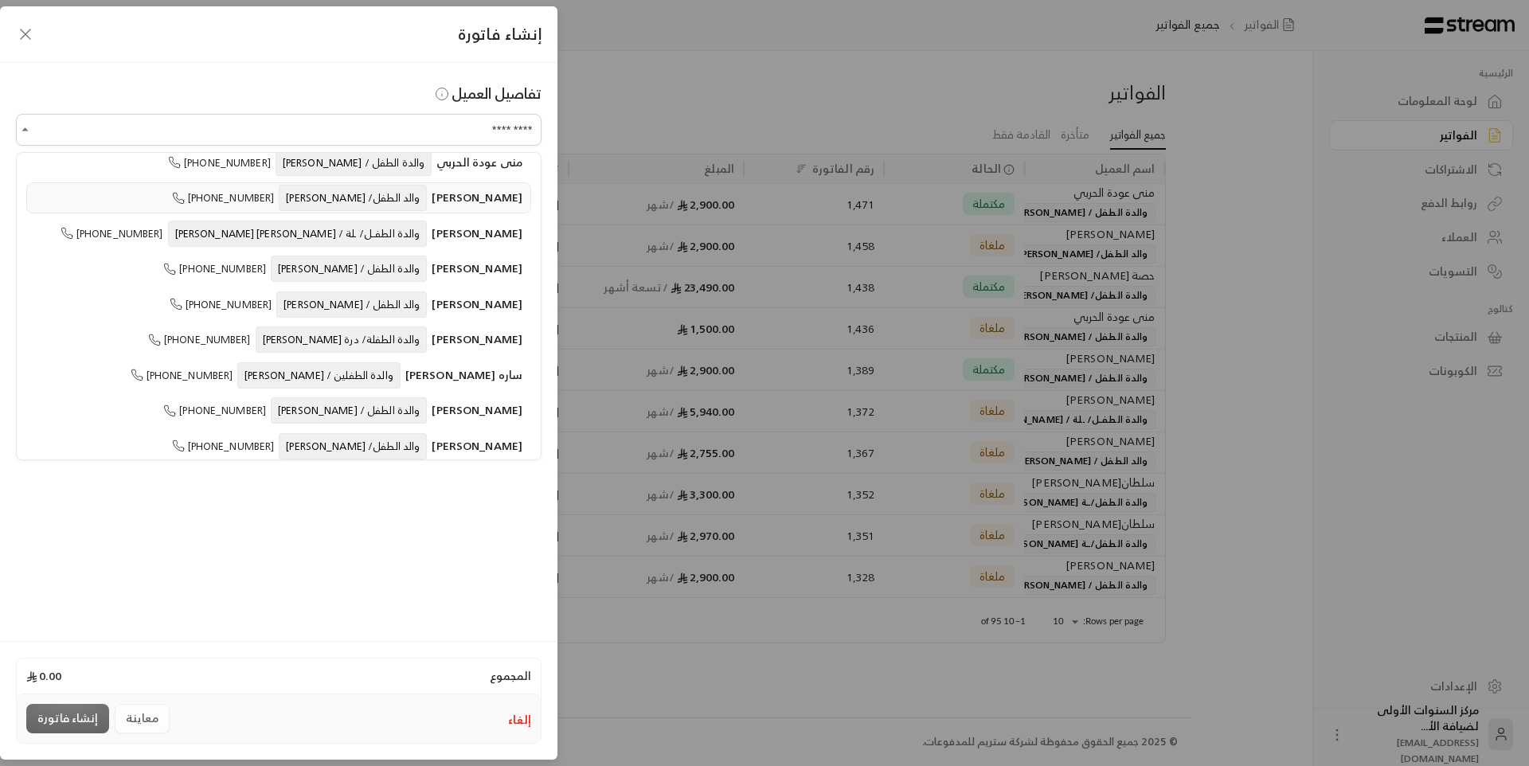
scroll to position [218, 0]
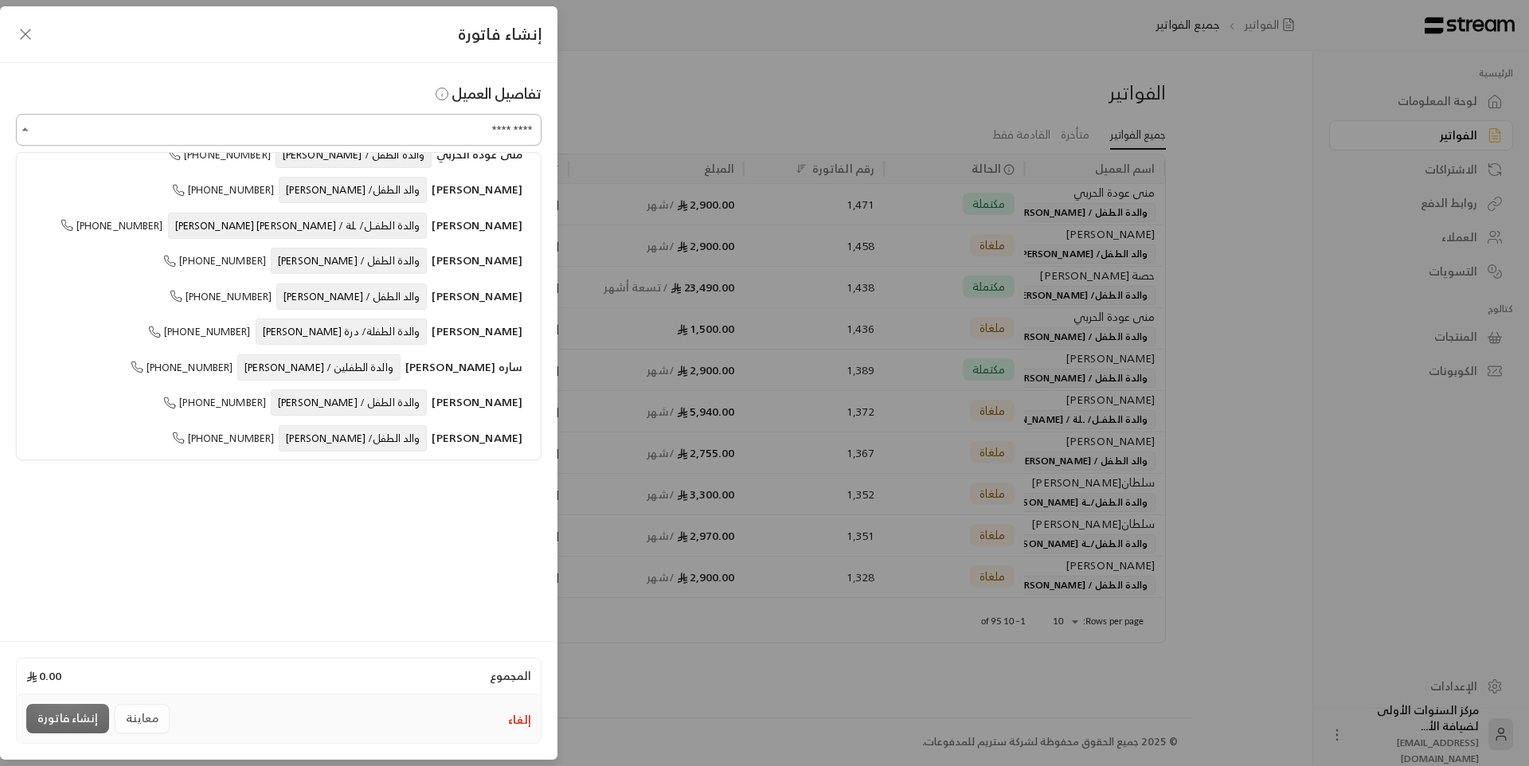
click at [93, 130] on input "*********" at bounding box center [278, 130] width 525 height 28
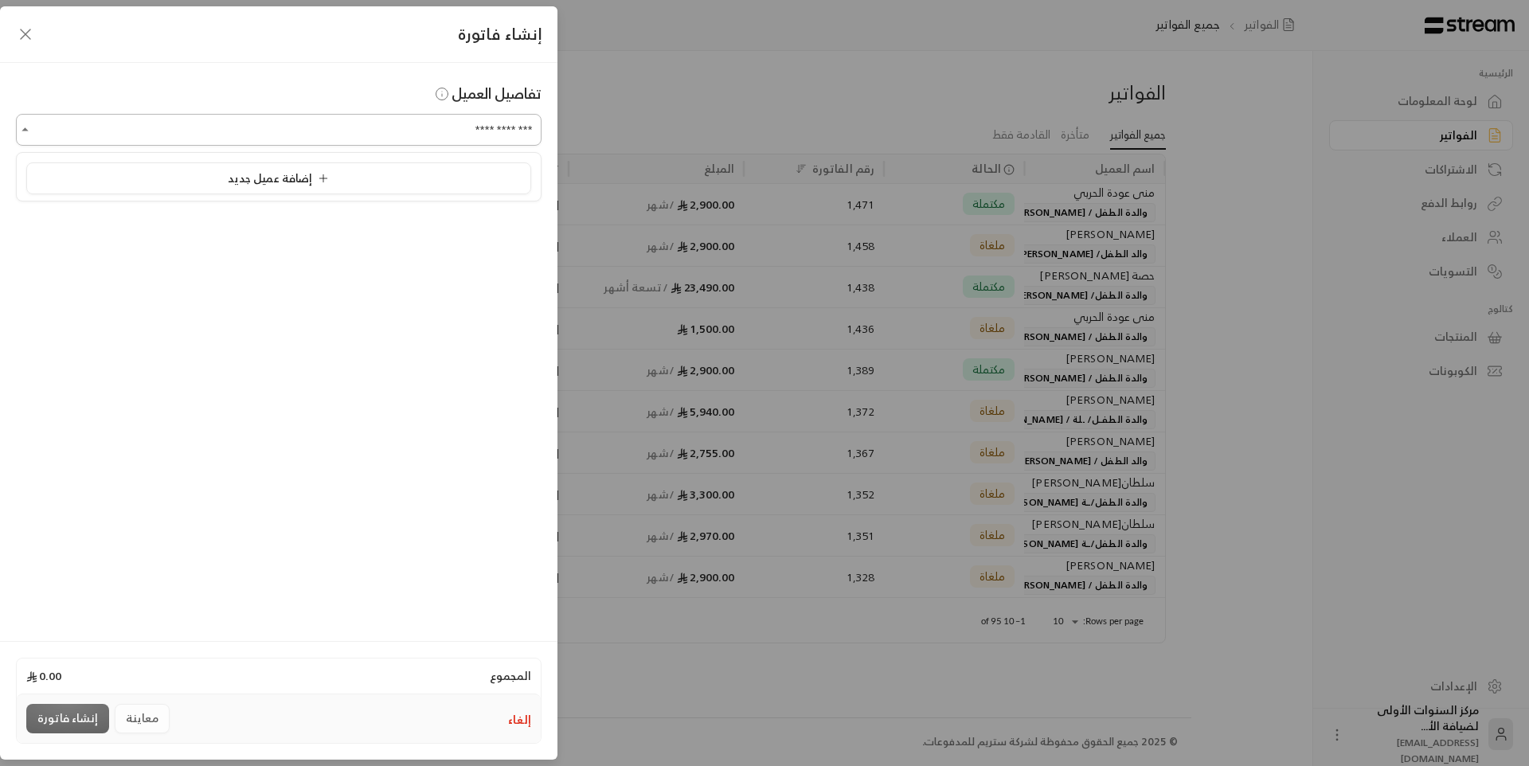
click at [93, 130] on input "**********" at bounding box center [278, 130] width 525 height 28
click at [446, 222] on span "[PERSON_NAME]" at bounding box center [476, 214] width 91 height 20
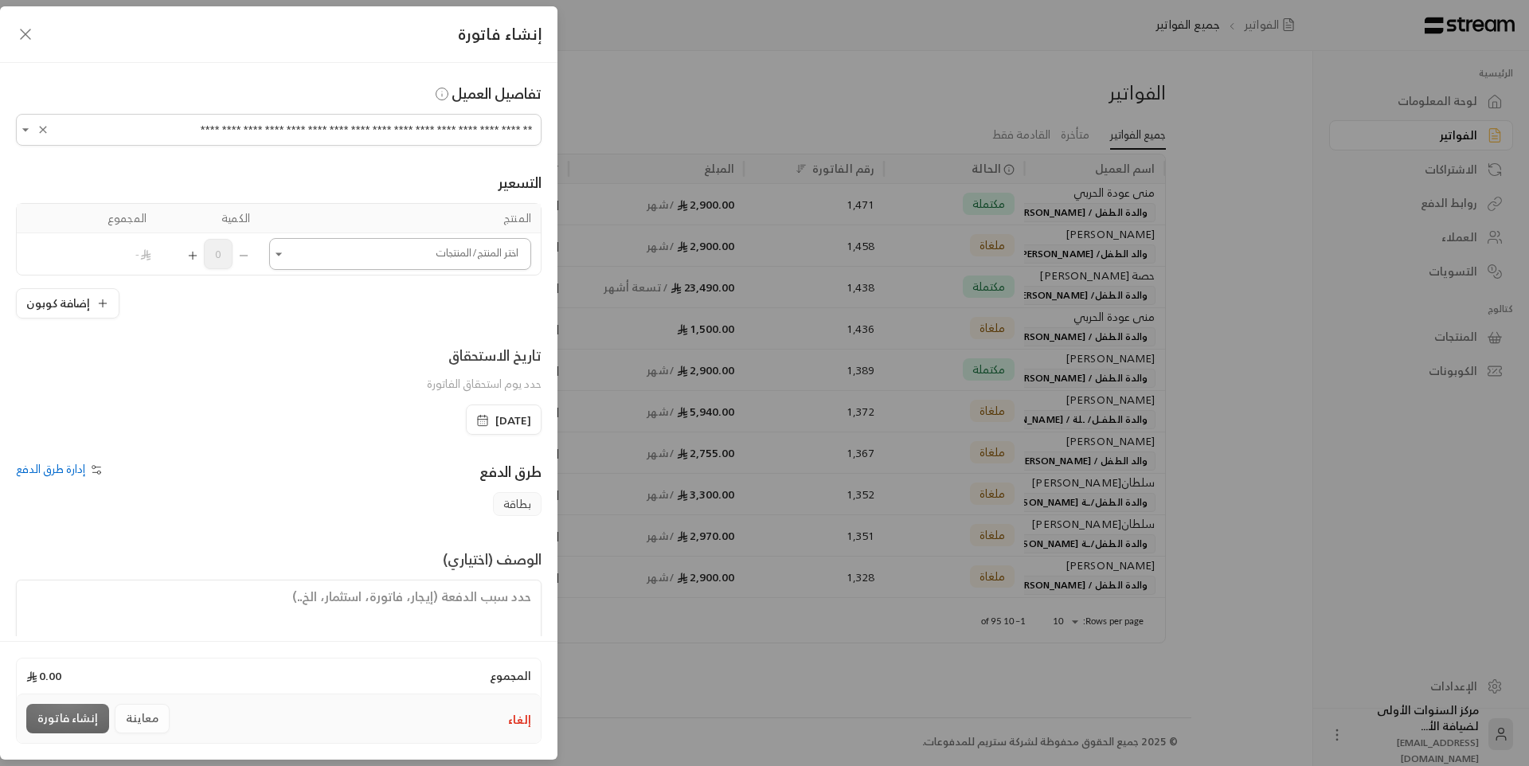
type input "**********"
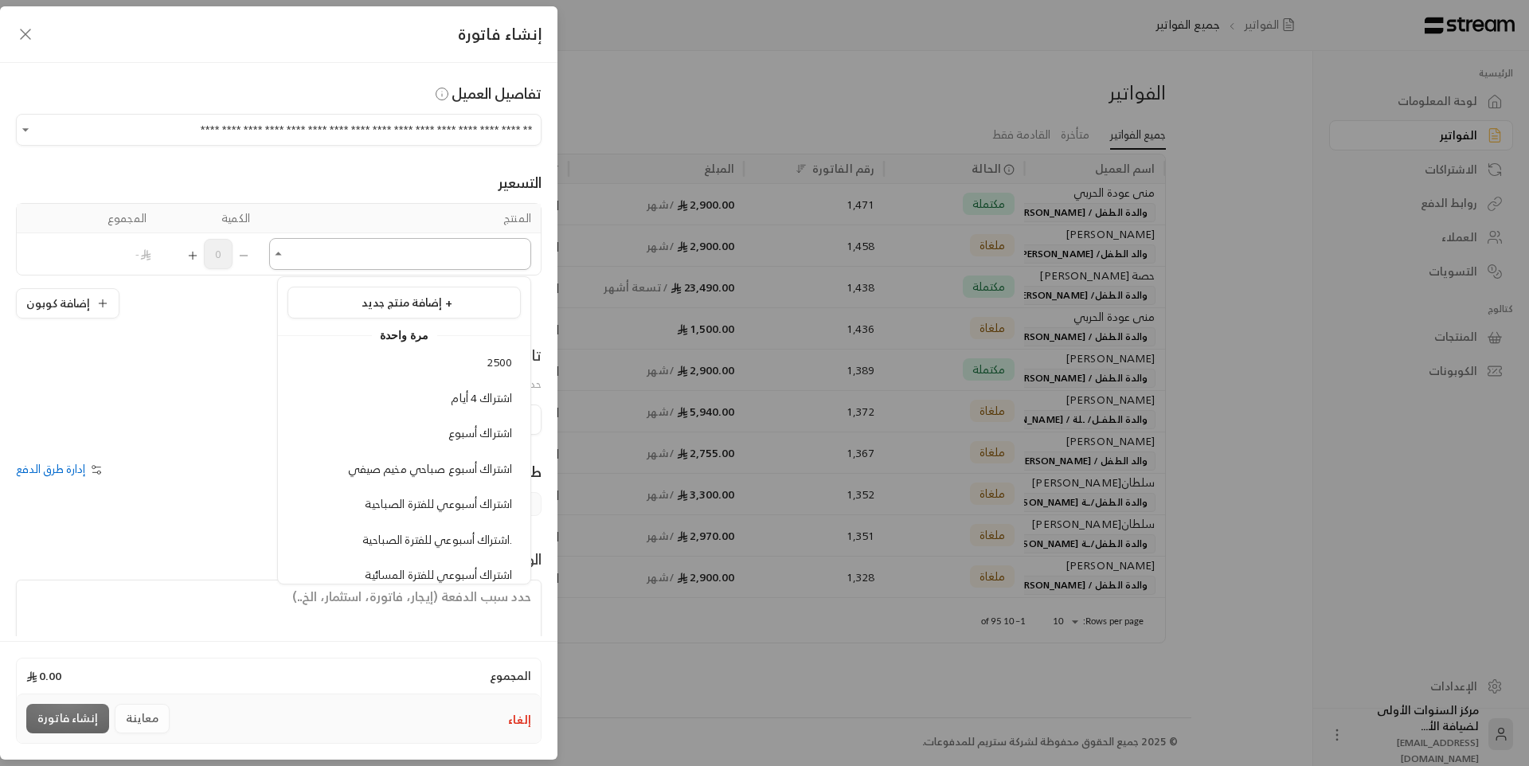
click at [447, 253] on input "اختر العميل" at bounding box center [400, 254] width 262 height 28
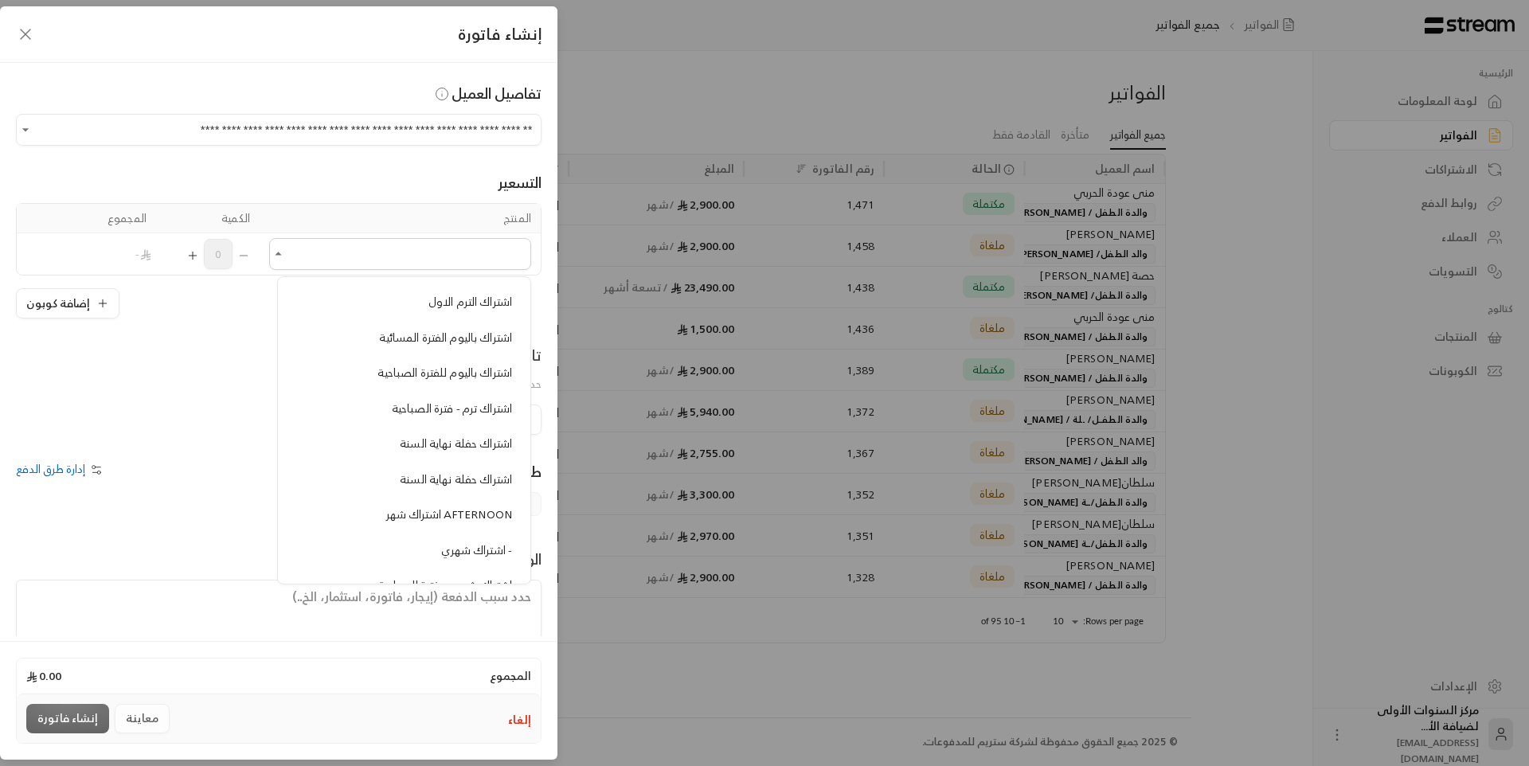
scroll to position [557, 0]
click at [434, 368] on span "اشتراك باليوم للفترة الصباحية" at bounding box center [444, 371] width 135 height 20
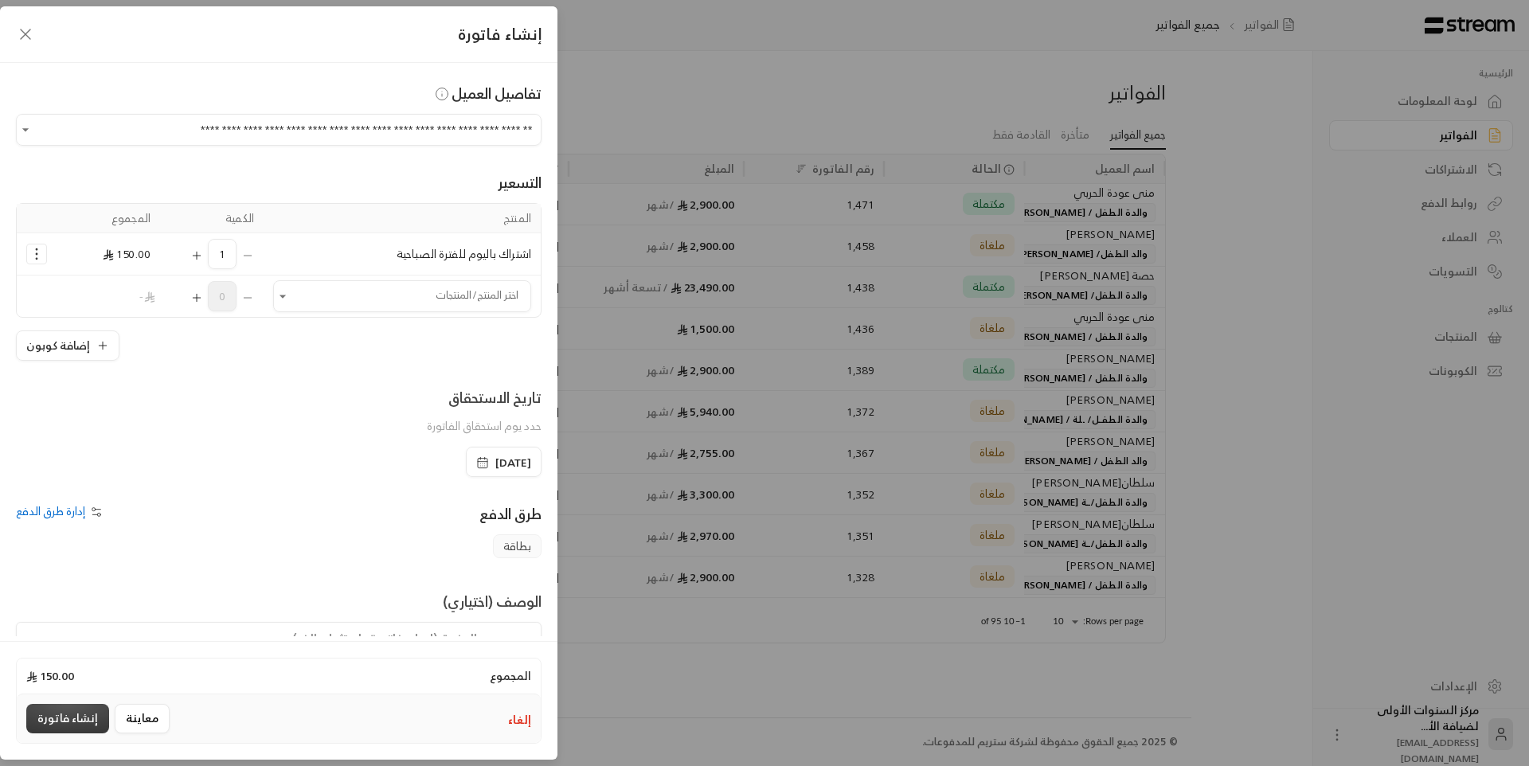
click at [53, 709] on button "إنشاء فاتورة" at bounding box center [67, 718] width 83 height 29
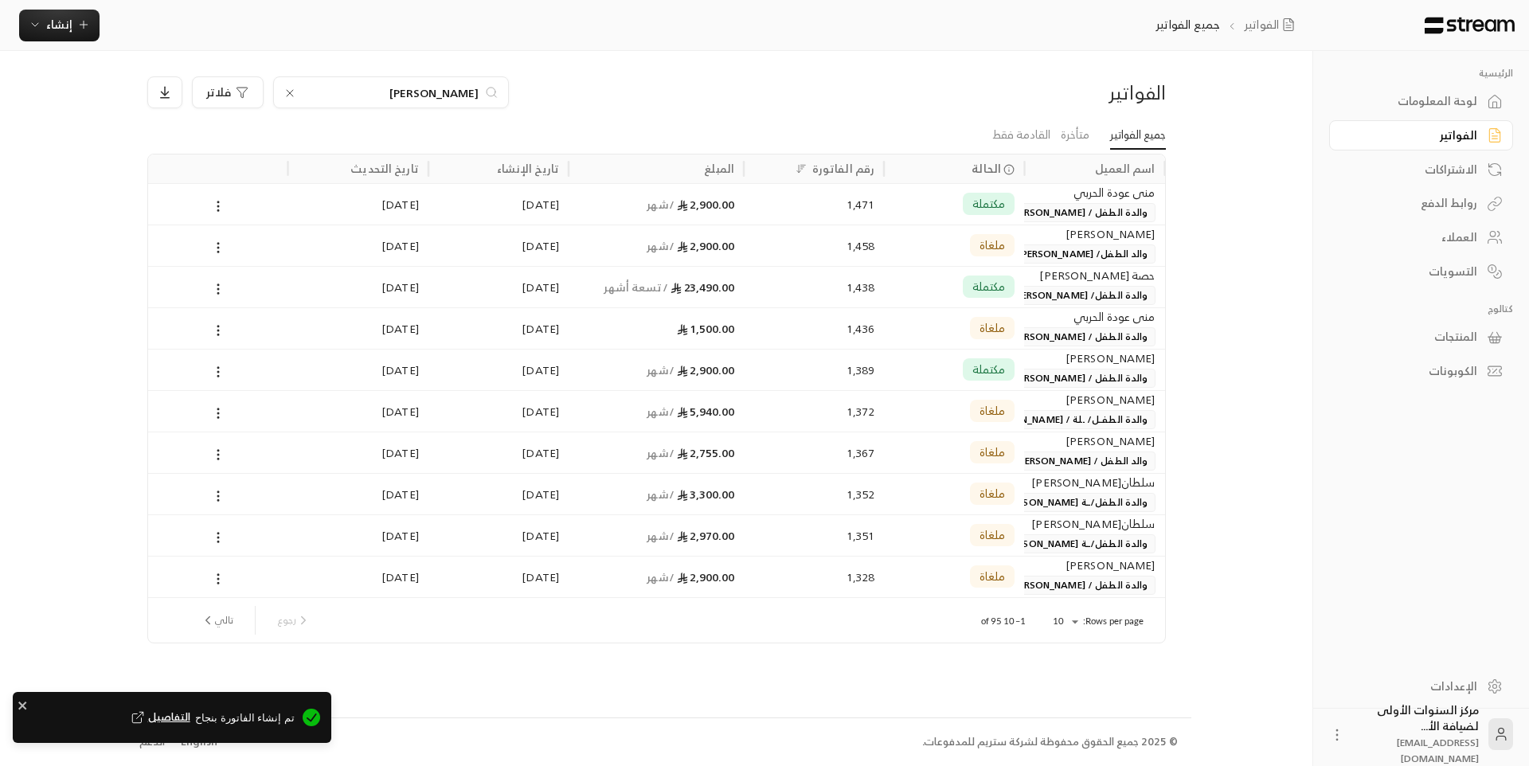
click at [1412, 93] on div "لوحة المعلومات" at bounding box center [1413, 101] width 128 height 16
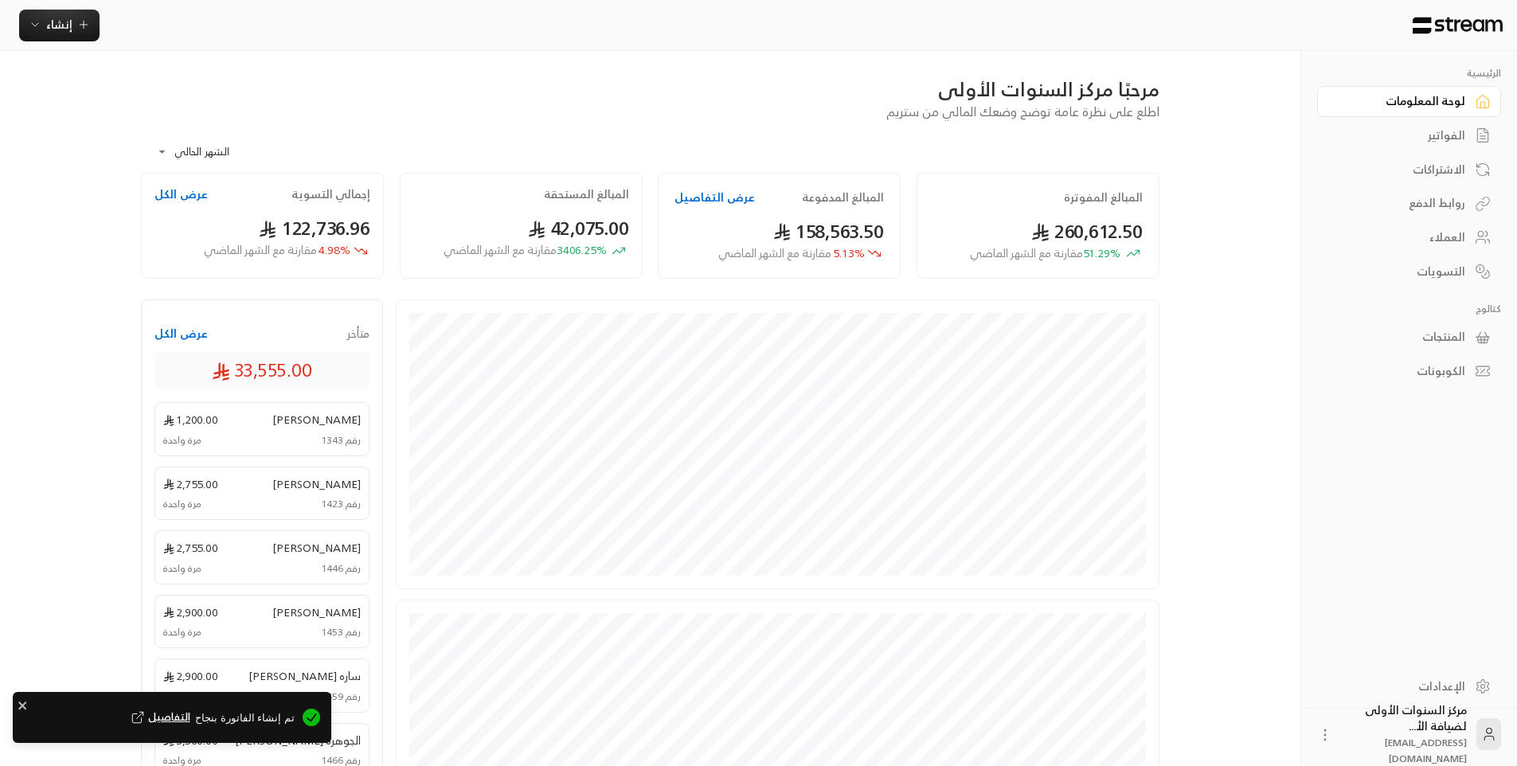
click at [1415, 131] on div "الفواتير" at bounding box center [1401, 135] width 128 height 16
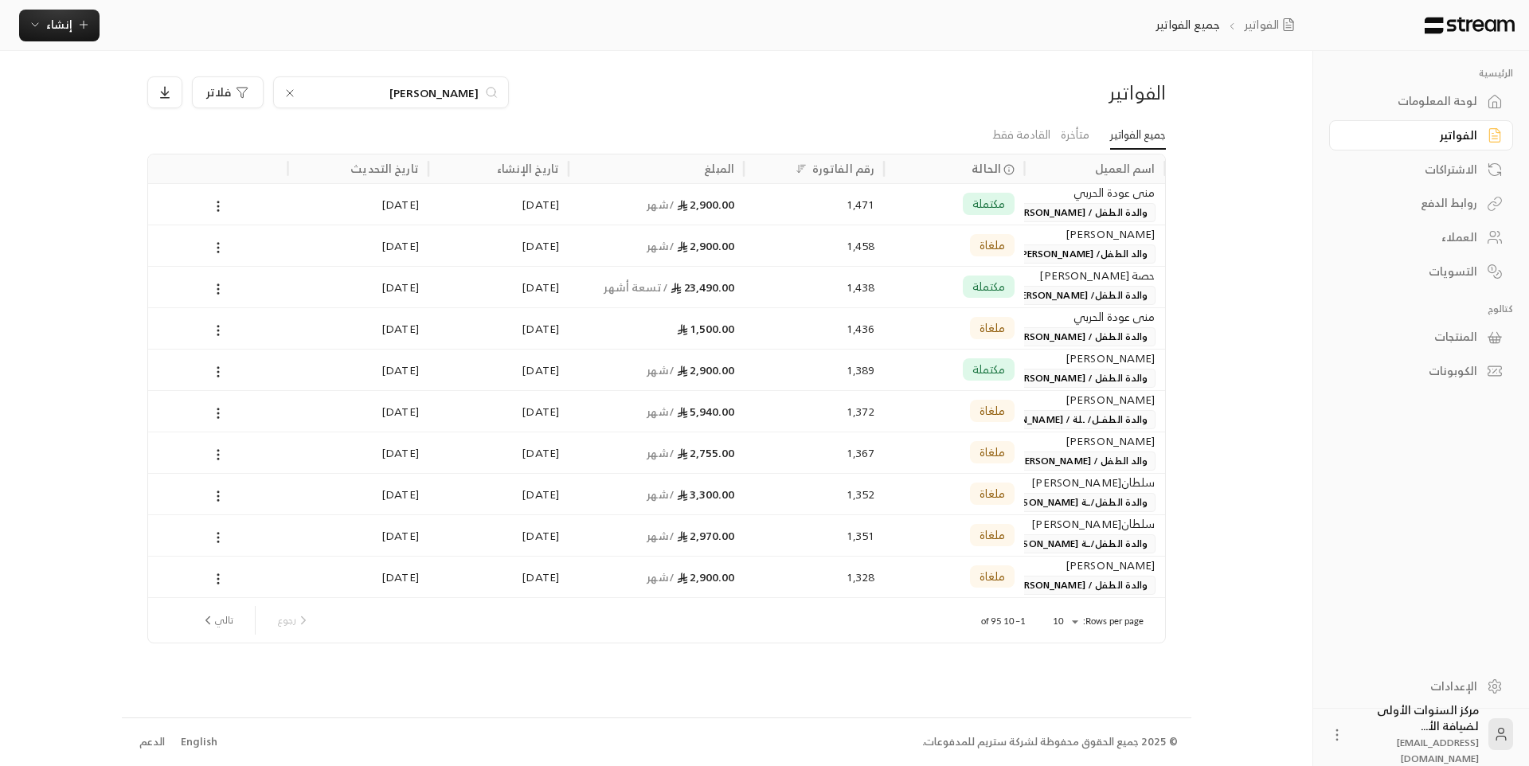
click at [288, 94] on icon at bounding box center [290, 93] width 6 height 6
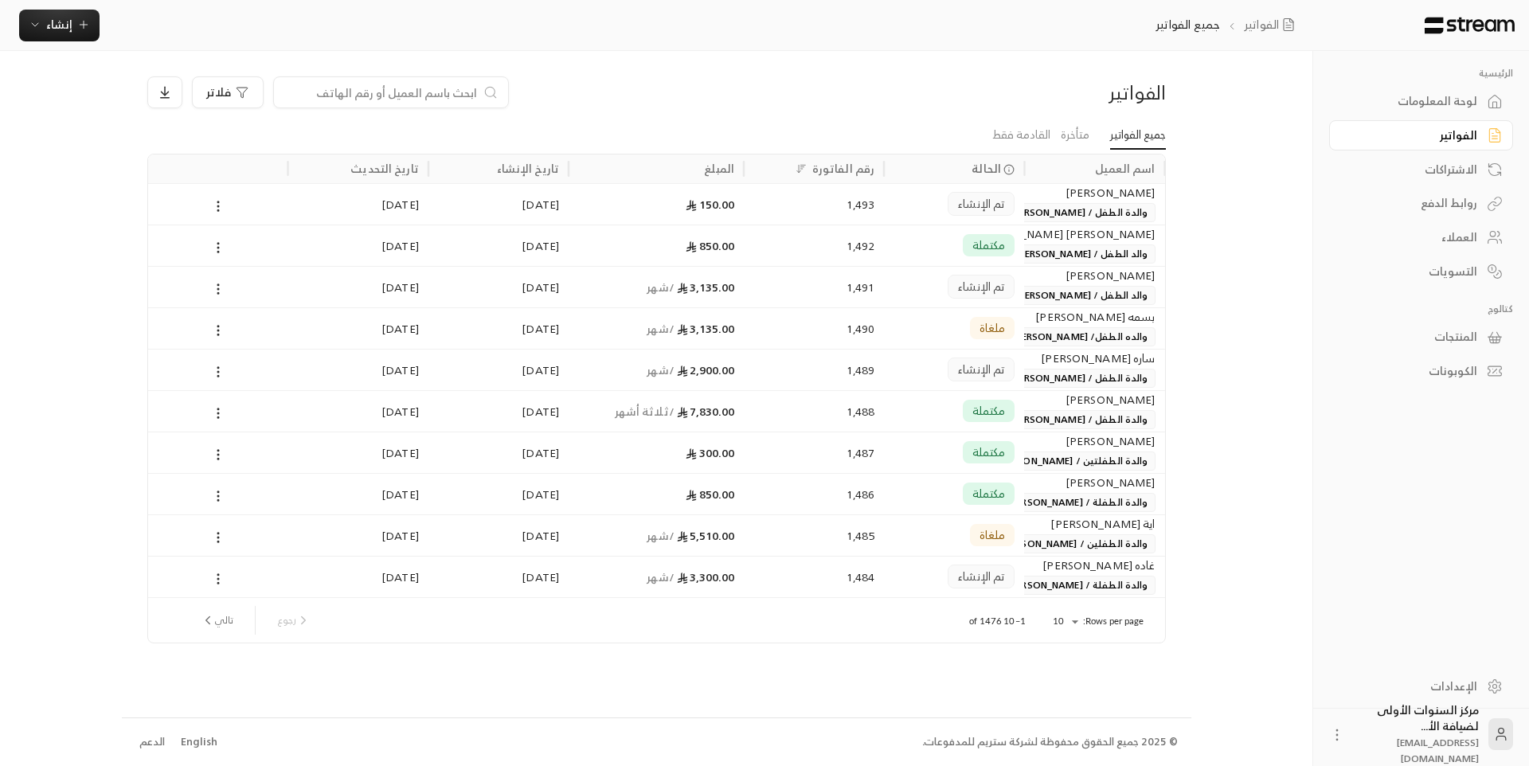
click at [1087, 210] on span "والدة الطفل / [PERSON_NAME]" at bounding box center [1078, 212] width 152 height 19
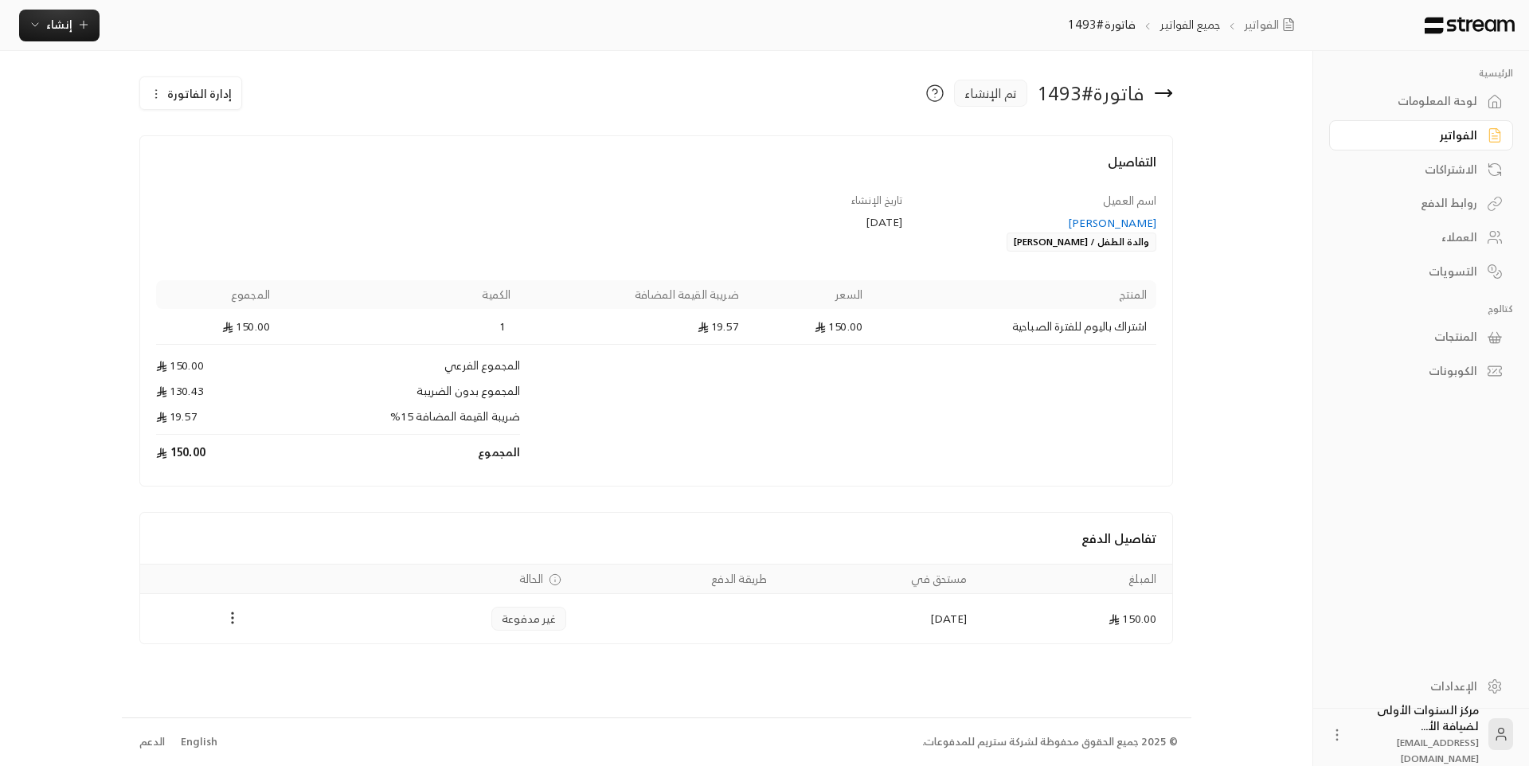
click at [236, 619] on icon "Payments" at bounding box center [233, 618] width 16 height 16
click at [303, 658] on li "تغيير الحالة الى مدفوعة" at bounding box center [288, 659] width 115 height 29
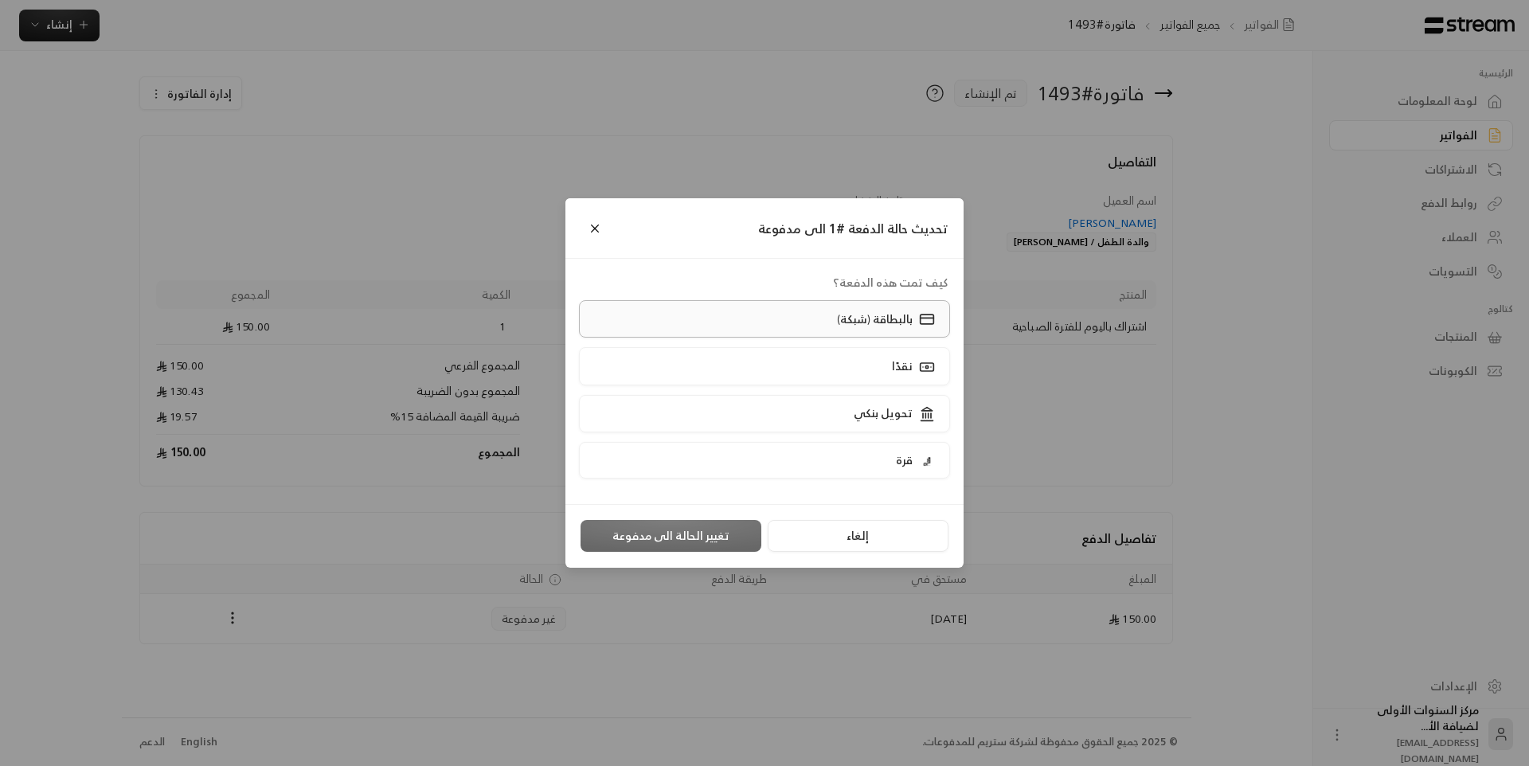
click at [759, 321] on label "بالبطاقة (شبكة)" at bounding box center [765, 318] width 372 height 37
click at [702, 539] on button "تغيير الحالة الى مدفوعة" at bounding box center [670, 536] width 181 height 32
